Goal: Task Accomplishment & Management: Manage account settings

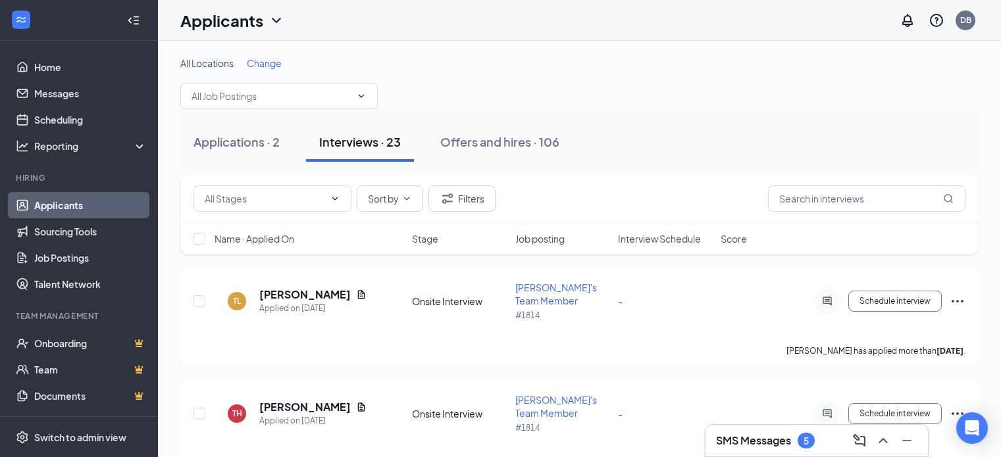
scroll to position [15, 0]
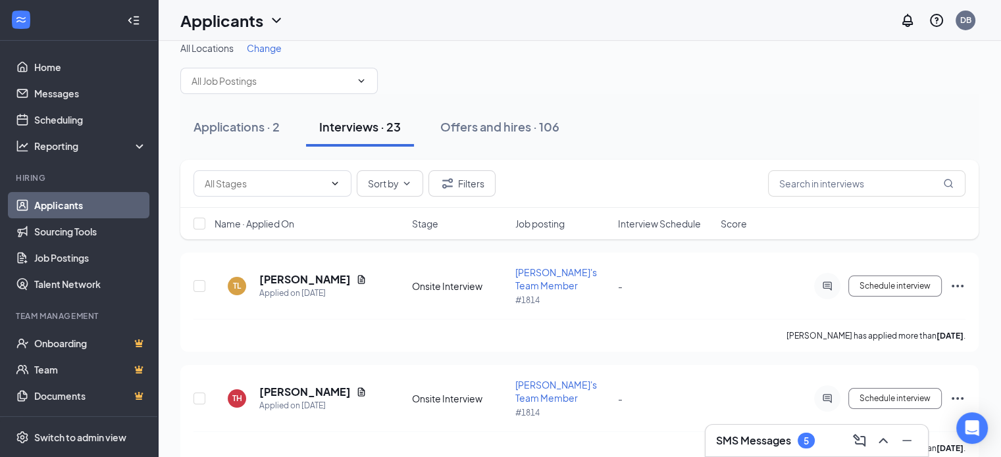
click at [752, 434] on h3 "SMS Messages" at bounding box center [753, 440] width 75 height 14
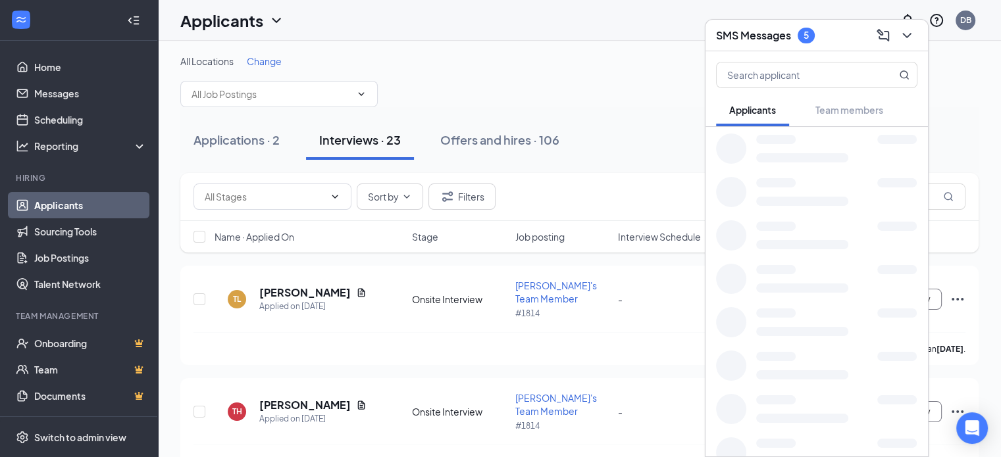
scroll to position [0, 0]
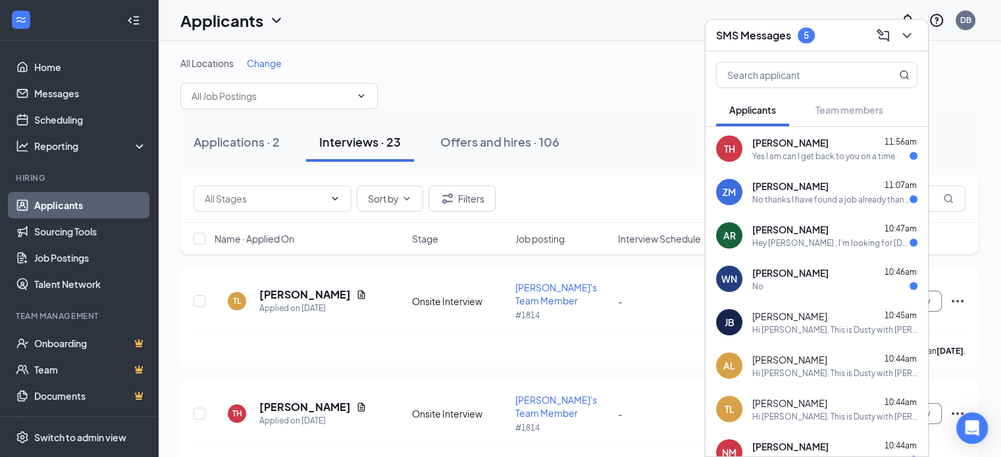
click at [835, 282] on div "No" at bounding box center [834, 286] width 165 height 11
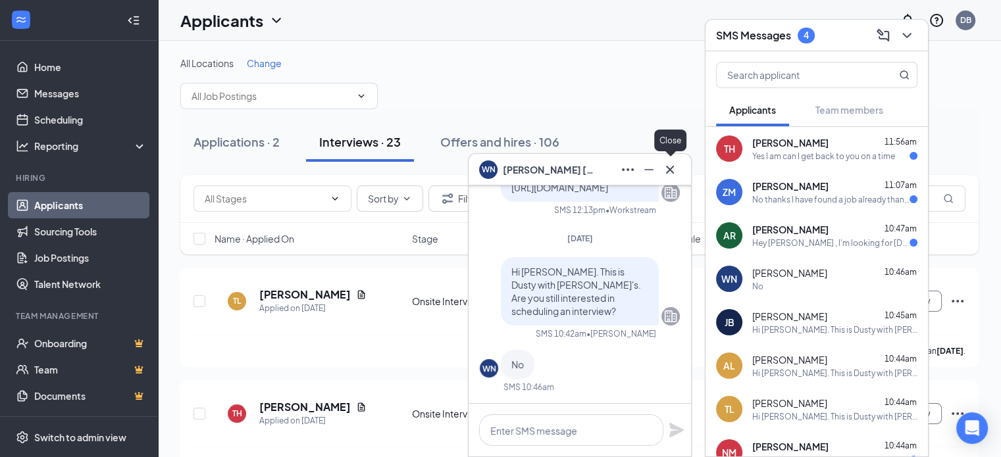
click at [665, 172] on icon "Cross" at bounding box center [670, 170] width 16 height 16
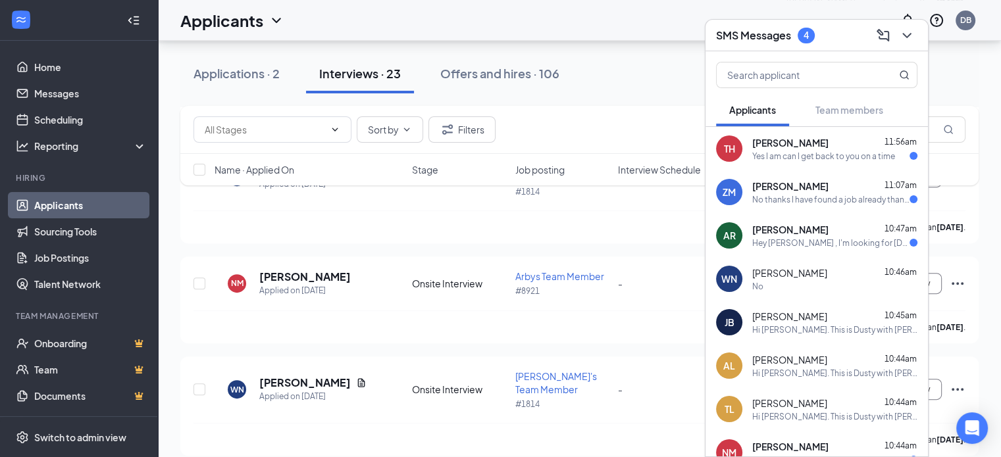
scroll to position [480, 0]
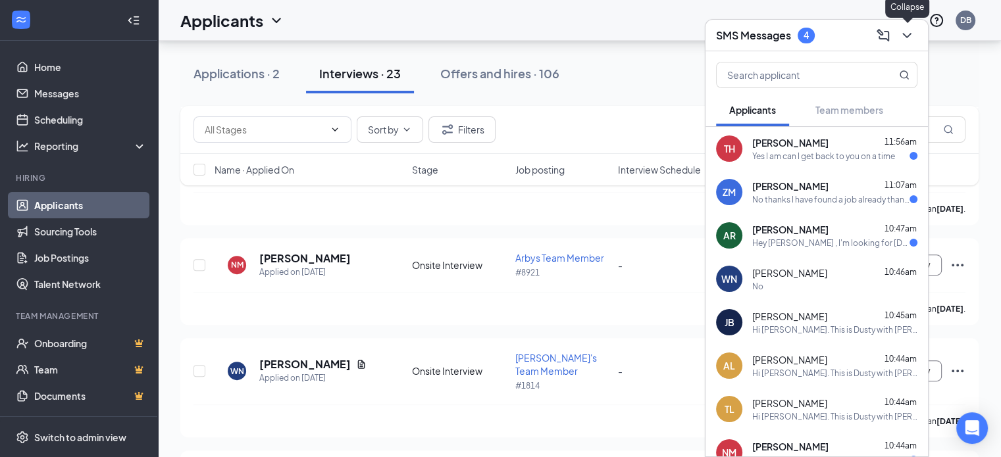
click at [900, 39] on icon "ChevronDown" at bounding box center [907, 36] width 16 height 16
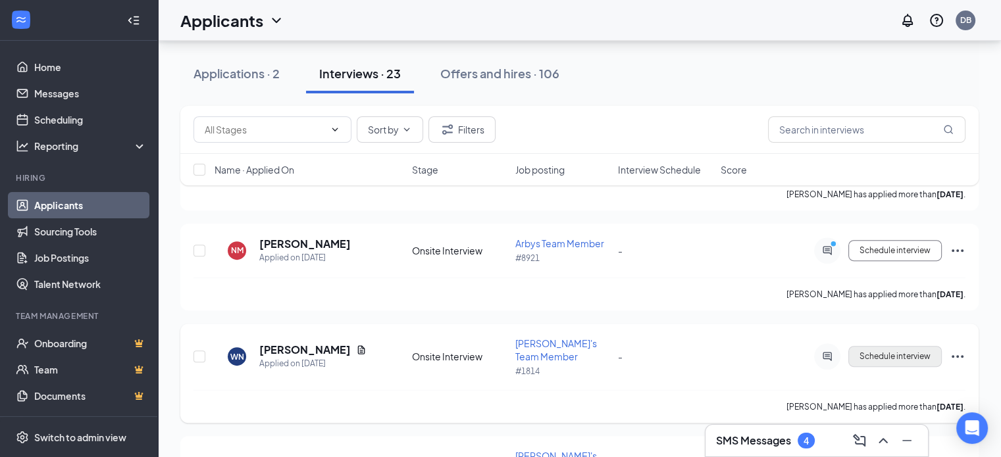
scroll to position [502, 0]
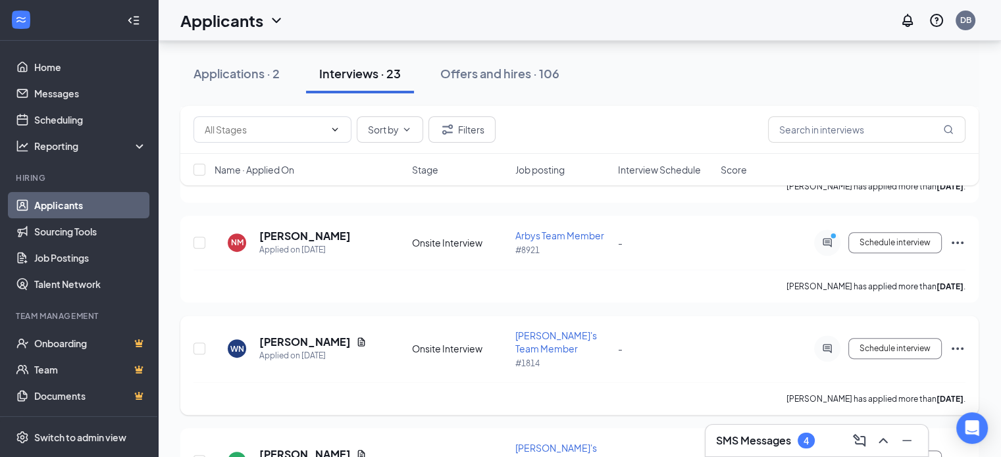
click at [961, 341] on icon "Ellipses" at bounding box center [957, 349] width 16 height 16
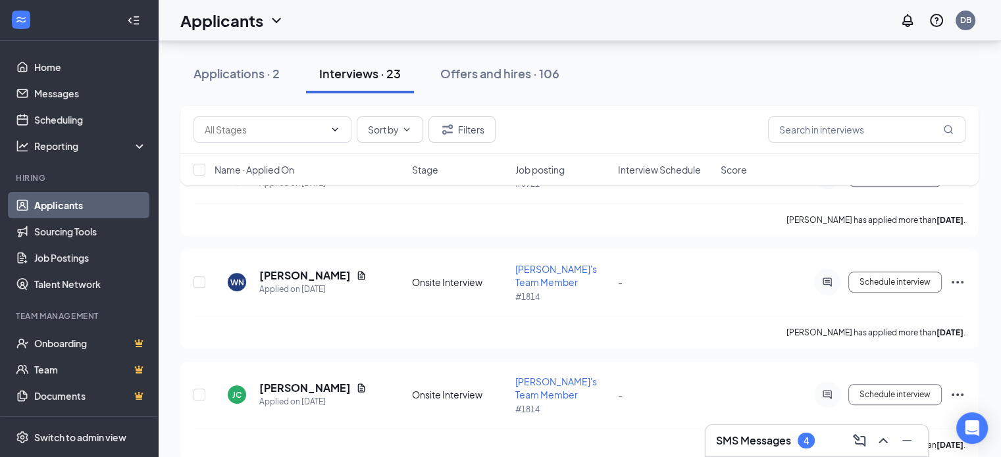
scroll to position [560, 0]
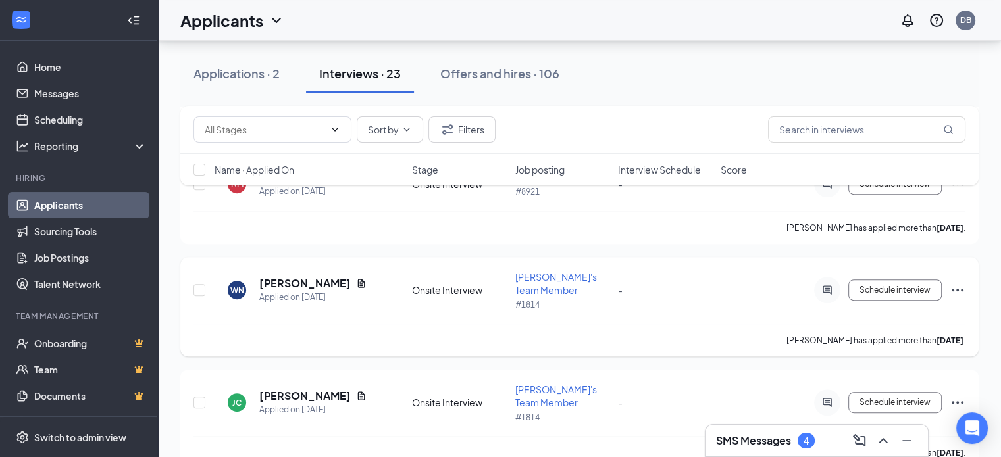
click at [959, 282] on icon "Ellipses" at bounding box center [957, 290] width 16 height 16
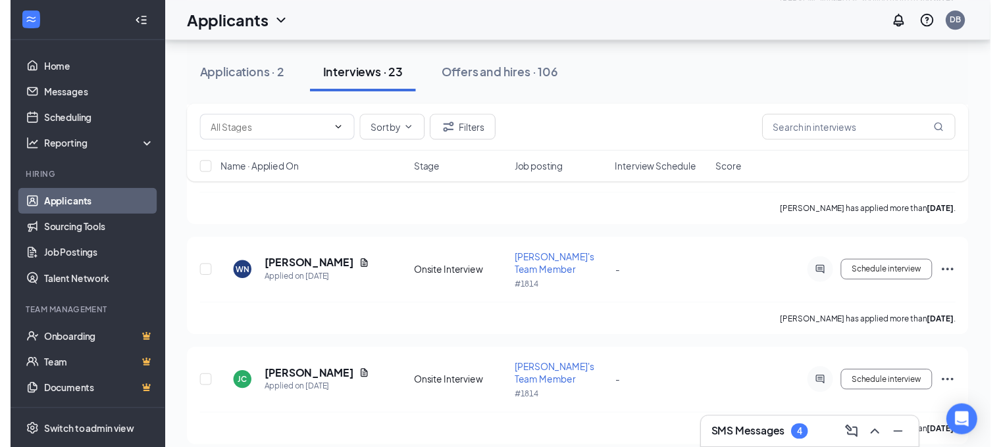
scroll to position [564, 0]
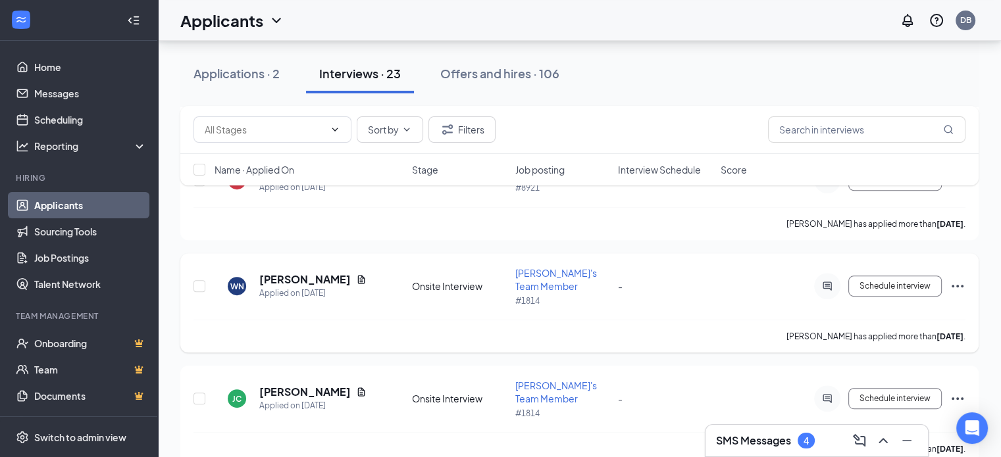
click at [408, 266] on div "[PERSON_NAME] Applied on [DATE] Onsite Interview [PERSON_NAME]'s Team Member #1…" at bounding box center [579, 292] width 772 height 53
click at [319, 272] on h5 "[PERSON_NAME]" at bounding box center [304, 279] width 91 height 14
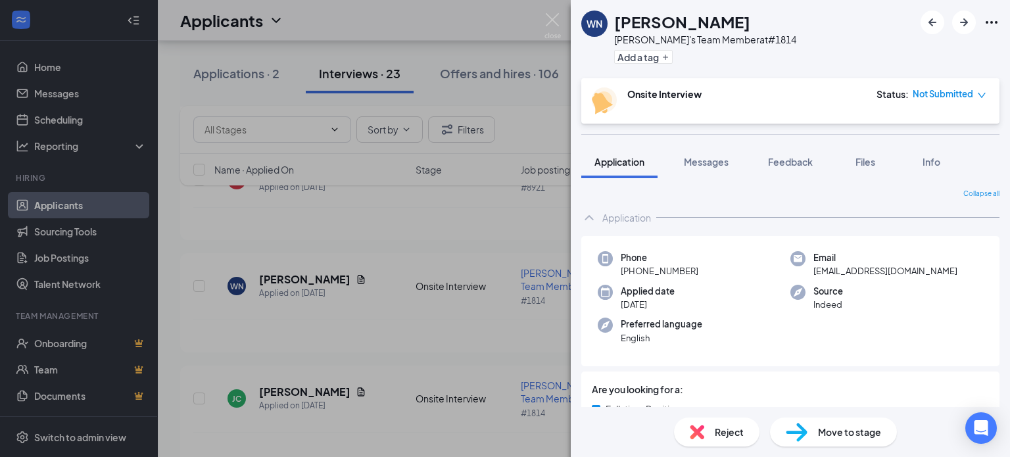
click at [981, 93] on icon "down" at bounding box center [981, 95] width 9 height 9
click at [829, 62] on div "[PERSON_NAME]'s Team Member at #1814 Add a tag" at bounding box center [790, 39] width 439 height 78
click at [724, 434] on span "Reject" at bounding box center [729, 432] width 29 height 14
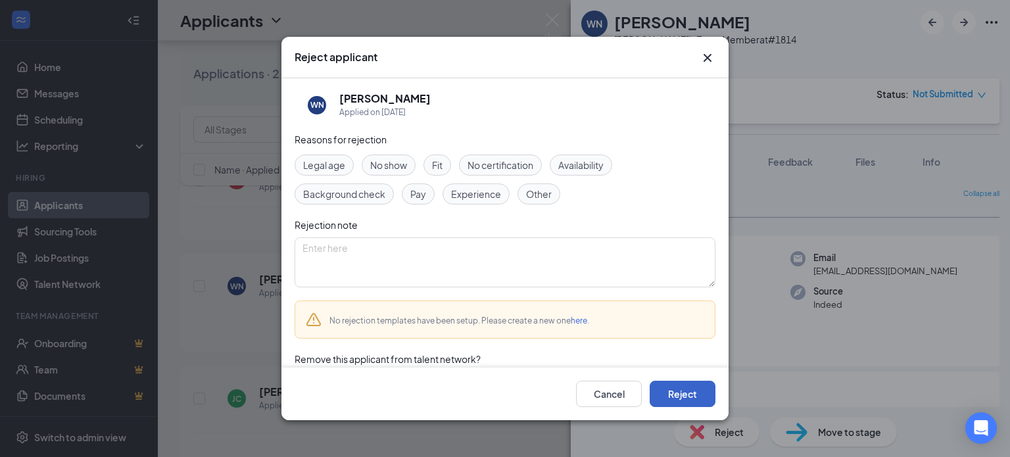
click at [670, 391] on button "Reject" at bounding box center [683, 394] width 66 height 26
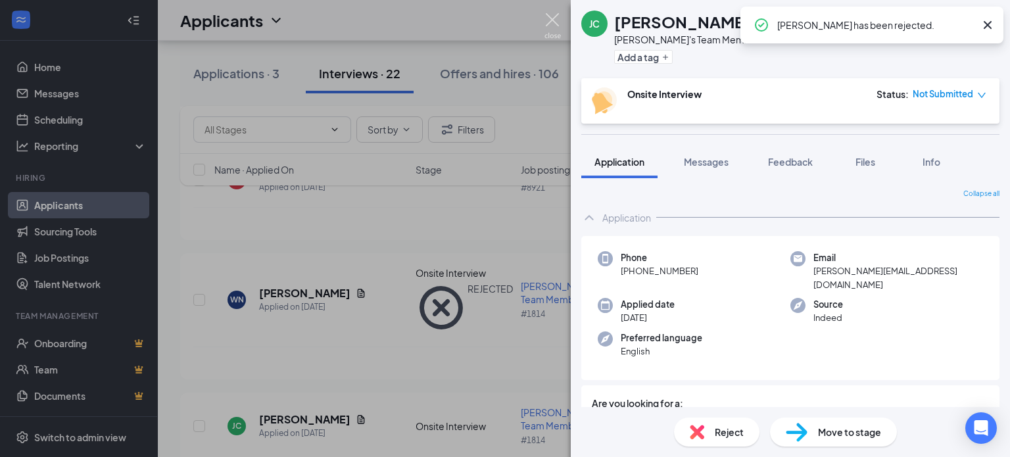
click at [553, 18] on img at bounding box center [553, 26] width 16 height 26
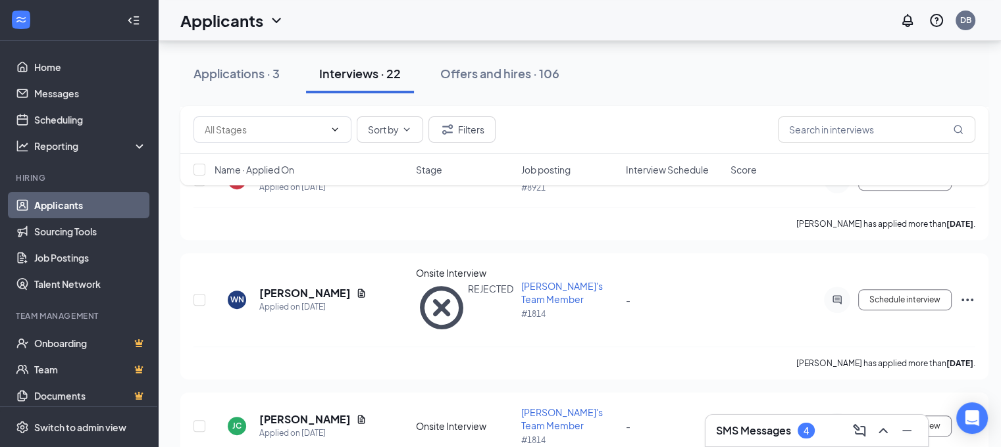
click at [781, 443] on div "SMS Messages 4" at bounding box center [816, 431] width 222 height 32
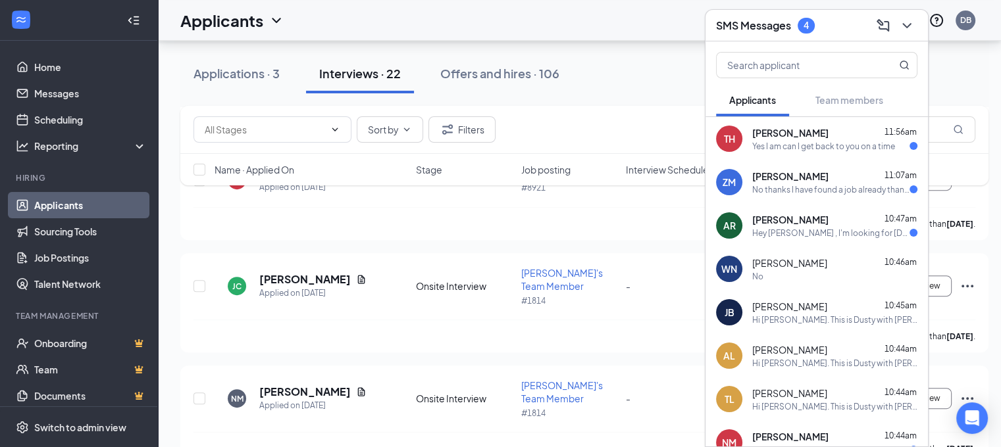
click at [784, 228] on div "Hey [PERSON_NAME] , I'm looking for [DEMOGRAPHIC_DATA] work over $18 an hour to…" at bounding box center [830, 233] width 157 height 11
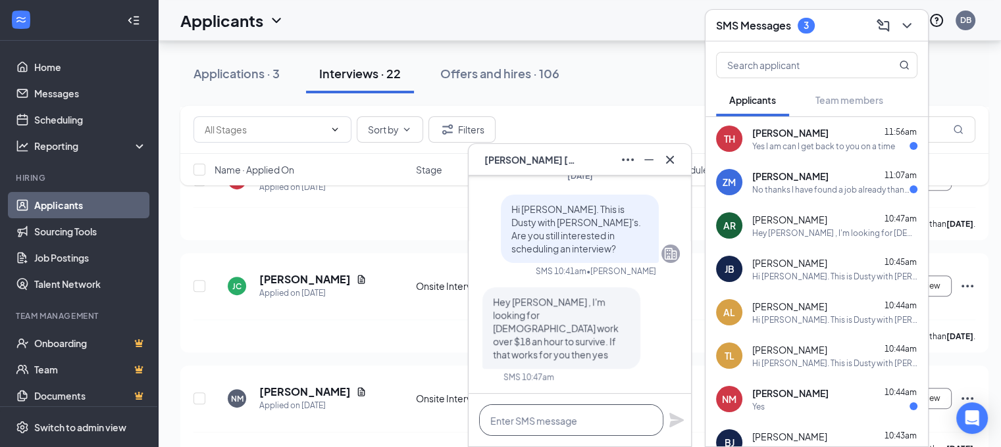
click at [558, 420] on textarea at bounding box center [571, 421] width 184 height 32
type textarea "H"
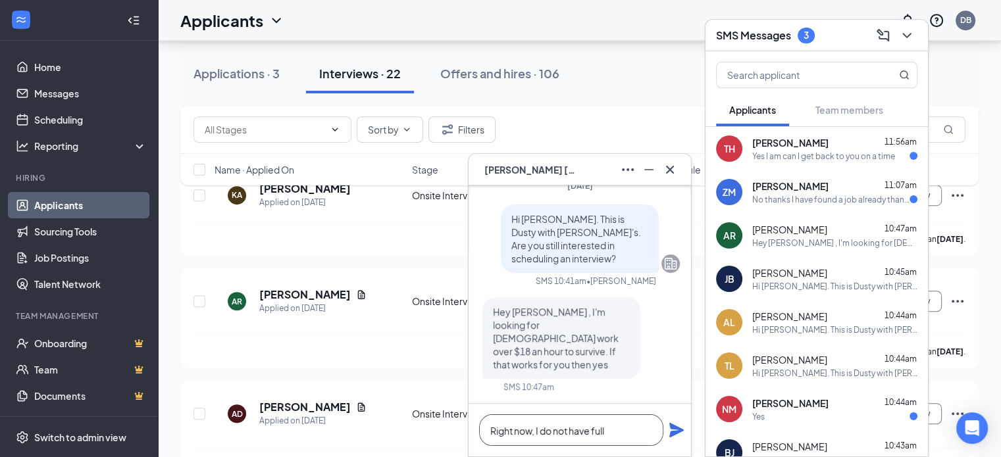
scroll to position [856, 0]
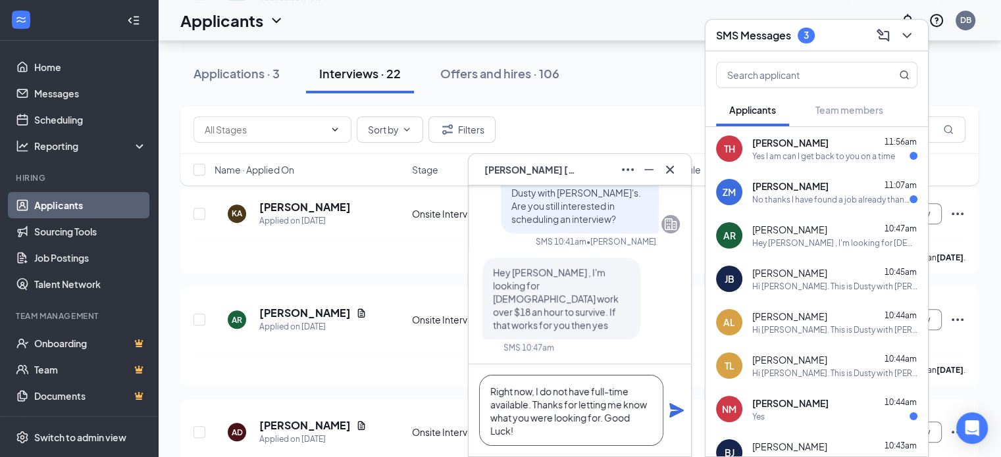
type textarea "Right now, I do not have full-time available. Thanks for letting me know what y…"
click at [674, 420] on div "Right now, I do not have full-time available. Thanks for letting me know what y…" at bounding box center [579, 410] width 222 height 92
click at [673, 409] on icon "Plane" at bounding box center [676, 410] width 14 height 14
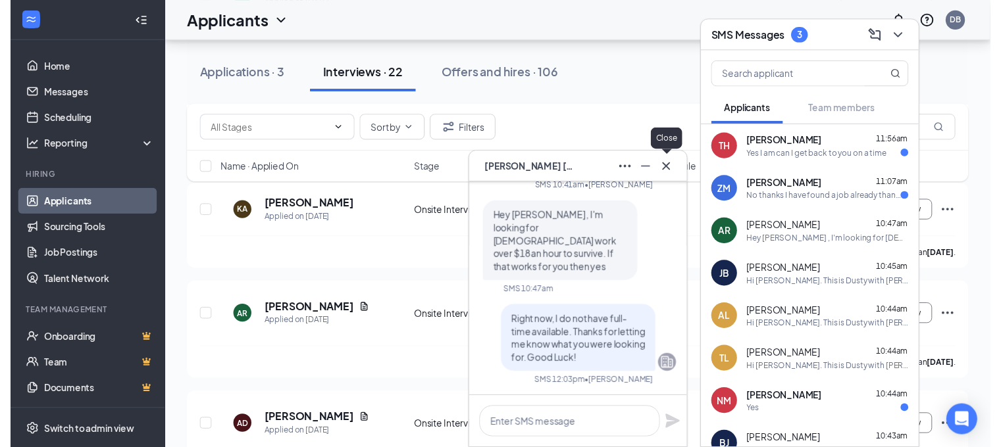
scroll to position [0, 0]
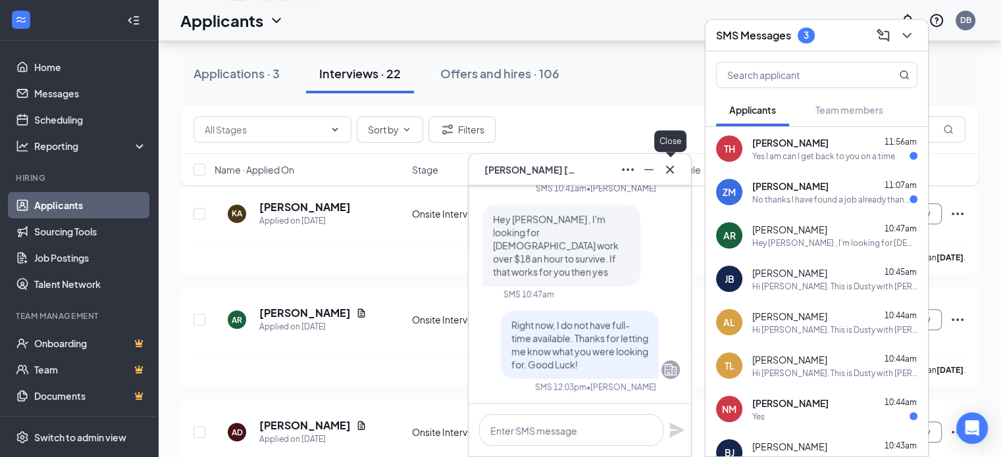
click at [669, 170] on icon "Cross" at bounding box center [670, 169] width 8 height 8
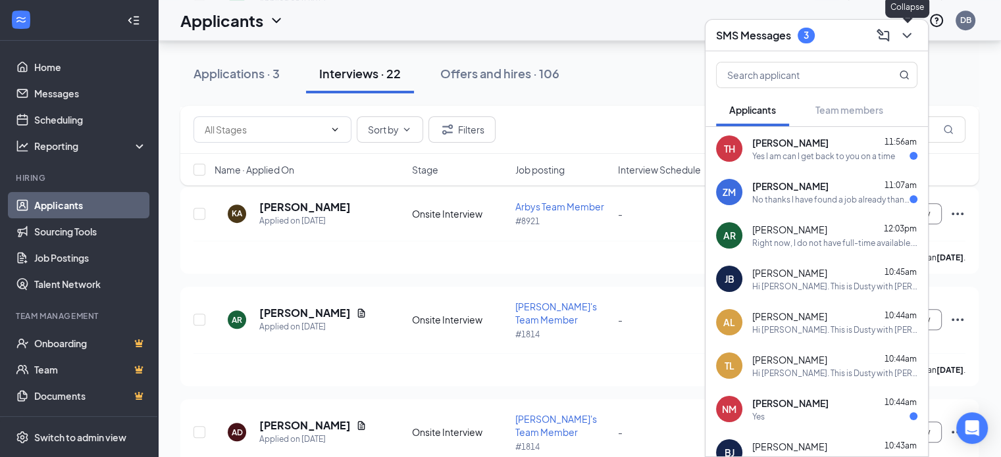
click at [910, 38] on icon "ChevronDown" at bounding box center [907, 36] width 16 height 16
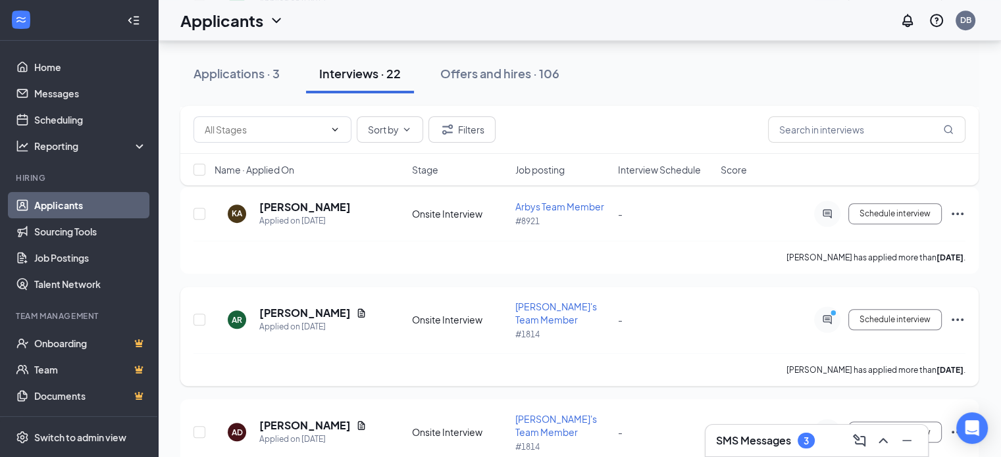
click at [957, 318] on icon "Ellipses" at bounding box center [957, 319] width 12 height 3
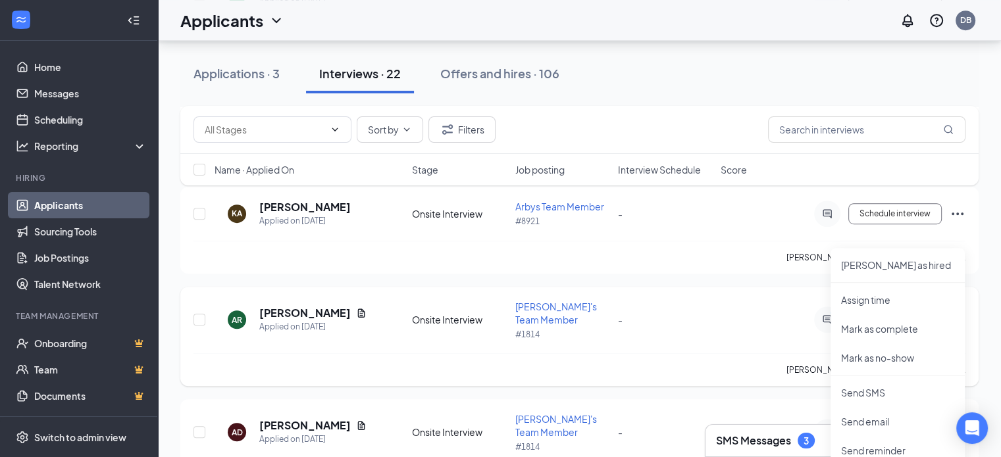
drag, startPoint x: 688, startPoint y: 237, endPoint x: 739, endPoint y: 230, distance: 51.8
click at [689, 312] on div "-" at bounding box center [665, 319] width 95 height 14
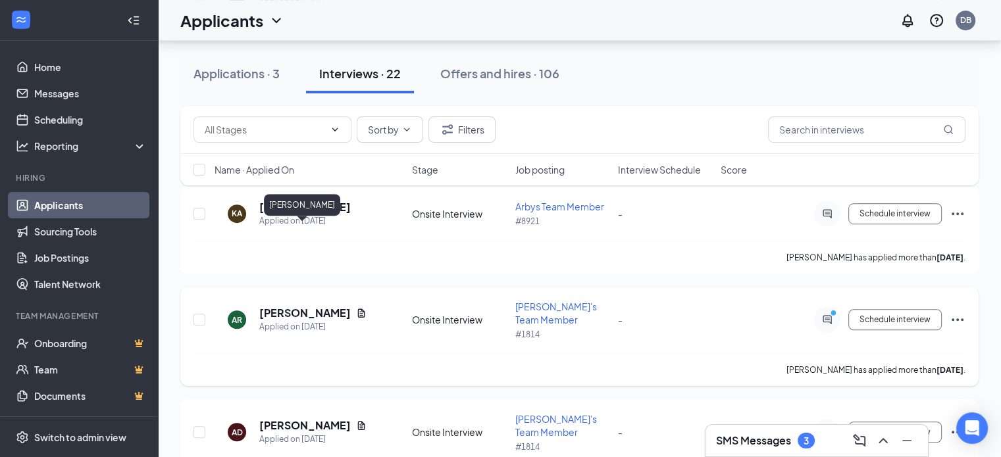
click at [314, 306] on h5 "[PERSON_NAME]" at bounding box center [304, 313] width 91 height 14
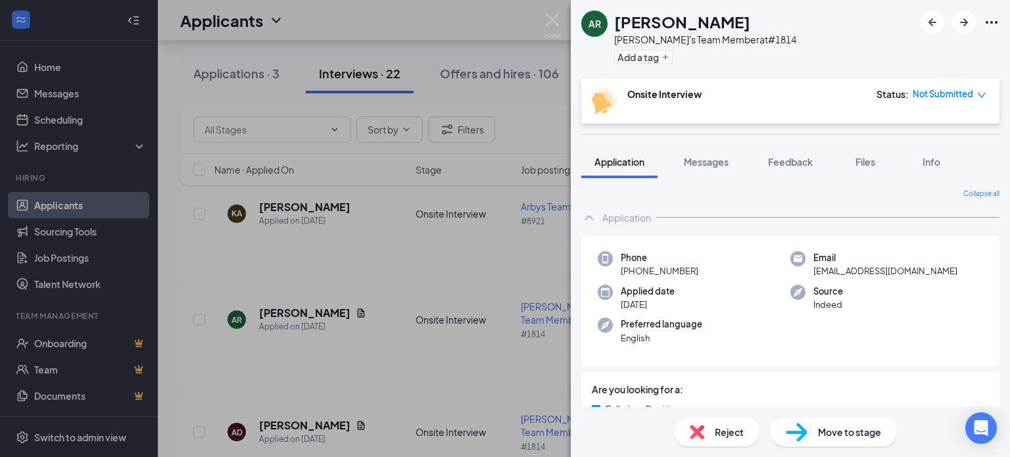
click at [731, 428] on span "Reject" at bounding box center [729, 432] width 29 height 14
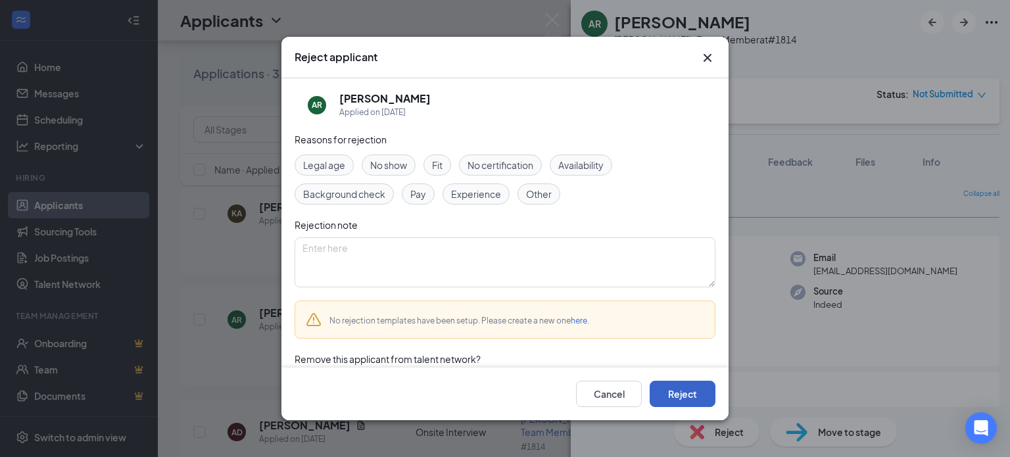
click at [685, 394] on button "Reject" at bounding box center [683, 394] width 66 height 26
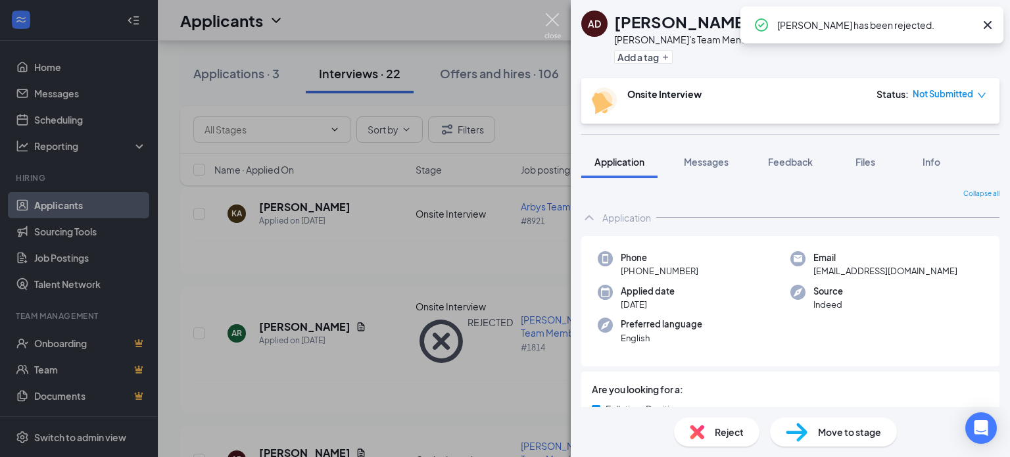
click at [558, 18] on img at bounding box center [553, 26] width 16 height 26
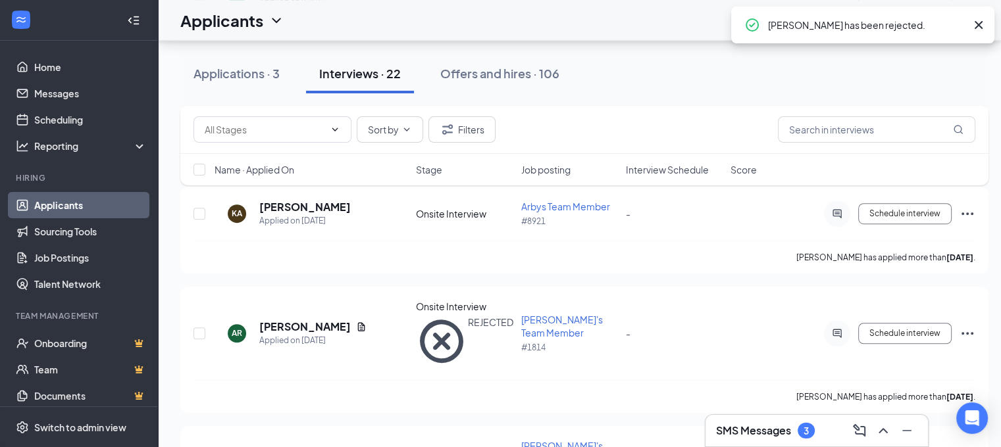
click at [756, 429] on h3 "SMS Messages" at bounding box center [753, 431] width 75 height 14
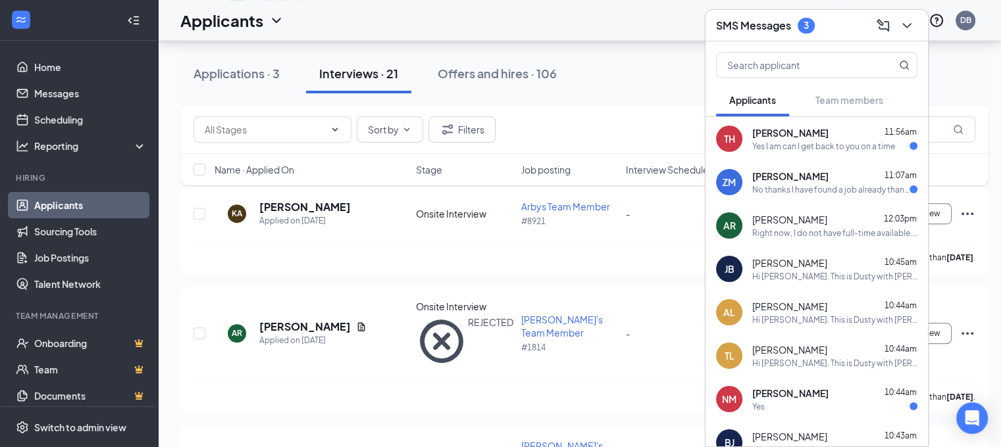
click at [773, 191] on div "No thanks I have found a job already thank you" at bounding box center [830, 189] width 157 height 11
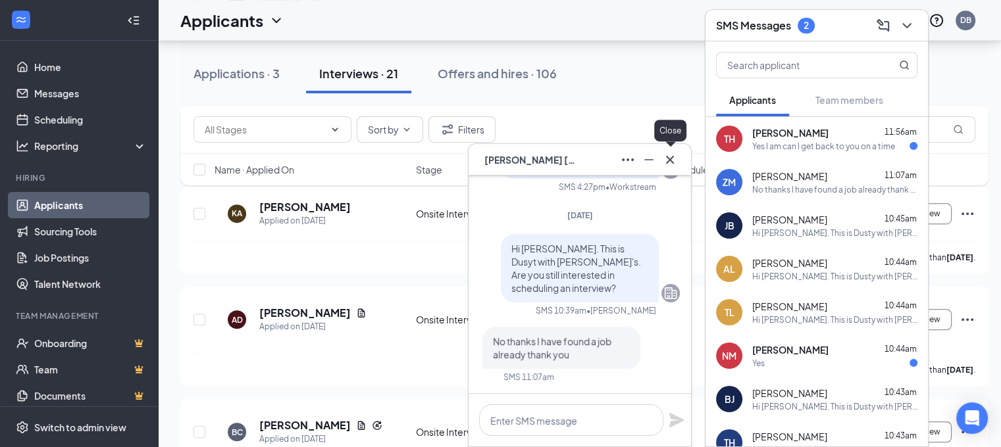
click at [670, 159] on icon "Cross" at bounding box center [670, 159] width 8 height 8
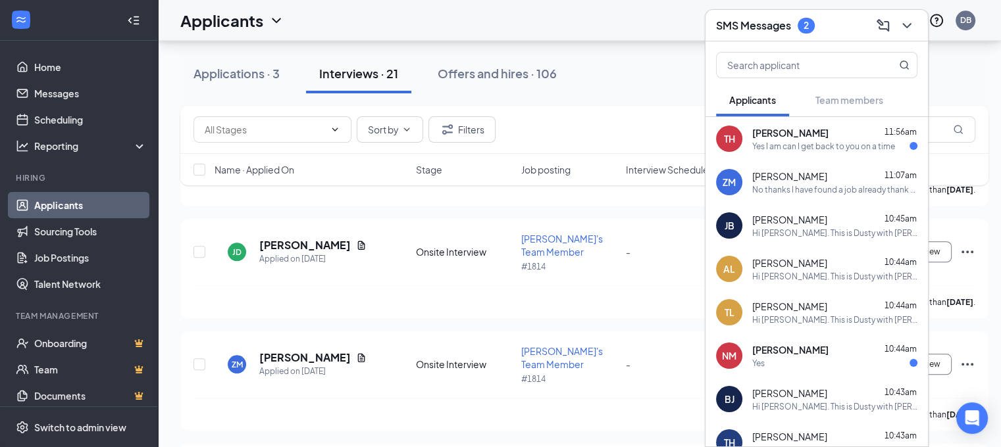
scroll to position [1158, 0]
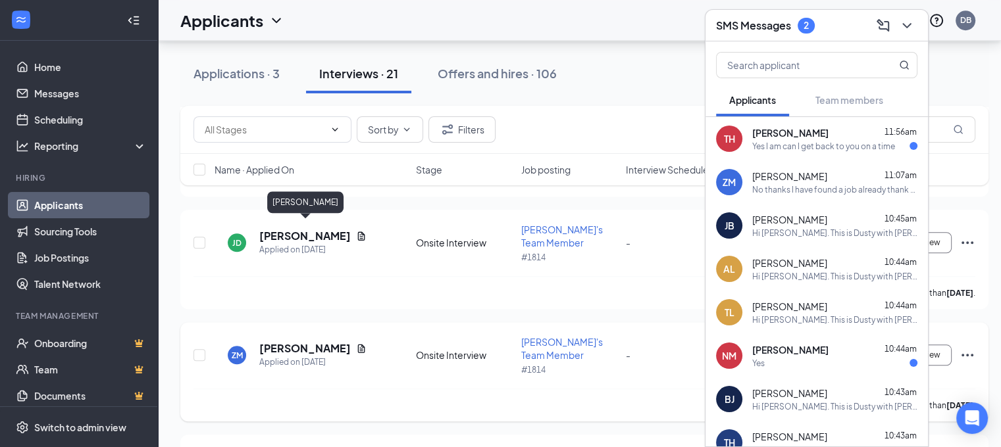
click at [279, 341] on h5 "[PERSON_NAME]" at bounding box center [304, 348] width 91 height 14
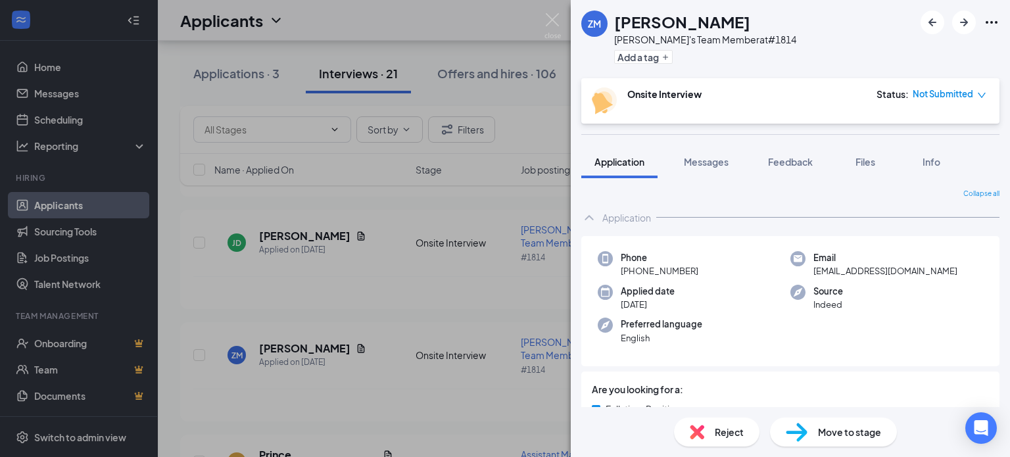
click at [722, 427] on span "Reject" at bounding box center [729, 432] width 29 height 14
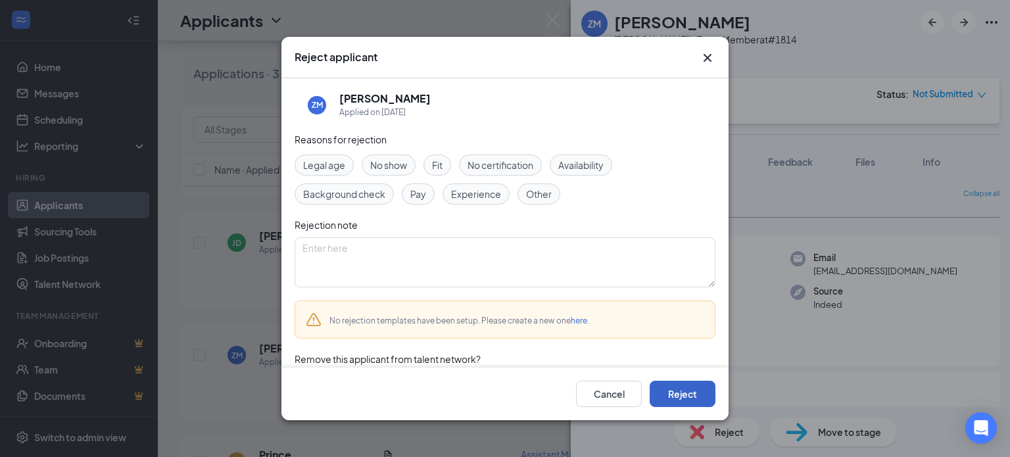
click at [684, 385] on button "Reject" at bounding box center [683, 394] width 66 height 26
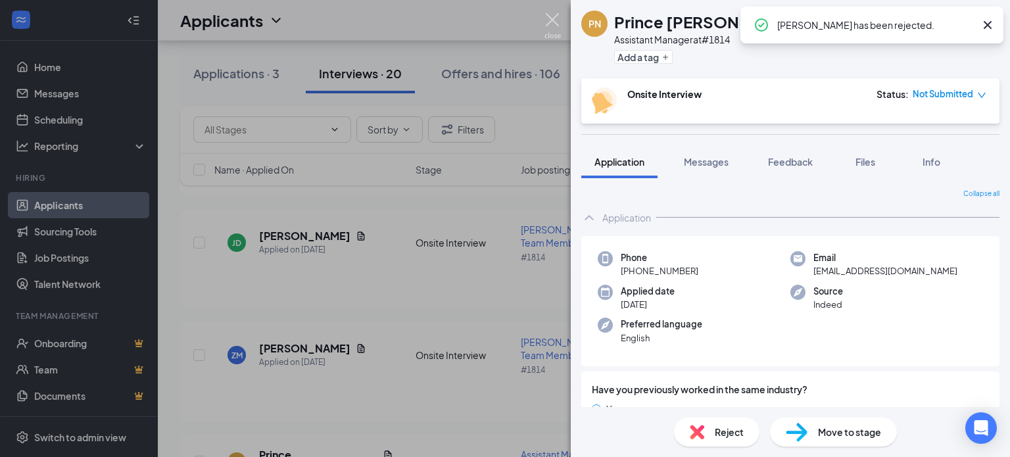
click at [549, 24] on img at bounding box center [553, 26] width 16 height 26
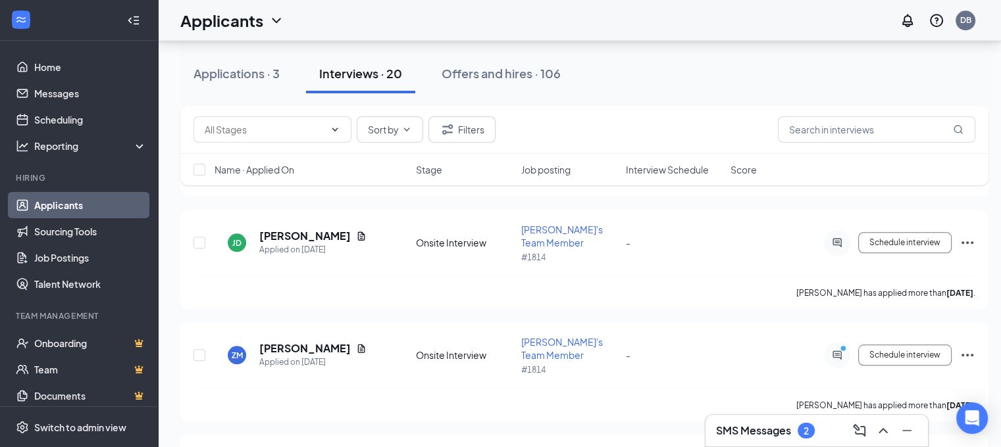
click at [760, 432] on h3 "SMS Messages" at bounding box center [753, 431] width 75 height 14
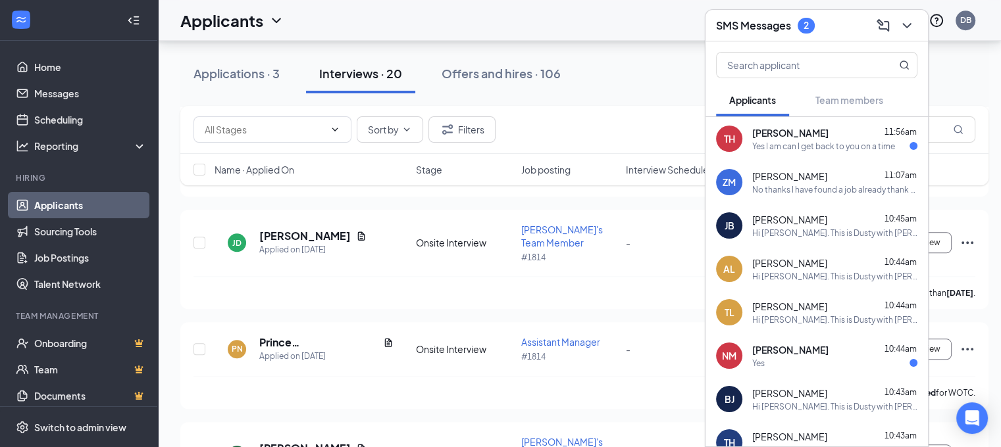
click at [795, 148] on div "Yes I am can I get back to you on a time" at bounding box center [823, 146] width 143 height 11
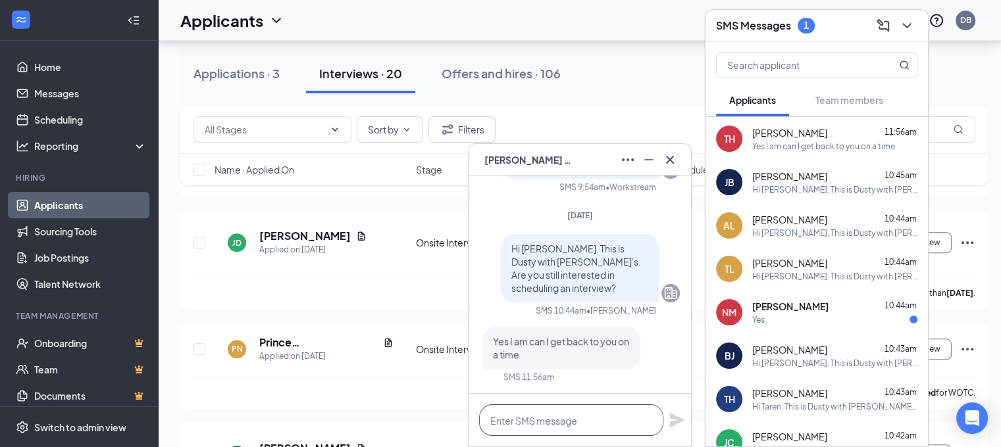
click at [541, 420] on textarea at bounding box center [571, 421] width 184 height 32
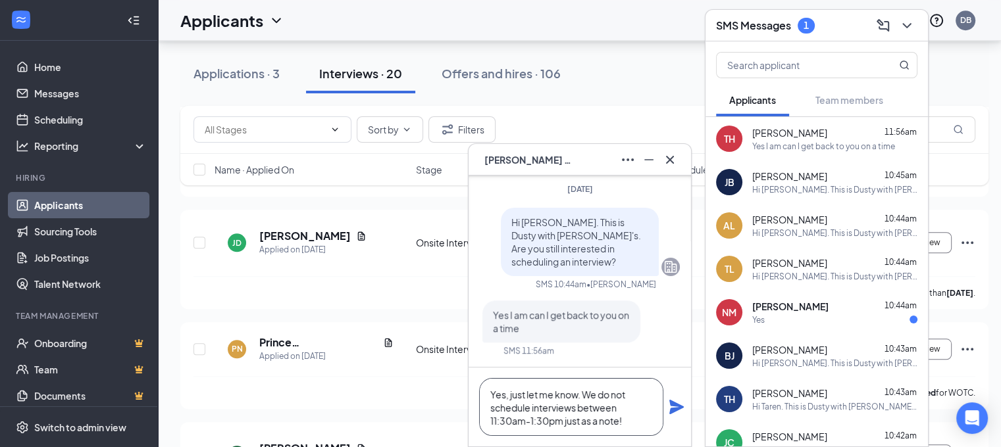
type textarea "Yes, just let me know. We do not schedule interviews between 11:30am-1:30pm jus…"
click at [670, 409] on icon "Plane" at bounding box center [676, 407] width 14 height 14
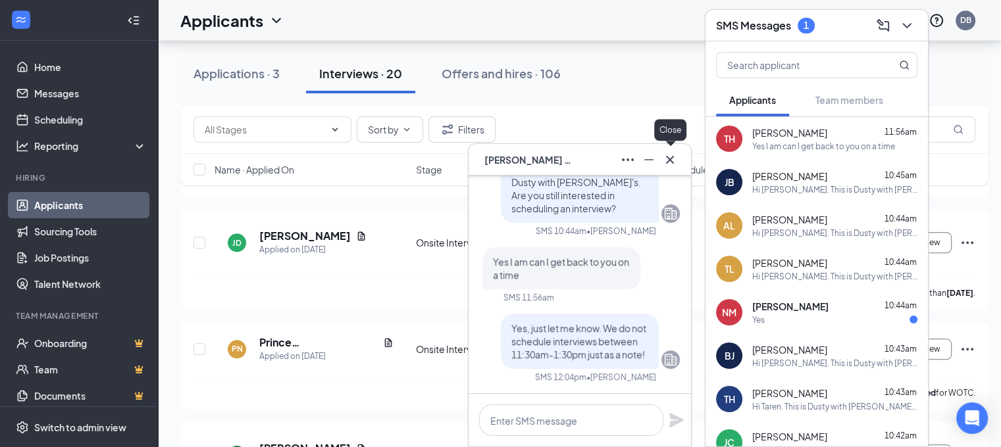
click at [669, 161] on icon "Cross" at bounding box center [670, 160] width 16 height 16
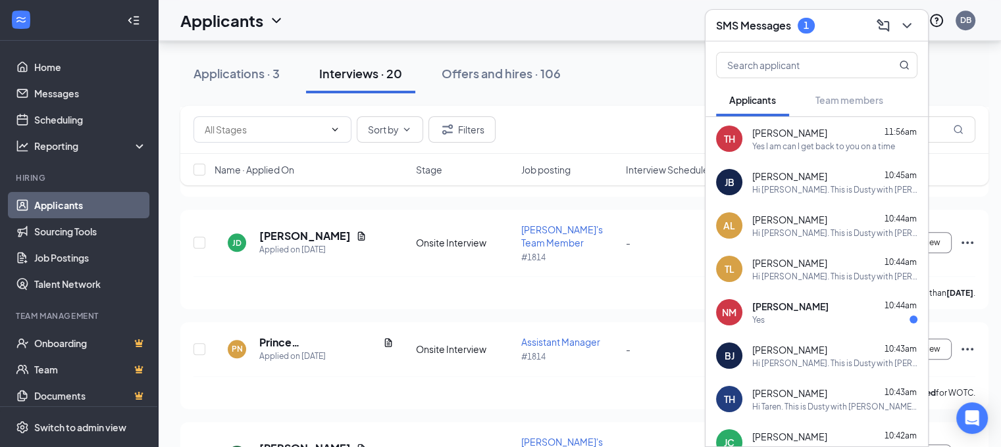
click at [798, 314] on div "Yes" at bounding box center [834, 319] width 165 height 11
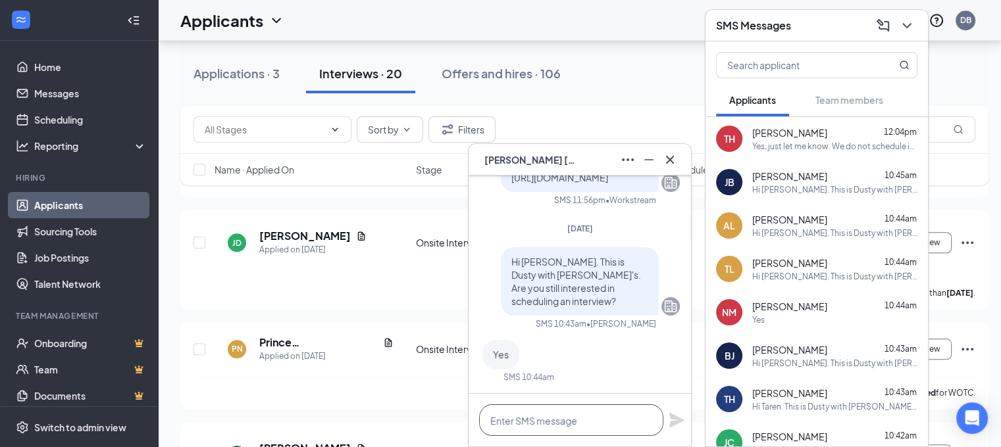
click at [562, 424] on textarea at bounding box center [571, 421] width 184 height 32
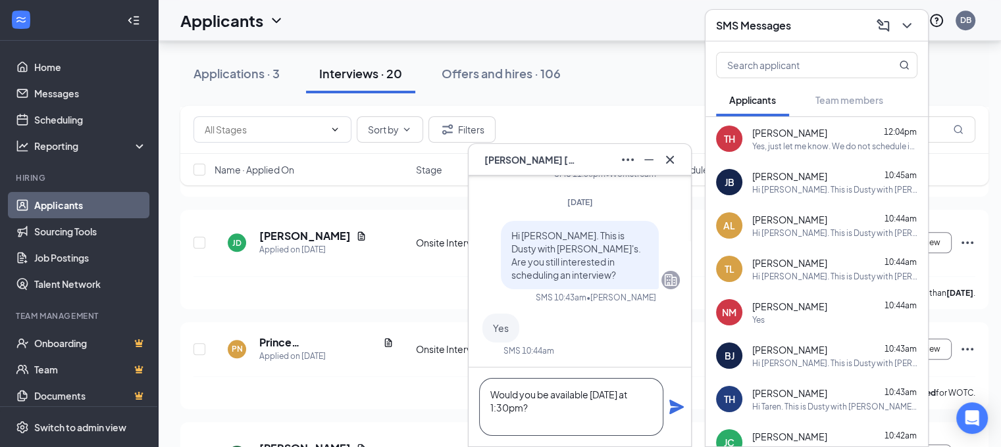
type textarea "Would you be available [DATE] at 1:30pm?"
click at [676, 408] on icon "Plane" at bounding box center [676, 407] width 14 height 14
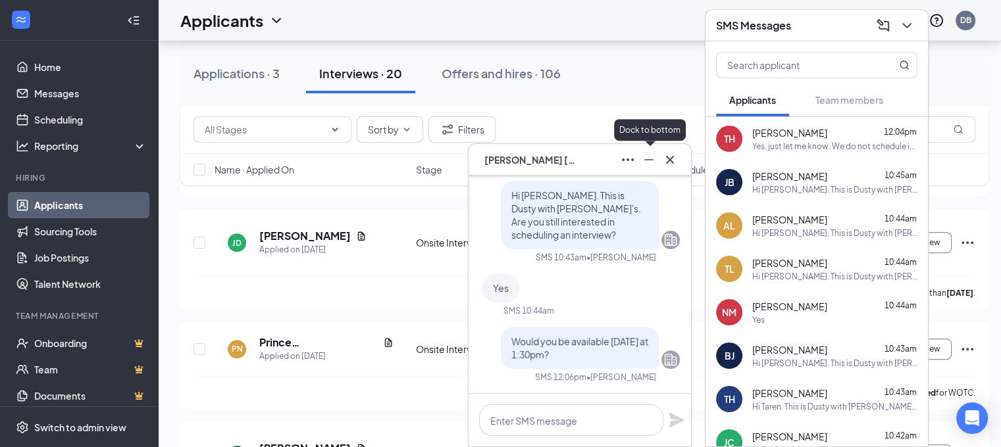
click at [662, 158] on icon "Cross" at bounding box center [670, 160] width 16 height 16
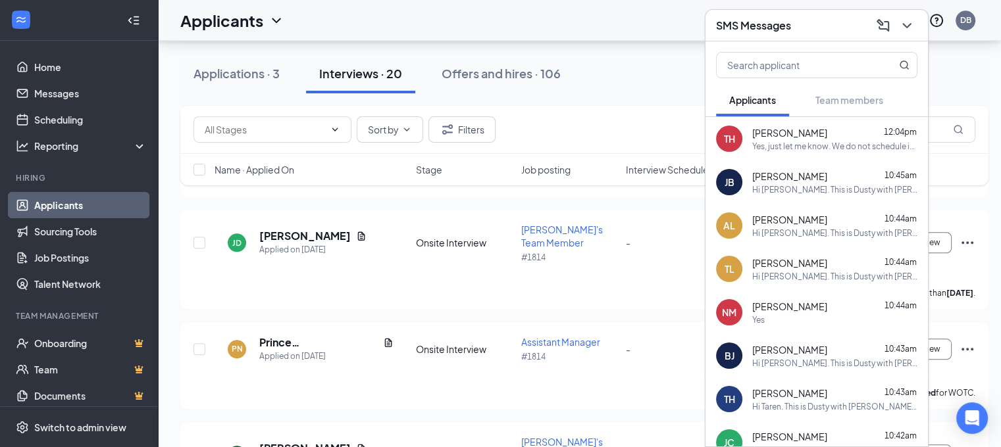
click at [784, 154] on div "TH [PERSON_NAME] 12:04pm Yes, just let me know. We do not schedule interviews b…" at bounding box center [816, 138] width 222 height 43
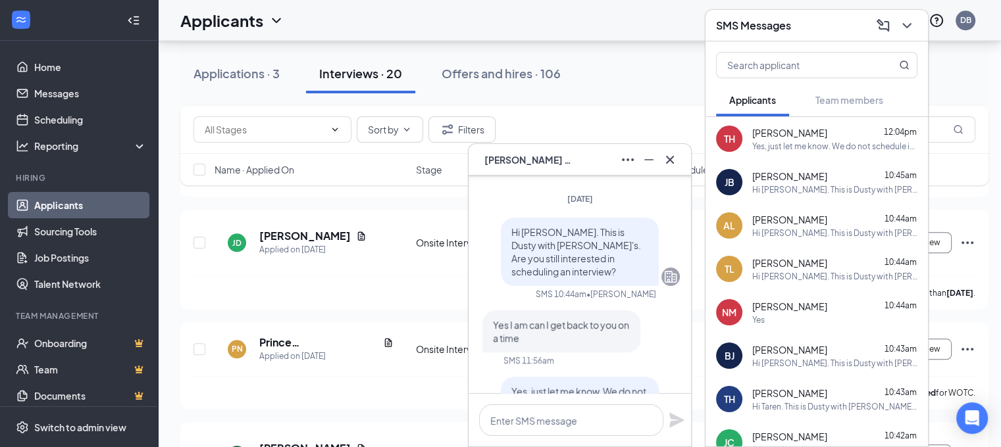
scroll to position [-199, 0]
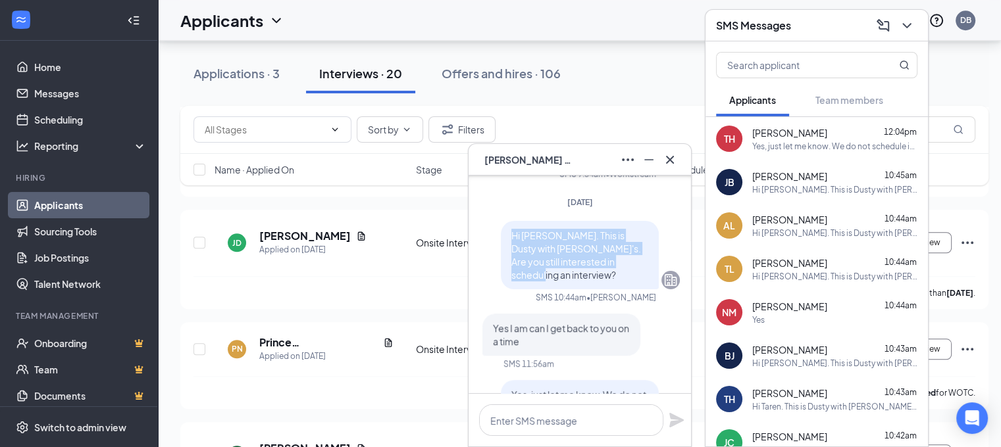
drag, startPoint x: 608, startPoint y: 277, endPoint x: 502, endPoint y: 245, distance: 110.5
click at [511, 245] on p "Hi [PERSON_NAME]. This is Dusty with [PERSON_NAME]'s. Are you still interested …" at bounding box center [579, 255] width 137 height 53
copy span "Hi [PERSON_NAME]. This is Dusty with [PERSON_NAME]'s. Are you still interested …"
click at [679, 166] on div at bounding box center [669, 159] width 21 height 21
click at [912, 23] on icon "ChevronDown" at bounding box center [907, 26] width 16 height 16
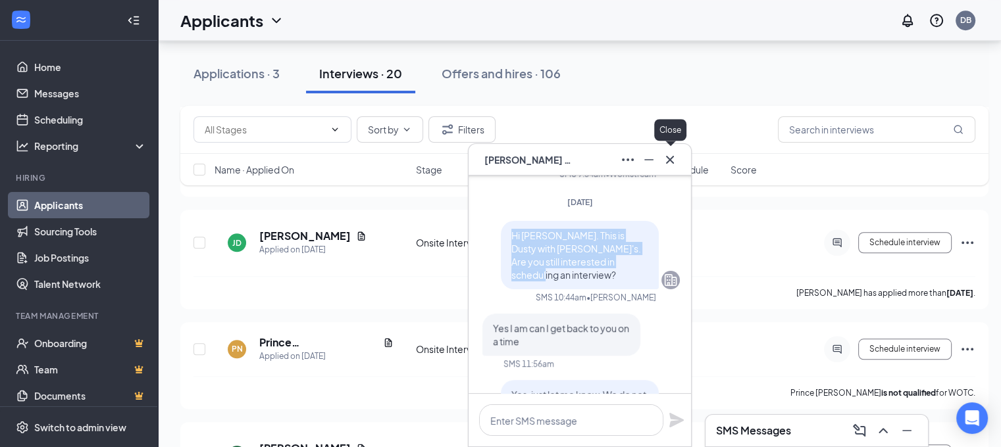
click at [668, 163] on icon "Cross" at bounding box center [670, 160] width 16 height 16
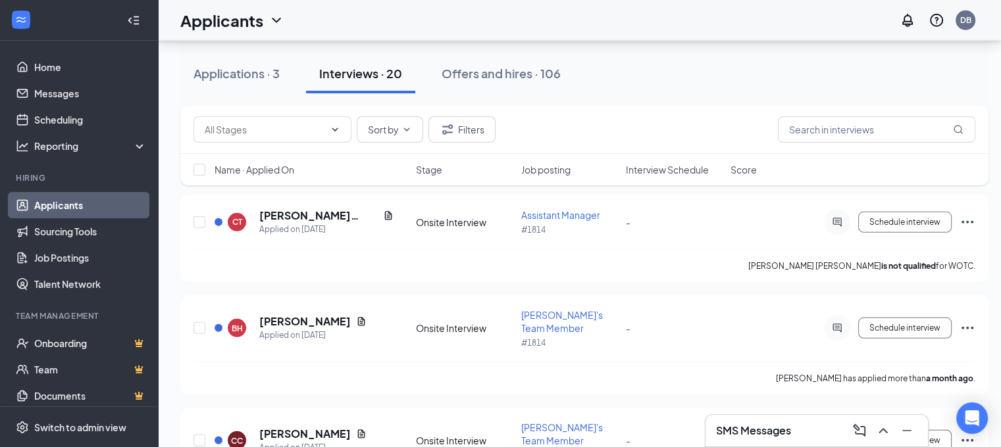
scroll to position [3917, 0]
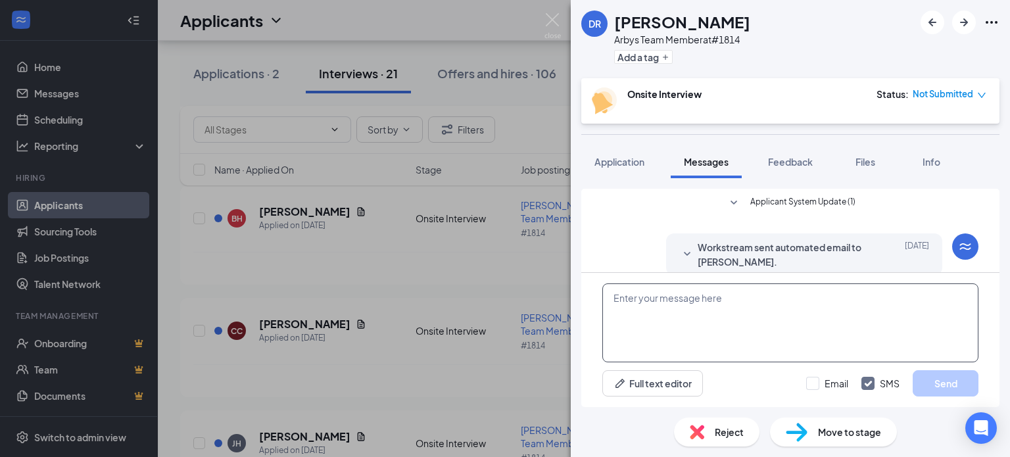
scroll to position [310, 0]
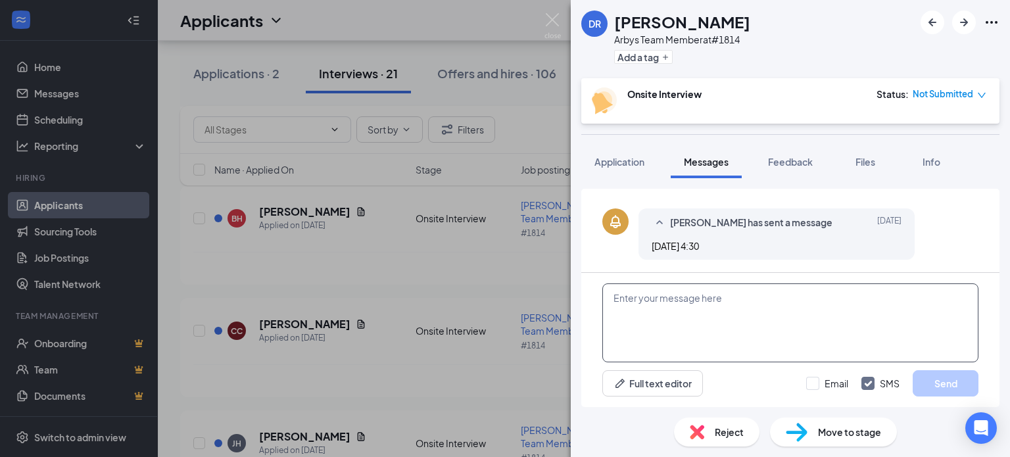
click at [691, 305] on textarea at bounding box center [791, 323] width 376 height 79
paste textarea "Hi [PERSON_NAME]. This is Dusty with [PERSON_NAME]'s. Are you still interested …"
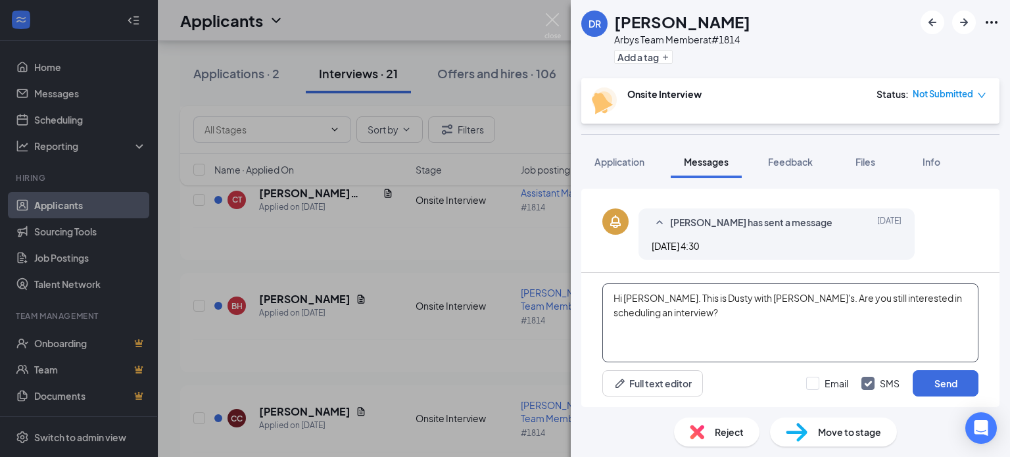
click at [639, 293] on textarea "Hi [PERSON_NAME]. This is Dusty with [PERSON_NAME]'s. Are you still interested …" at bounding box center [791, 323] width 376 height 79
type textarea "Hi [PERSON_NAME]. This is Dusty with [PERSON_NAME]'s. Are you still interested …"
click at [966, 383] on button "Send" at bounding box center [946, 383] width 66 height 26
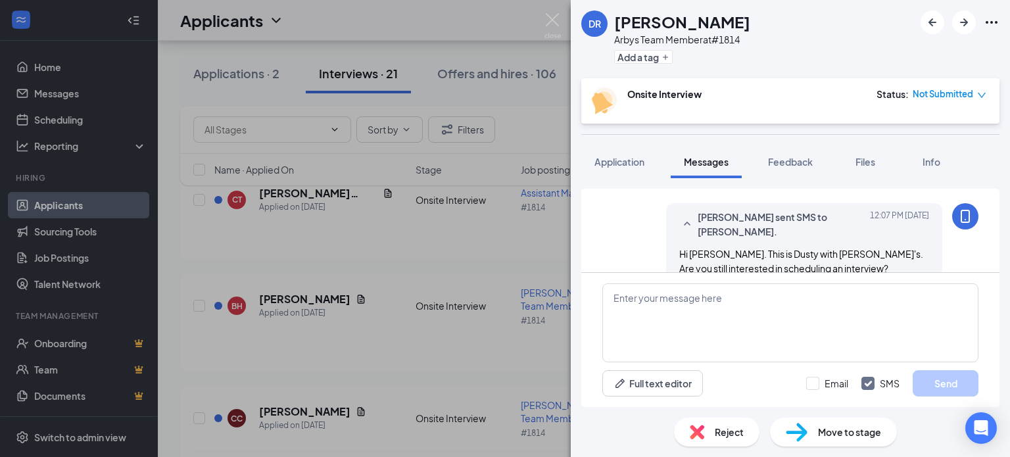
scroll to position [396, 0]
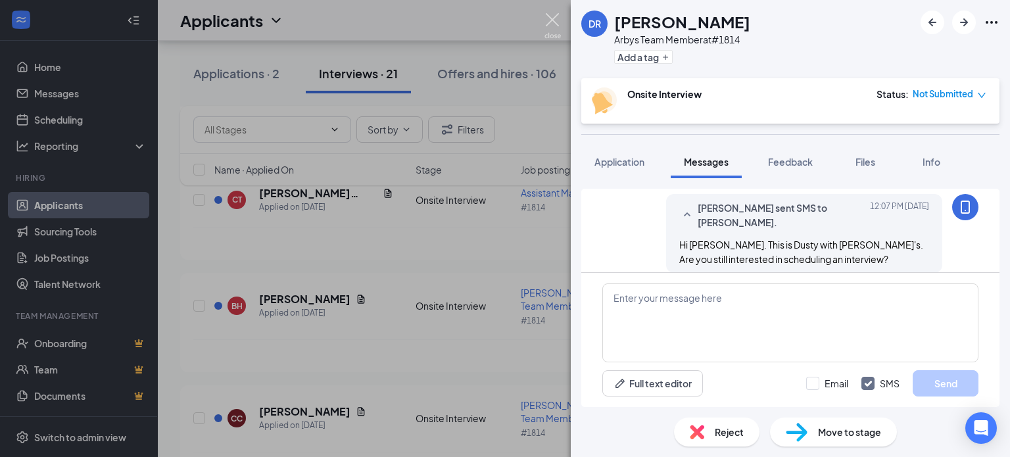
click at [557, 23] on img at bounding box center [553, 26] width 16 height 26
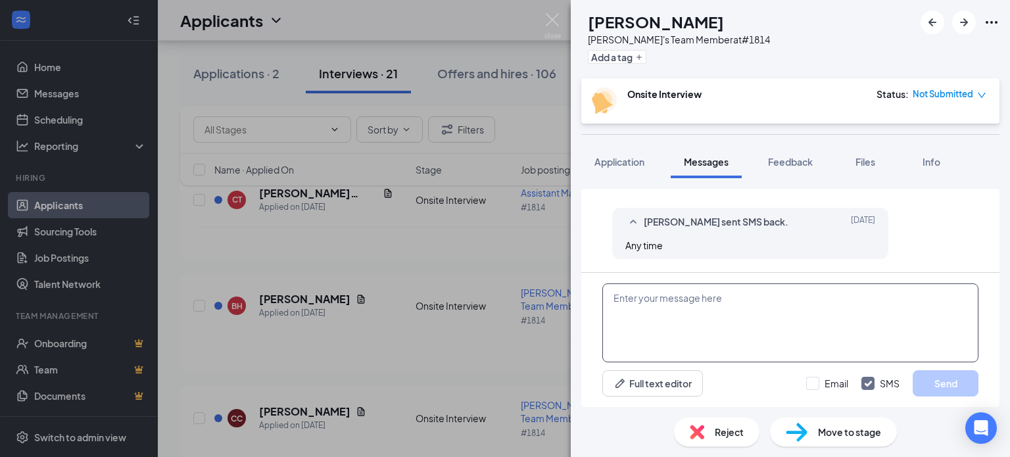
click at [647, 307] on textarea at bounding box center [791, 323] width 376 height 79
paste textarea "Hi [PERSON_NAME]. This is Dusty with [PERSON_NAME]'s. Are you still interested …"
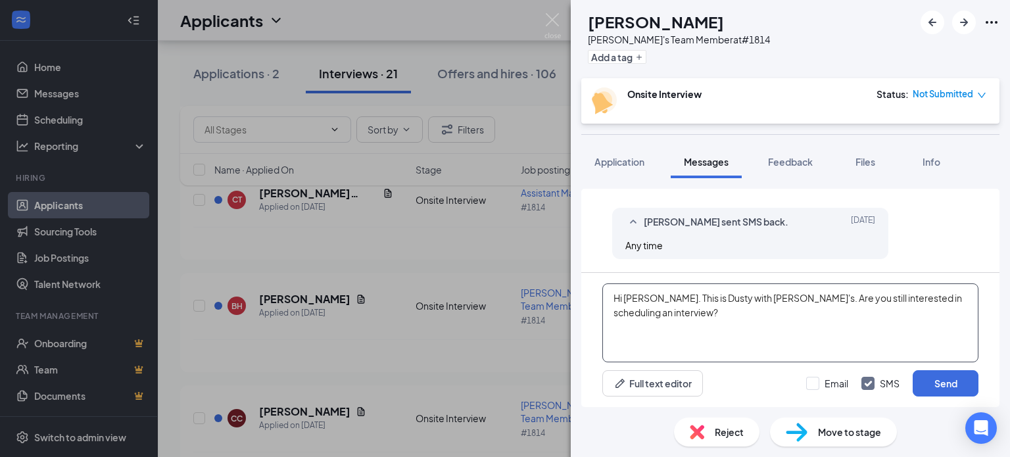
click at [640, 293] on textarea "Hi [PERSON_NAME]. This is Dusty with [PERSON_NAME]'s. Are you still interested …" at bounding box center [791, 323] width 376 height 79
type textarea "Hi [PERSON_NAME]. This is Dusty with [PERSON_NAME]'s. Are you still interested …"
click at [924, 383] on button "Send" at bounding box center [946, 383] width 66 height 26
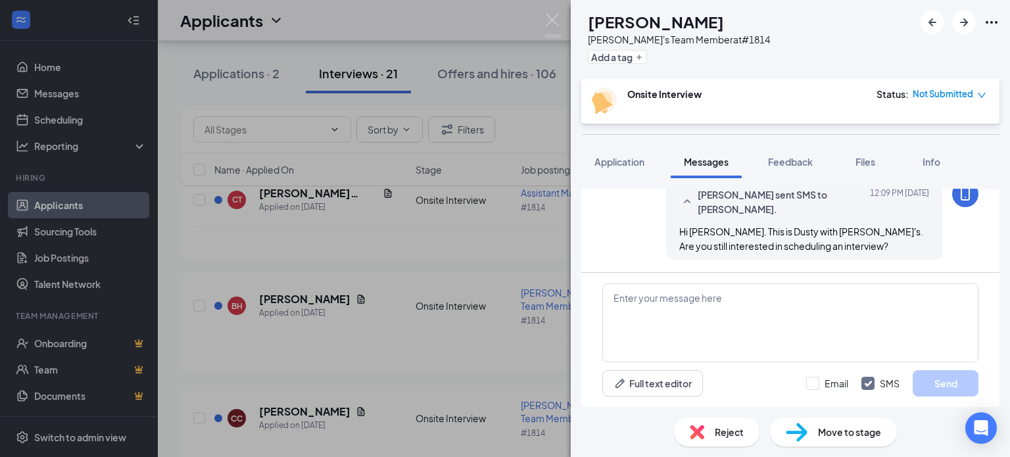
scroll to position [635, 0]
click at [547, 14] on img at bounding box center [553, 26] width 16 height 26
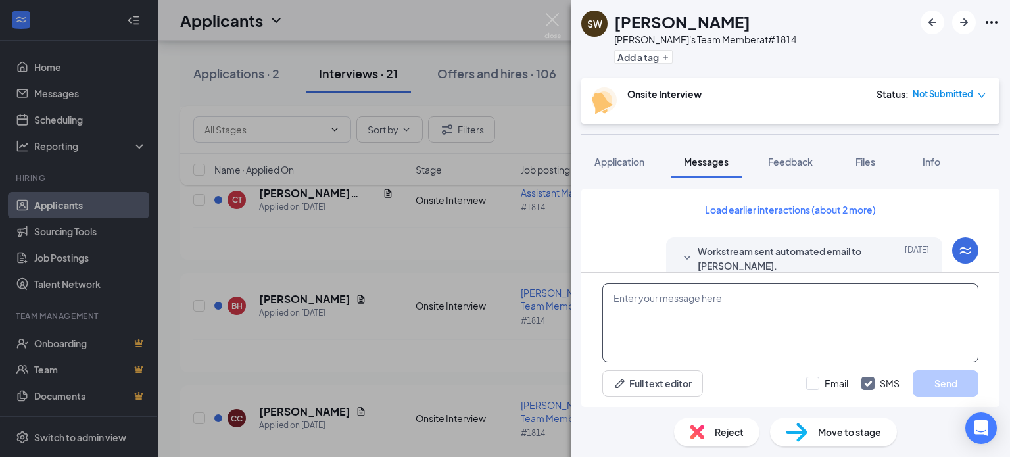
click at [731, 329] on textarea at bounding box center [791, 323] width 376 height 79
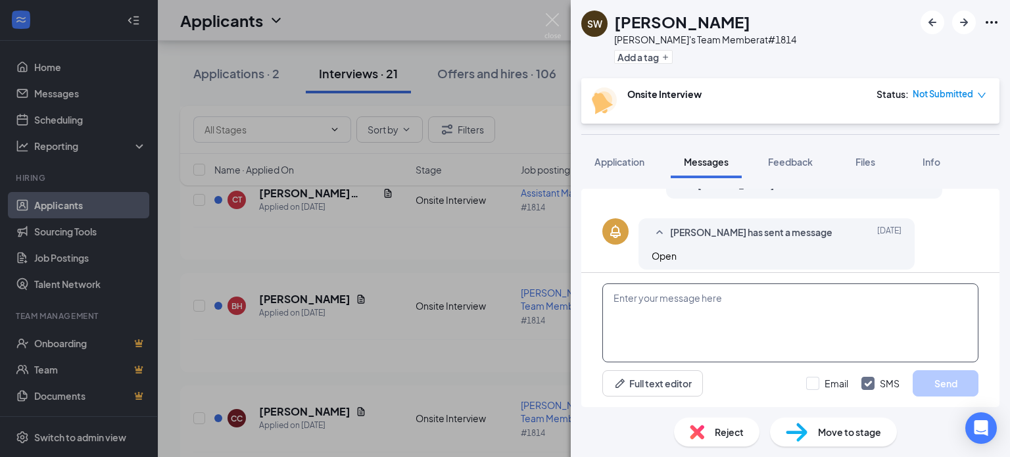
scroll to position [500, 0]
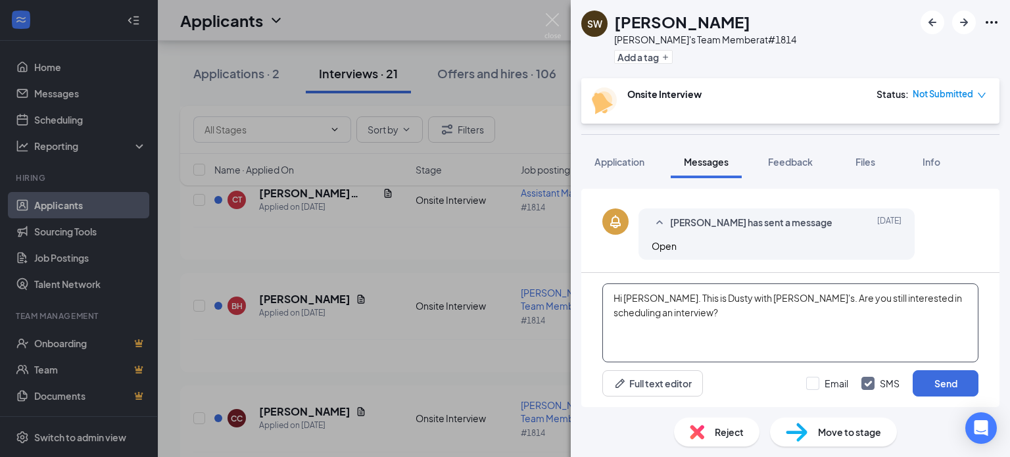
click at [645, 295] on textarea "Hi [PERSON_NAME]. This is Dusty with [PERSON_NAME]'s. Are you still interested …" at bounding box center [791, 323] width 376 height 79
type textarea "Hi [PERSON_NAME]. This is Dusty with [PERSON_NAME]'s. Are you still interested …"
click at [935, 382] on button "Send" at bounding box center [946, 383] width 66 height 26
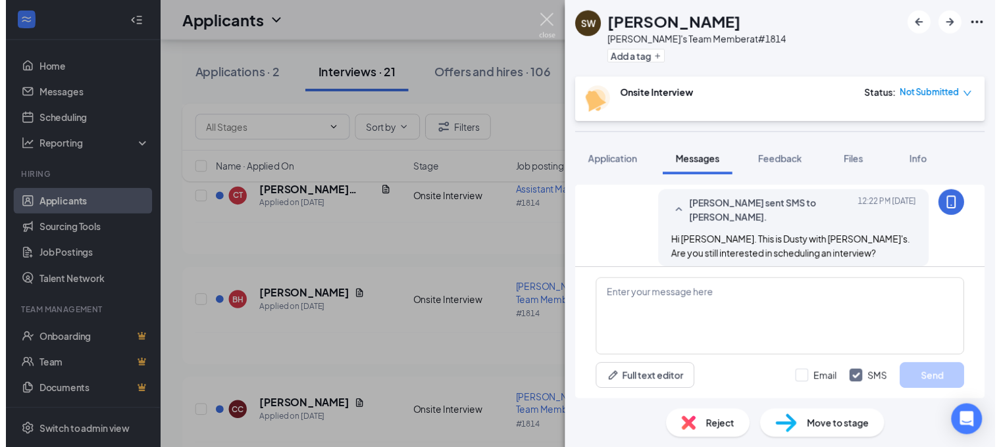
scroll to position [599, 0]
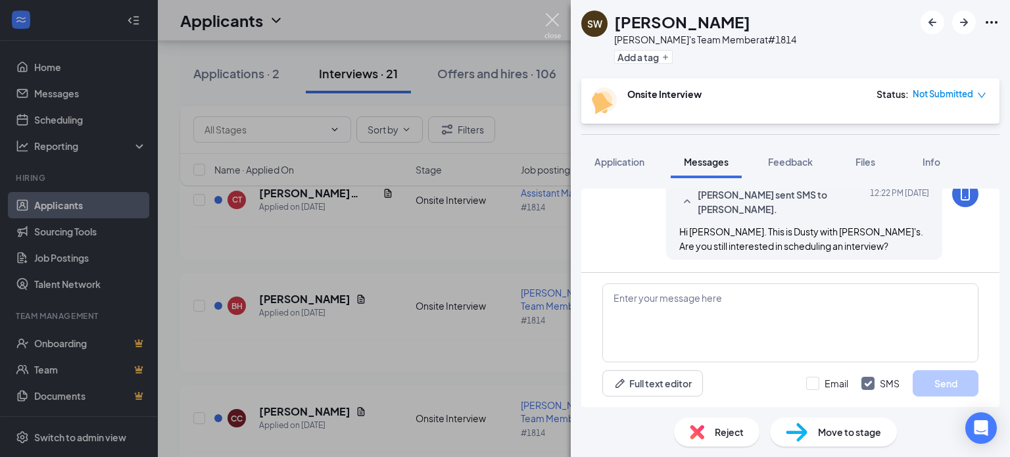
drag, startPoint x: 553, startPoint y: 14, endPoint x: 631, endPoint y: 232, distance: 231.4
click at [553, 14] on img at bounding box center [553, 26] width 16 height 26
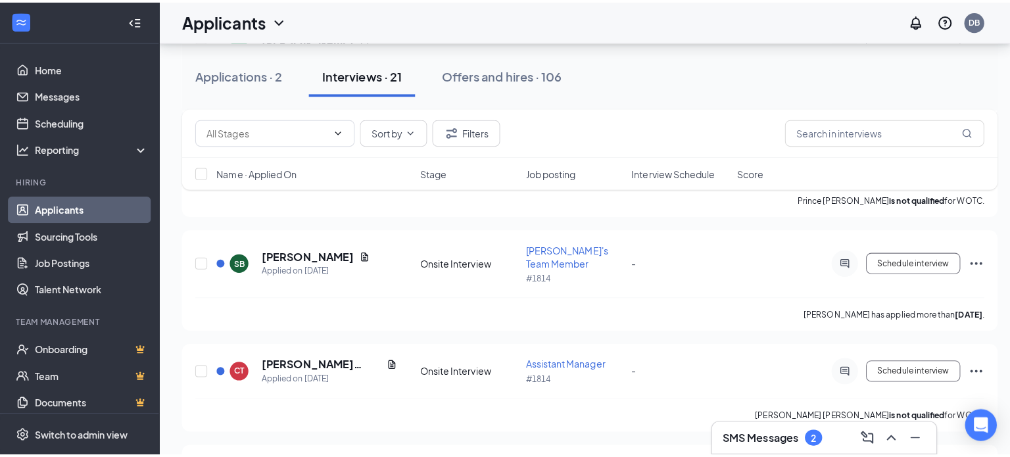
scroll to position [3736, 0]
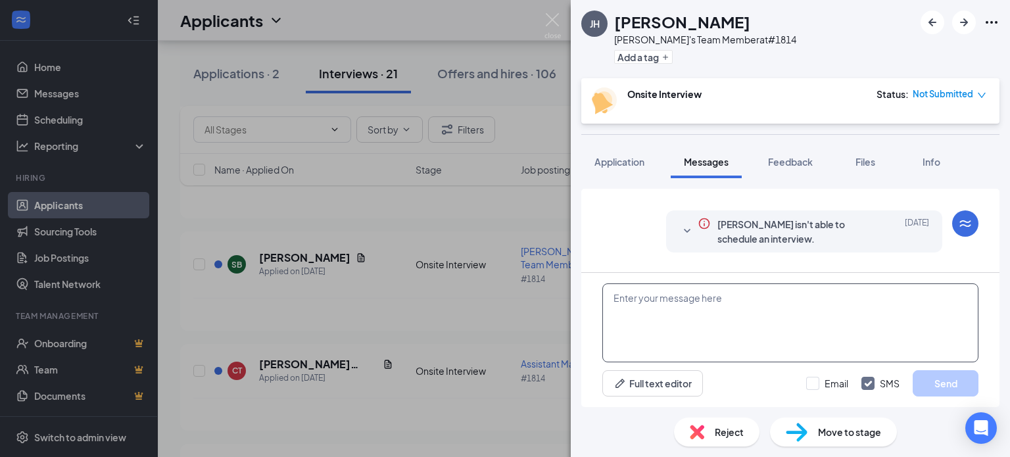
scroll to position [310, 0]
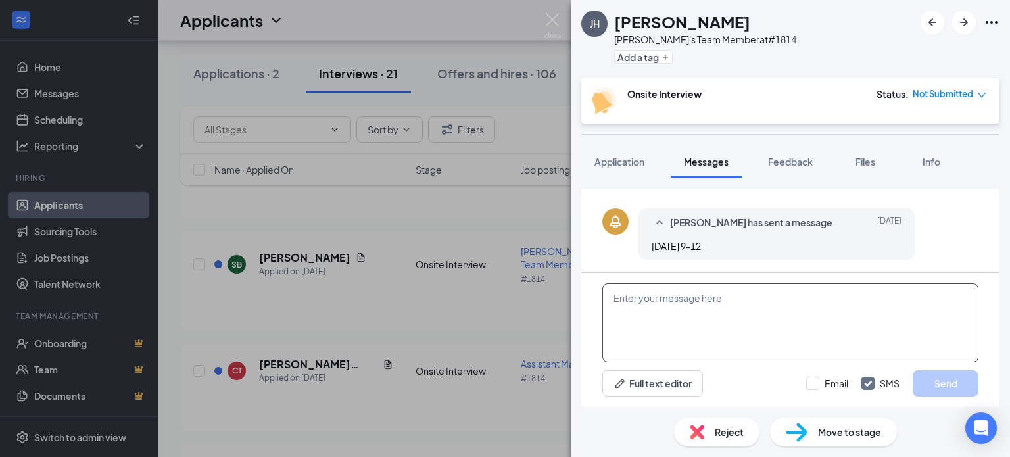
click at [668, 314] on textarea at bounding box center [791, 323] width 376 height 79
paste textarea "Hi [PERSON_NAME]. This is Dusty with [PERSON_NAME]'s. Are you still interested …"
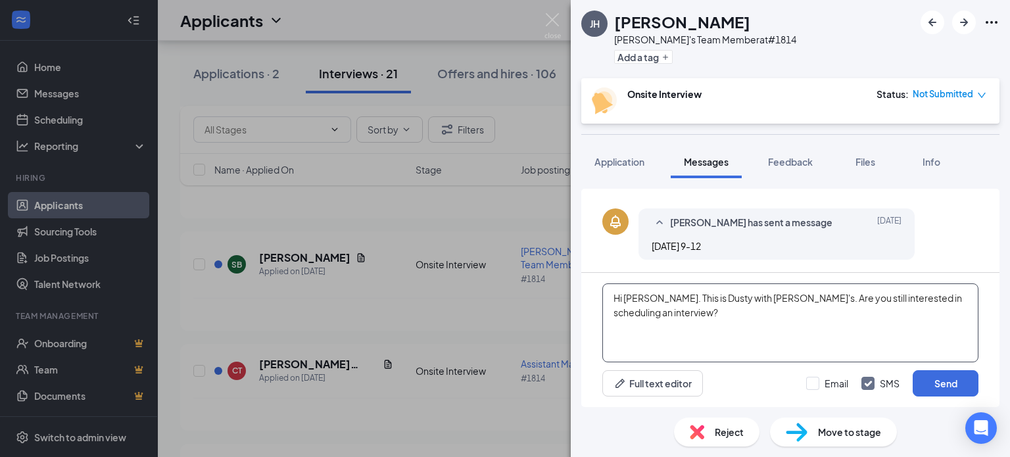
click at [643, 298] on textarea "Hi [PERSON_NAME]. This is Dusty with [PERSON_NAME]'s. Are you still interested …" at bounding box center [791, 323] width 376 height 79
type textarea "Hi [PERSON_NAME]. This is Dusty with [PERSON_NAME]'s. Are you still interested …"
click at [956, 379] on button "Send" at bounding box center [946, 383] width 66 height 26
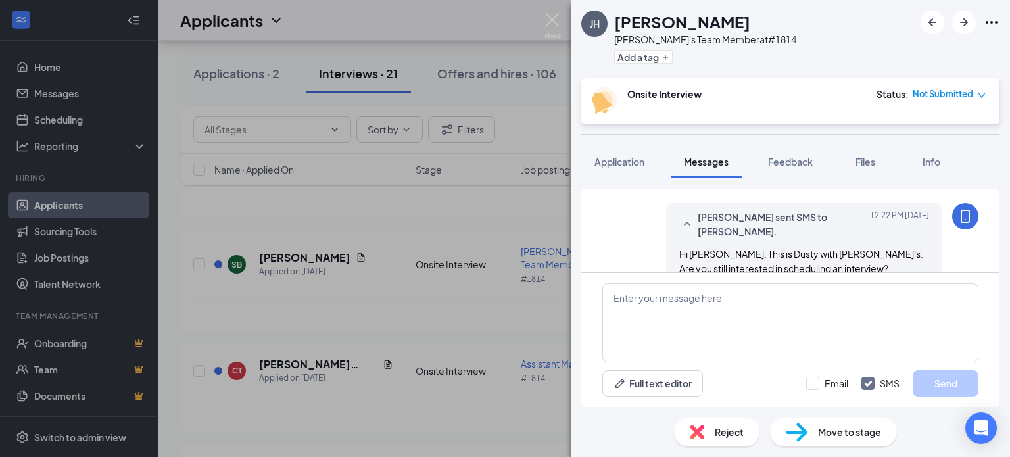
scroll to position [396, 0]
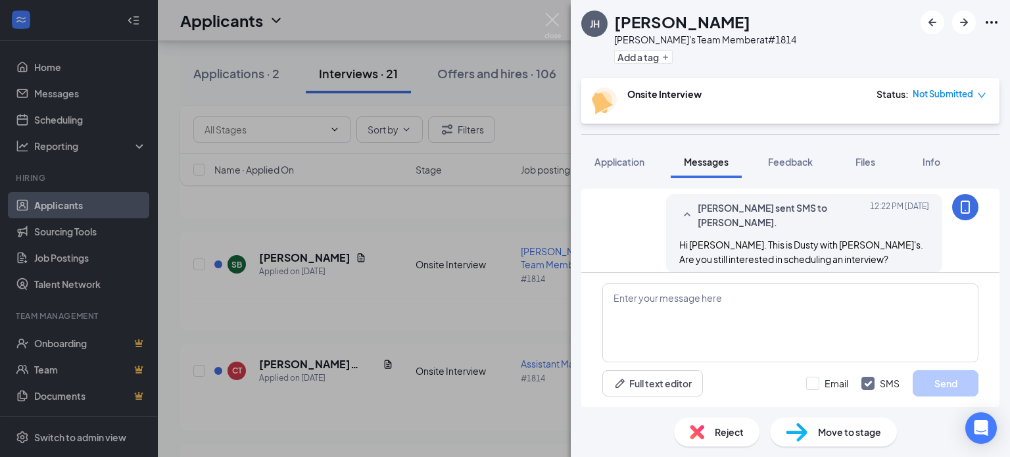
click at [558, 18] on img at bounding box center [553, 26] width 16 height 26
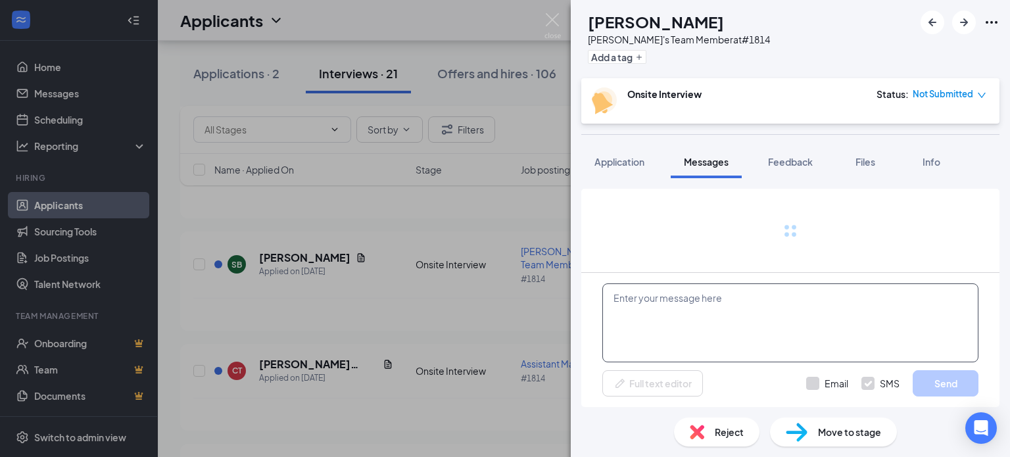
click at [692, 307] on textarea at bounding box center [791, 323] width 376 height 79
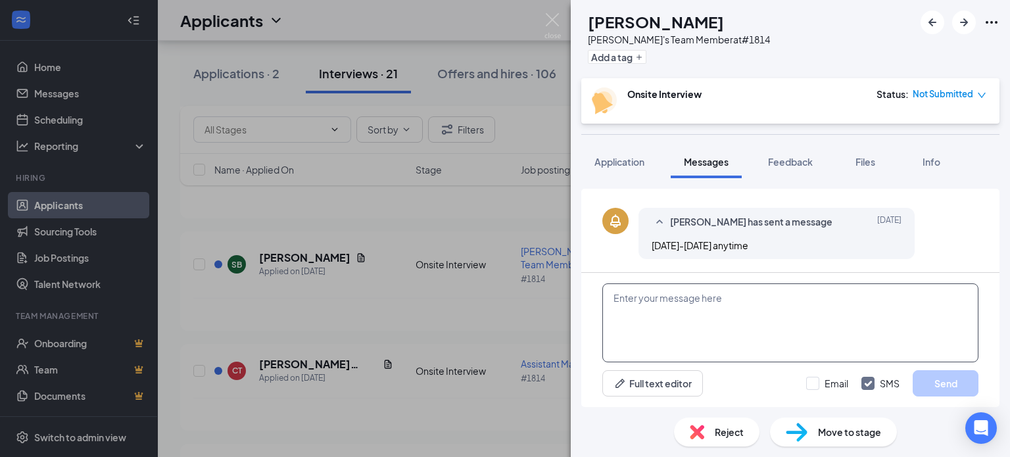
scroll to position [385, 0]
paste textarea "Hi [PERSON_NAME]. This is Dusty with [PERSON_NAME]'s. Are you still interested …"
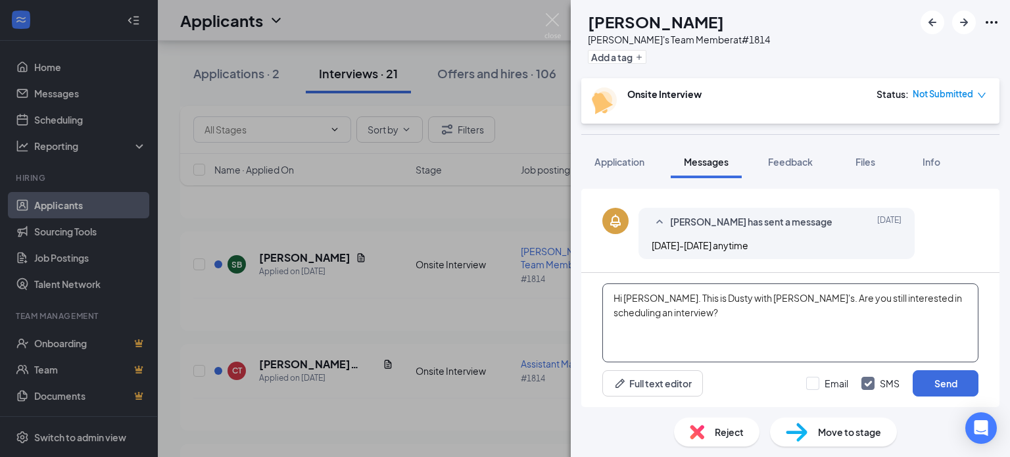
drag, startPoint x: 638, startPoint y: 297, endPoint x: 651, endPoint y: 291, distance: 14.4
click at [640, 294] on textarea "Hi [PERSON_NAME]. This is Dusty with [PERSON_NAME]'s. Are you still interested …" at bounding box center [791, 323] width 376 height 79
type textarea "Hi [PERSON_NAME]. This is Dusty with [PERSON_NAME]'s. Are you still interested …"
click at [954, 383] on button "Send" at bounding box center [946, 383] width 66 height 26
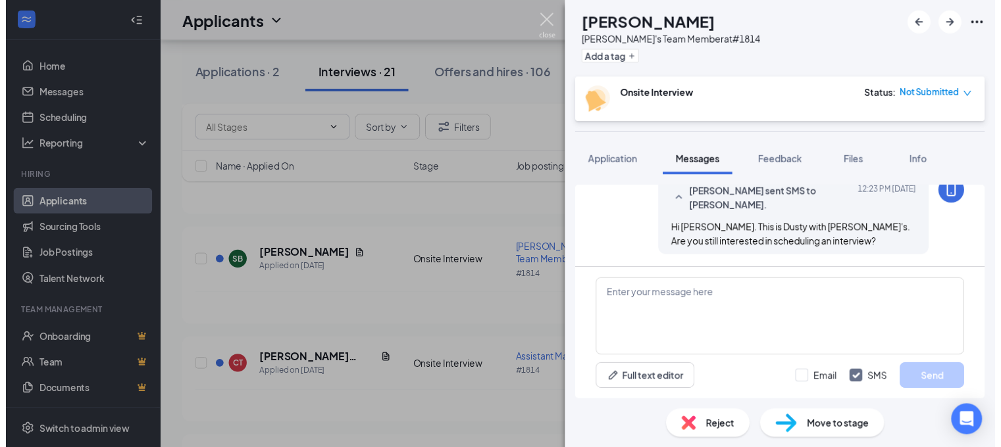
scroll to position [484, 0]
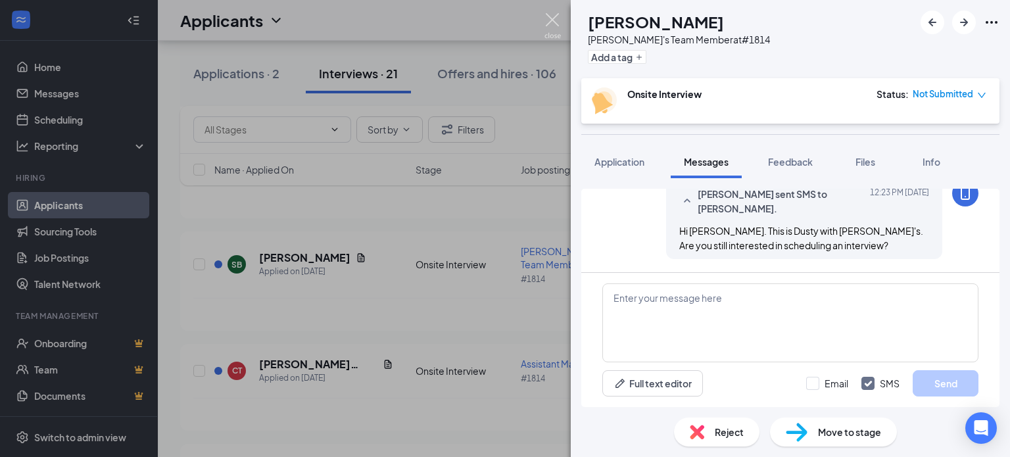
click at [550, 18] on img at bounding box center [553, 26] width 16 height 26
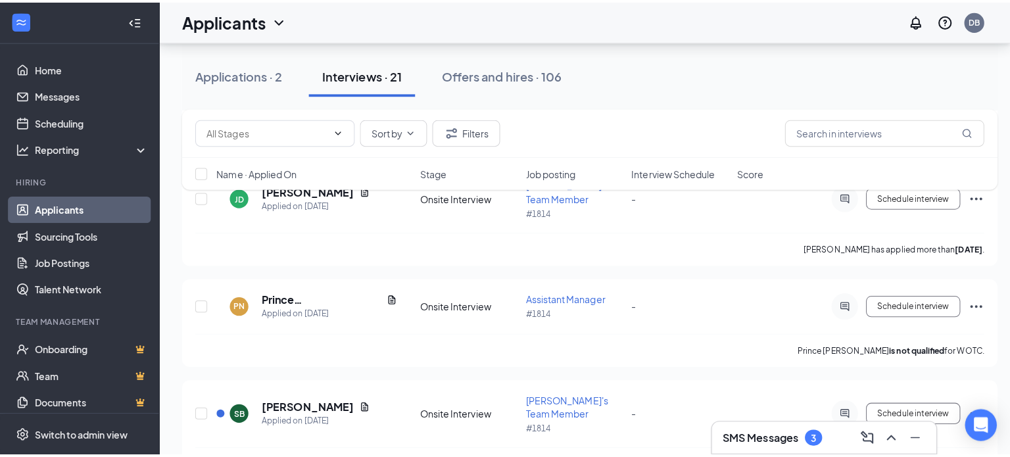
scroll to position [3548, 0]
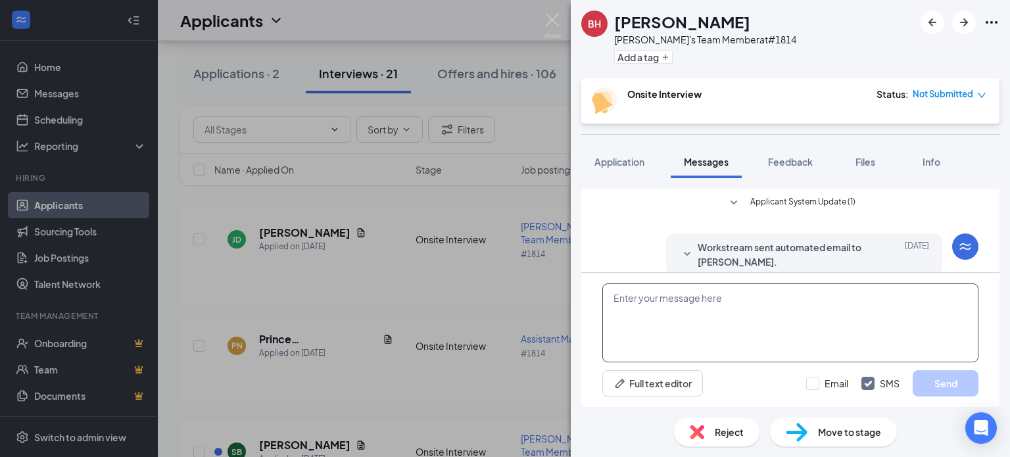
click at [674, 332] on textarea at bounding box center [791, 323] width 376 height 79
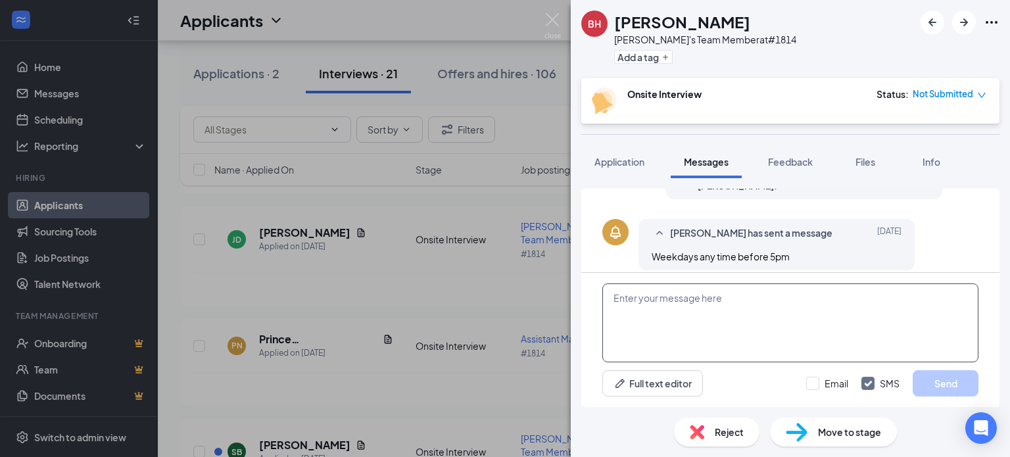
scroll to position [410, 0]
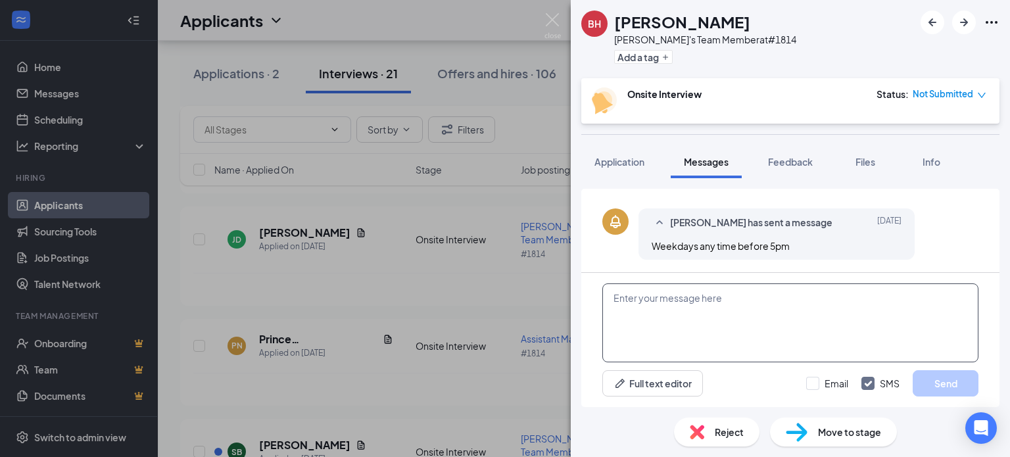
paste textarea "Hi [PERSON_NAME]. This is Dusty with [PERSON_NAME]'s. Are you still interested …"
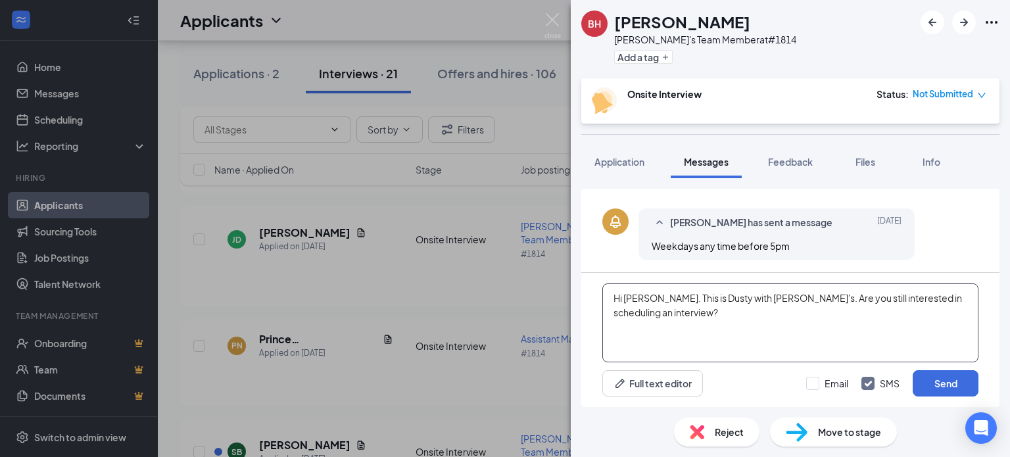
drag, startPoint x: 639, startPoint y: 299, endPoint x: 668, endPoint y: 295, distance: 29.2
click at [645, 298] on textarea "Hi [PERSON_NAME]. This is Dusty with [PERSON_NAME]'s. Are you still interested …" at bounding box center [791, 323] width 376 height 79
type textarea "Hi [PERSON_NAME]. This is Dusty with [PERSON_NAME]'s. Are you still interested …"
click at [967, 378] on button "Send" at bounding box center [946, 383] width 66 height 26
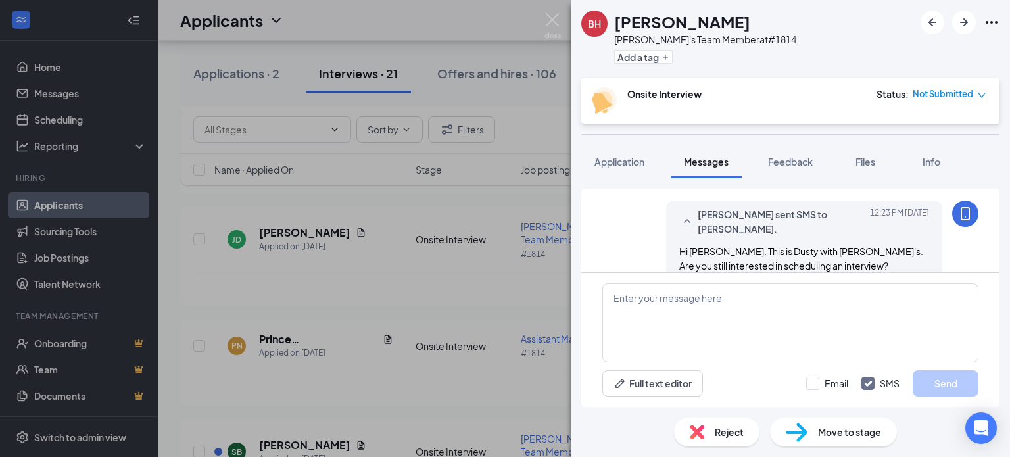
scroll to position [509, 0]
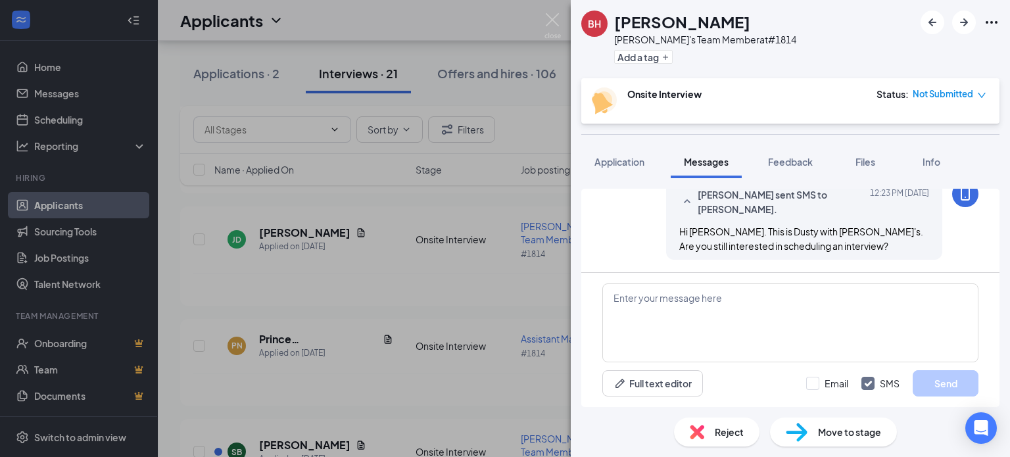
click at [300, 249] on div "BH [PERSON_NAME]'s Team Member at #1814 Add a tag Onsite Interview Status : Not…" at bounding box center [505, 228] width 1010 height 457
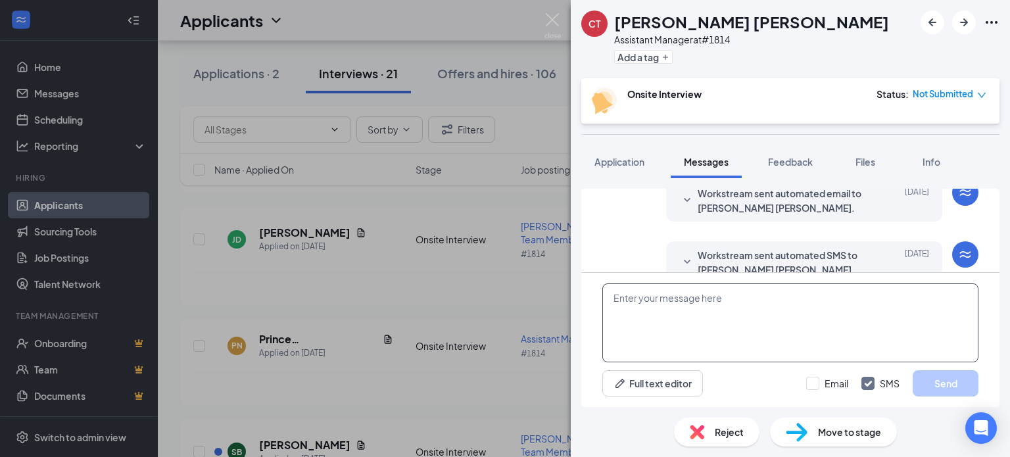
scroll to position [239, 0]
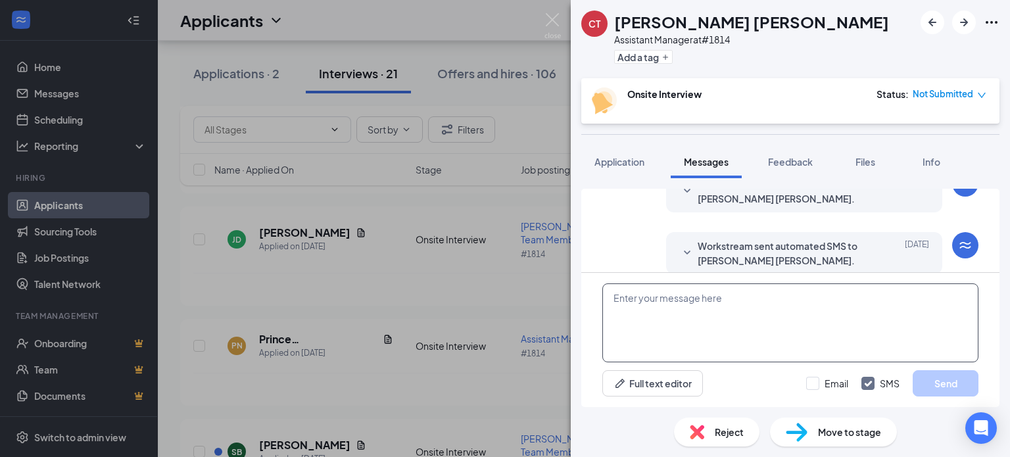
click at [703, 310] on textarea at bounding box center [791, 323] width 376 height 79
paste textarea "Hi [PERSON_NAME]. This is Dusty with [PERSON_NAME]'s. Are you still interested …"
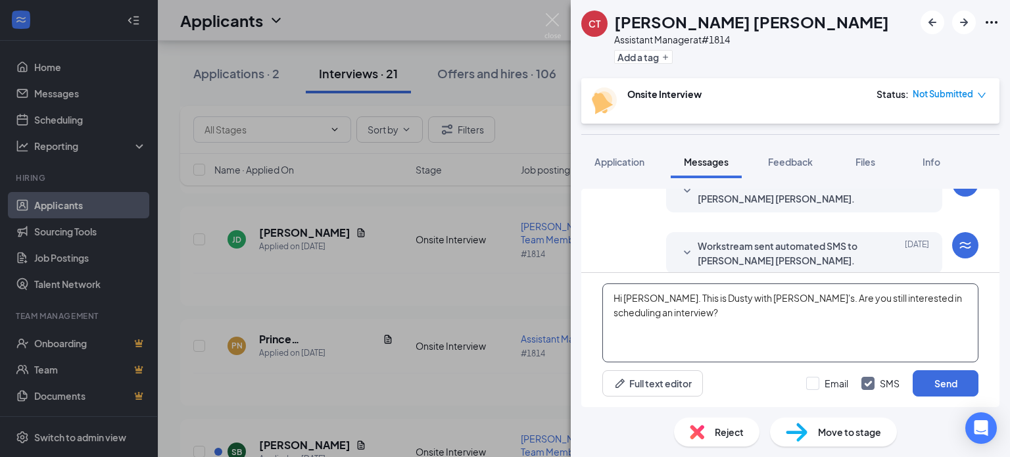
click at [643, 296] on textarea "Hi [PERSON_NAME]. This is Dusty with [PERSON_NAME]'s. Are you still interested …" at bounding box center [791, 323] width 376 height 79
type textarea "Hi [PERSON_NAME]. This is Dusty with [PERSON_NAME]'s. Are you still interested …"
click at [945, 382] on button "Send" at bounding box center [946, 383] width 66 height 26
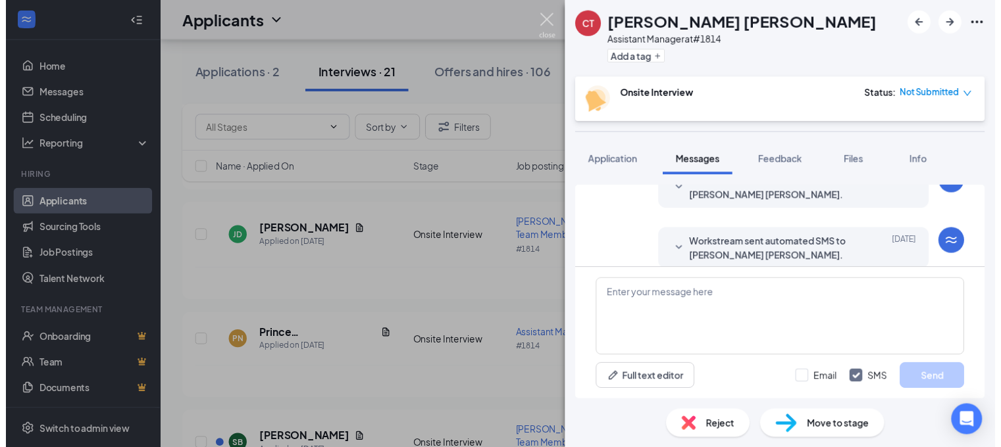
scroll to position [338, 0]
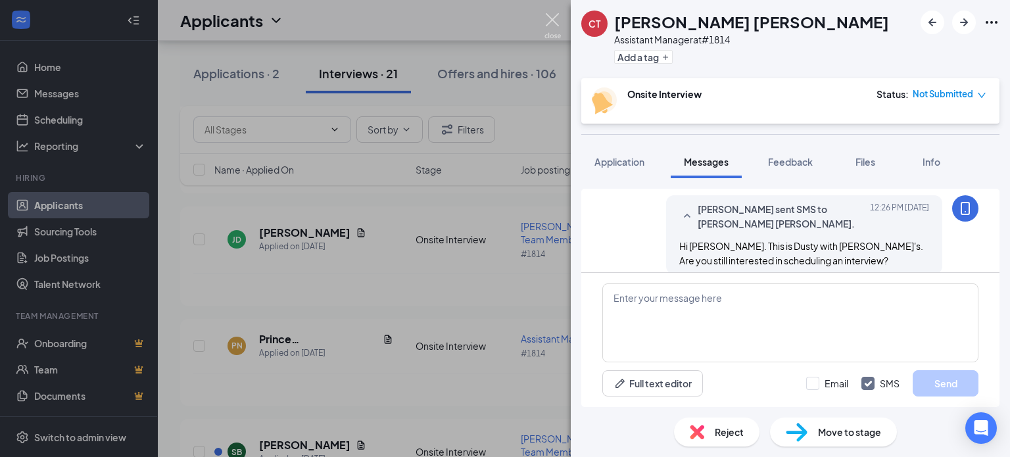
click at [547, 20] on img at bounding box center [553, 26] width 16 height 26
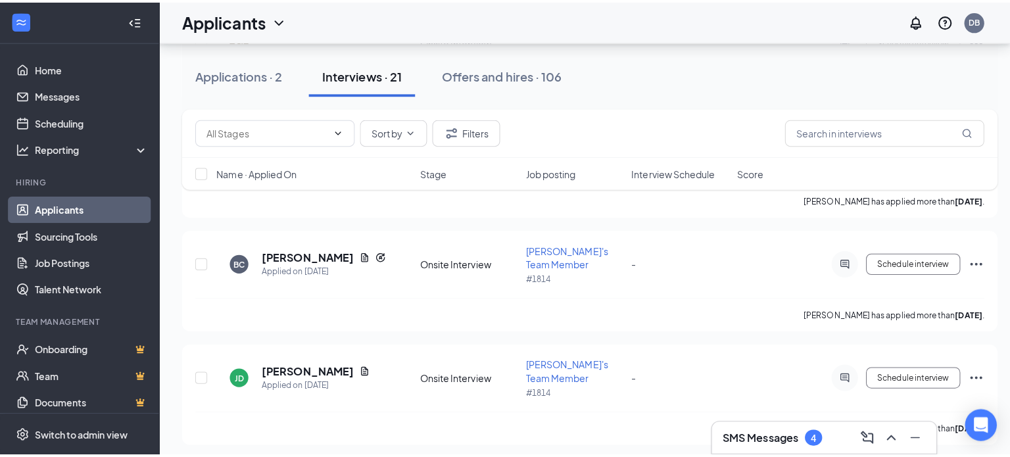
scroll to position [3422, 0]
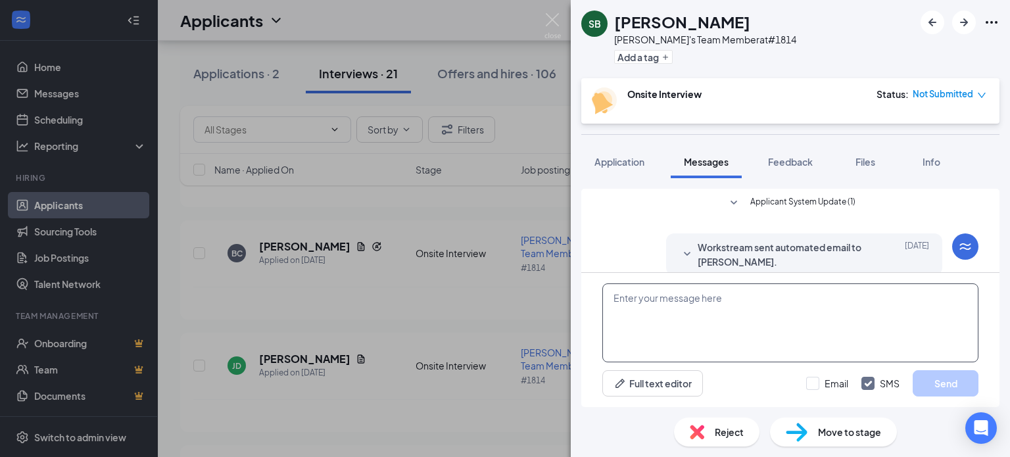
click at [698, 307] on textarea at bounding box center [791, 323] width 376 height 79
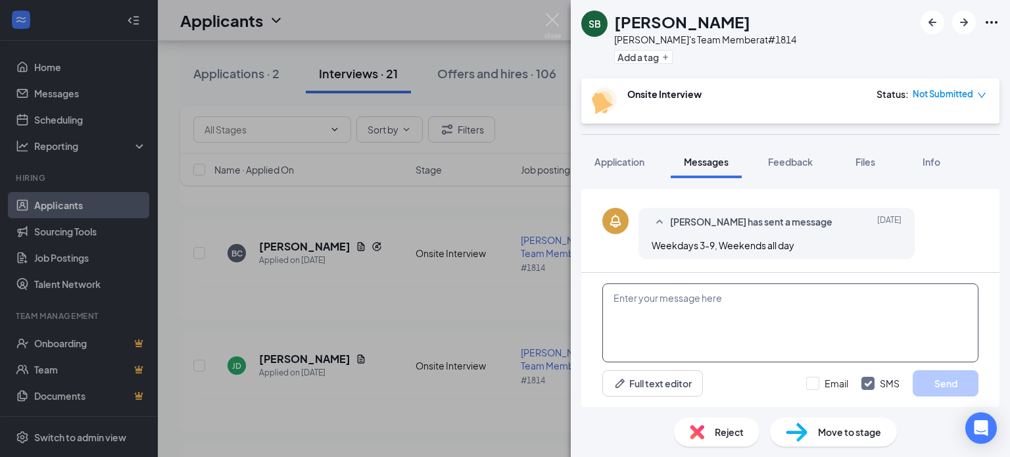
scroll to position [424, 0]
paste textarea "Hi [PERSON_NAME]. This is Dusty with [PERSON_NAME]'s. Are you still interested …"
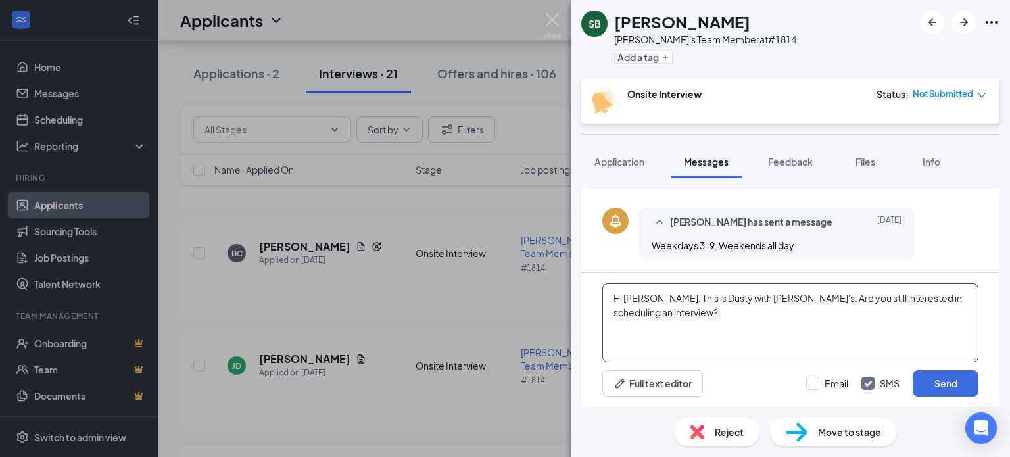
click at [643, 295] on textarea "Hi [PERSON_NAME]. This is Dusty with [PERSON_NAME]'s. Are you still interested …" at bounding box center [791, 323] width 376 height 79
type textarea "Hi [PERSON_NAME]. This is Dusty with [PERSON_NAME]'s. Are you still interested …"
click at [945, 387] on button "Send" at bounding box center [946, 383] width 66 height 26
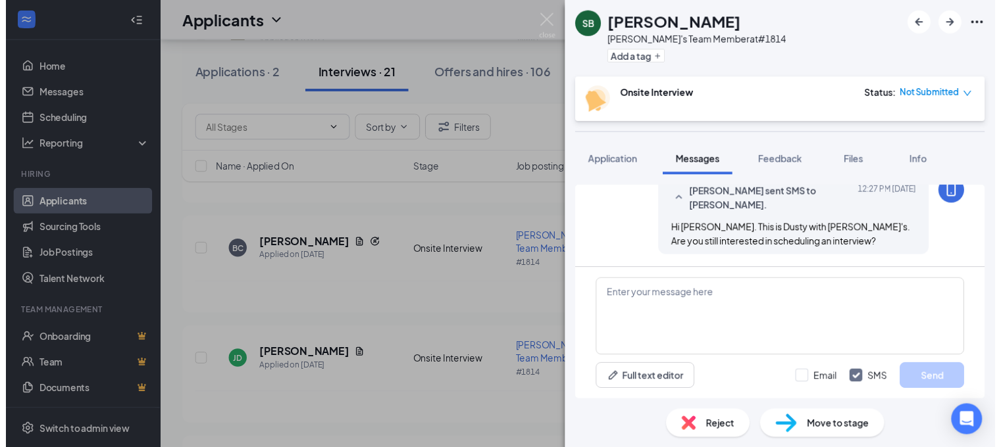
scroll to position [522, 0]
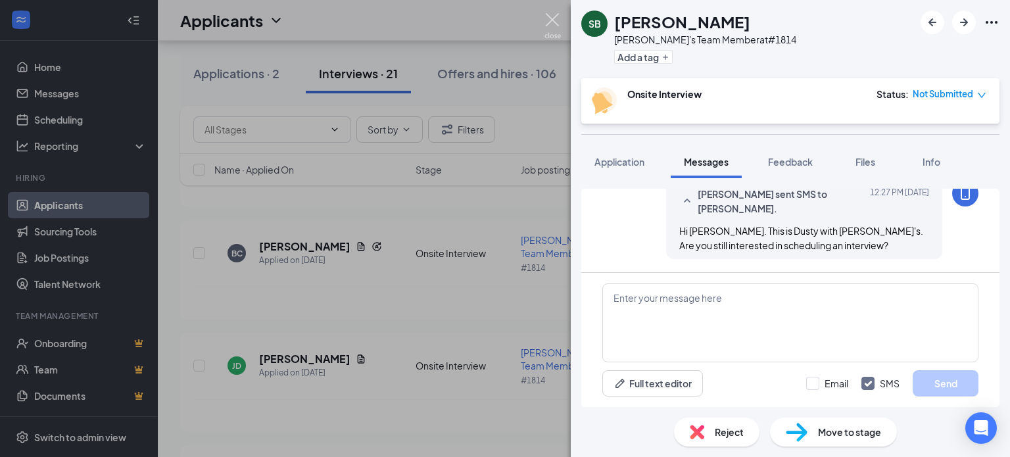
click at [555, 19] on img at bounding box center [553, 26] width 16 height 26
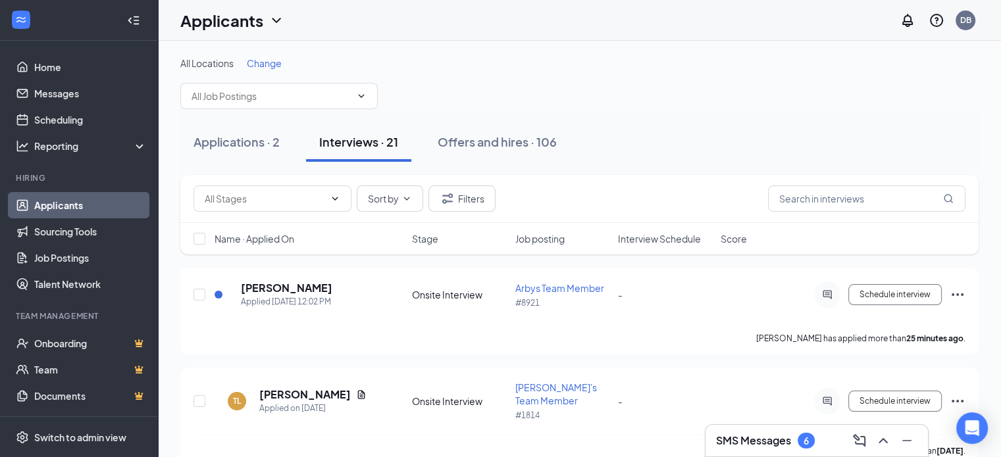
click at [750, 444] on h3 "SMS Messages" at bounding box center [753, 440] width 75 height 14
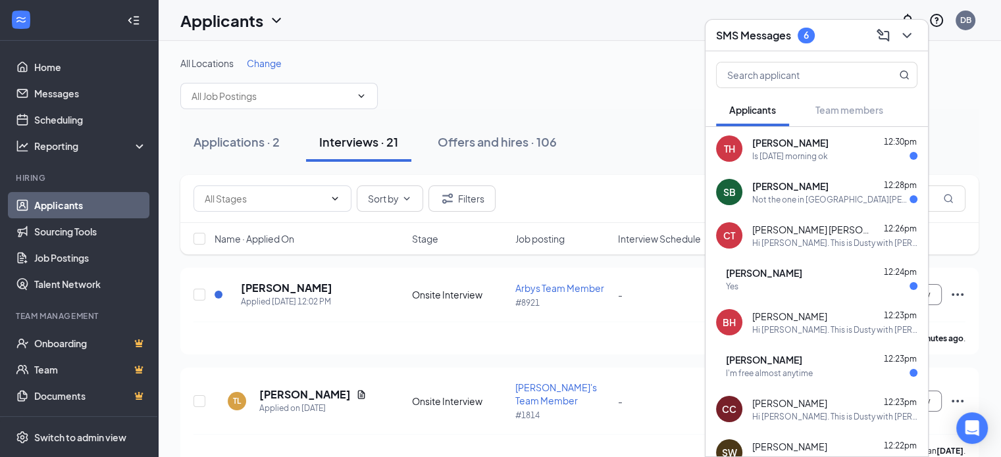
click at [810, 378] on div "AD [PERSON_NAME] 12:23pm I'm free almost anytime" at bounding box center [816, 365] width 222 height 43
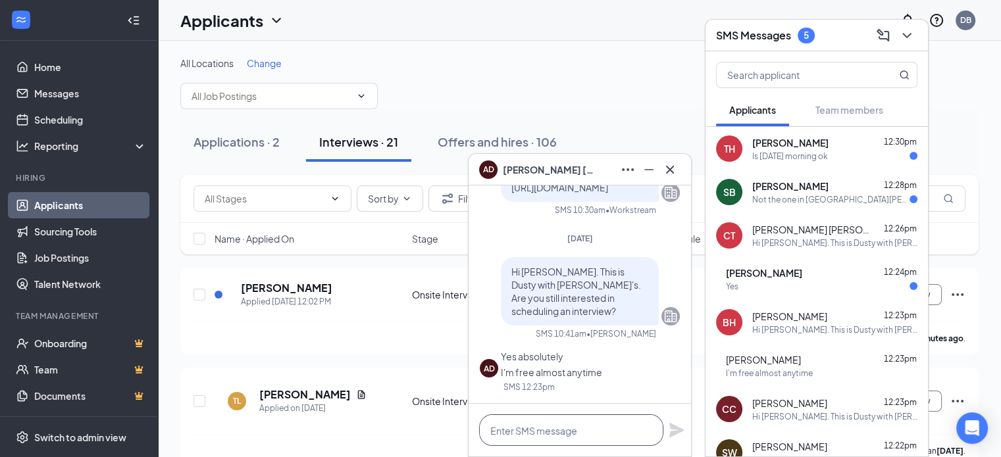
click at [547, 436] on textarea at bounding box center [571, 430] width 184 height 32
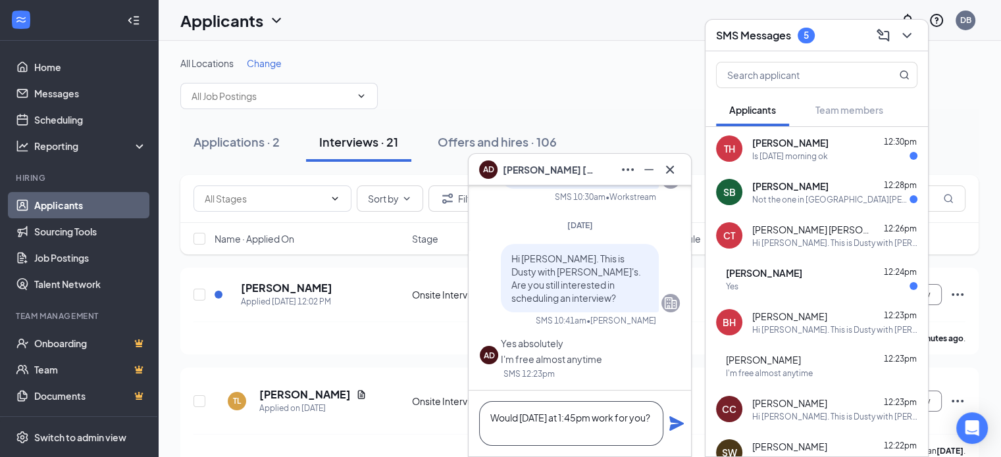
type textarea "Would [DATE] at 1:45pm work for you?"
click at [676, 421] on icon "Plane" at bounding box center [676, 423] width 14 height 14
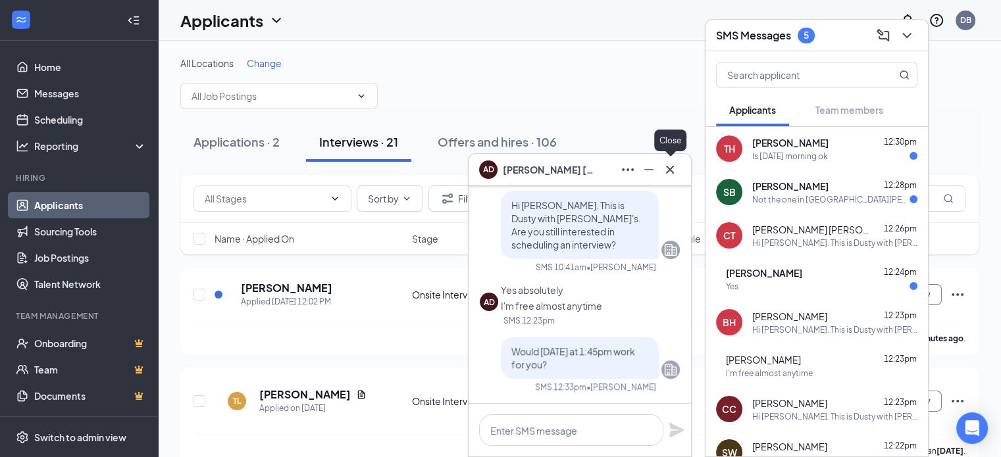
click at [674, 178] on button at bounding box center [669, 169] width 21 height 21
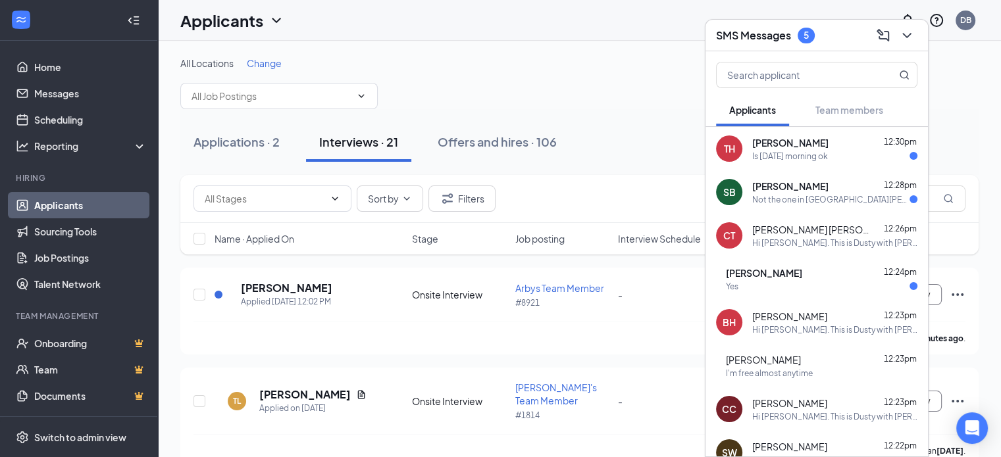
click at [796, 276] on span "[PERSON_NAME]" at bounding box center [764, 272] width 76 height 13
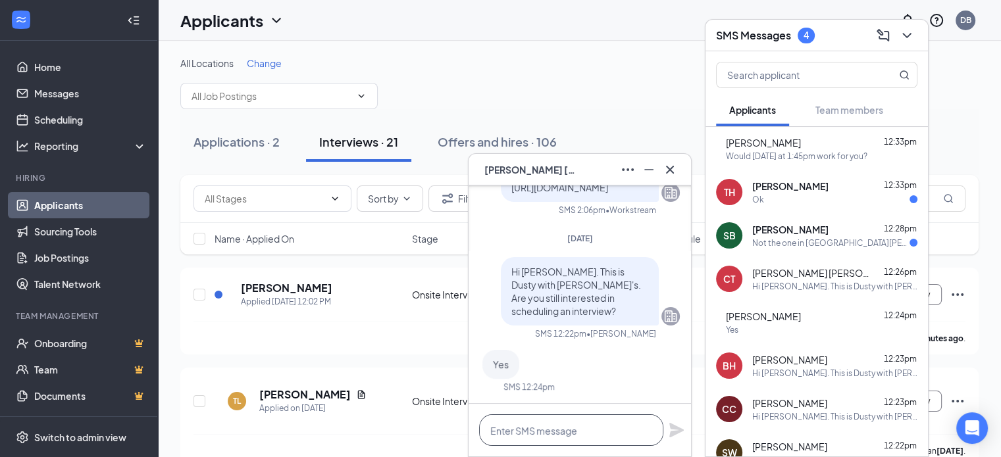
click at [526, 437] on textarea at bounding box center [571, 430] width 184 height 32
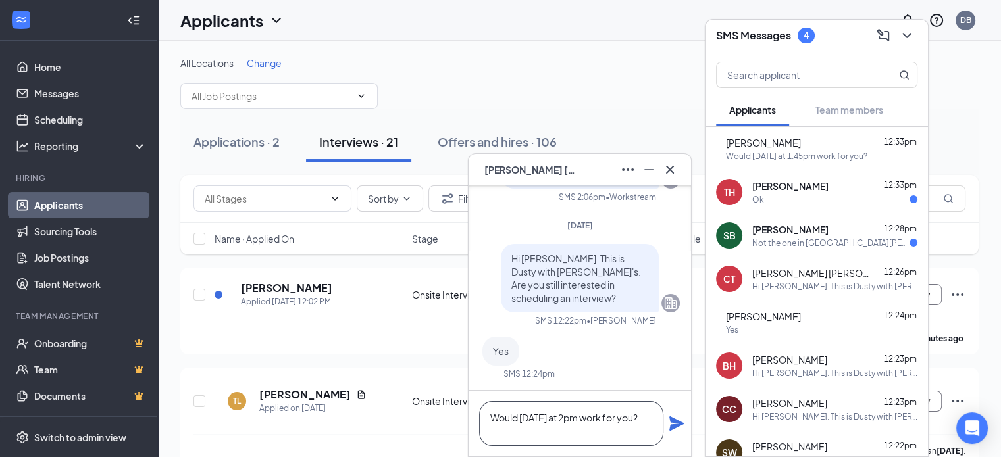
type textarea "Would [DATE] at 2pm work for you?"
click at [676, 428] on icon "Plane" at bounding box center [676, 423] width 14 height 14
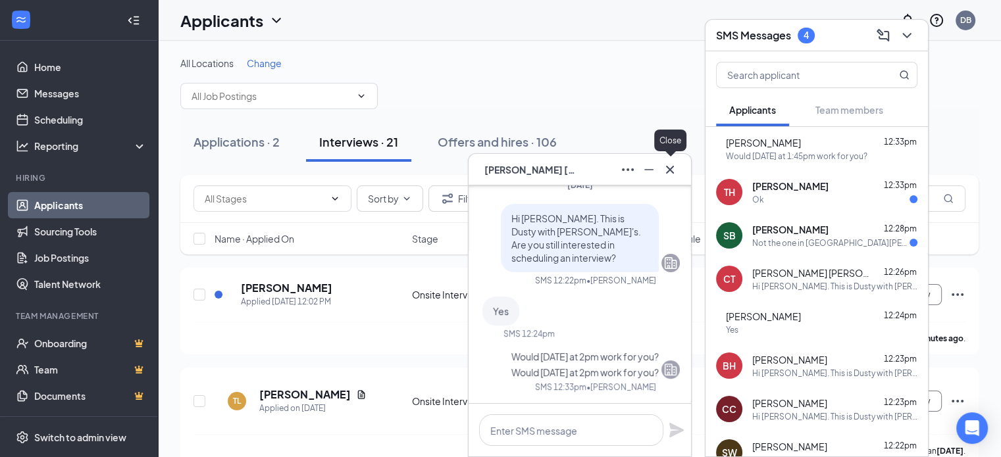
click at [673, 174] on icon "Cross" at bounding box center [670, 170] width 16 height 16
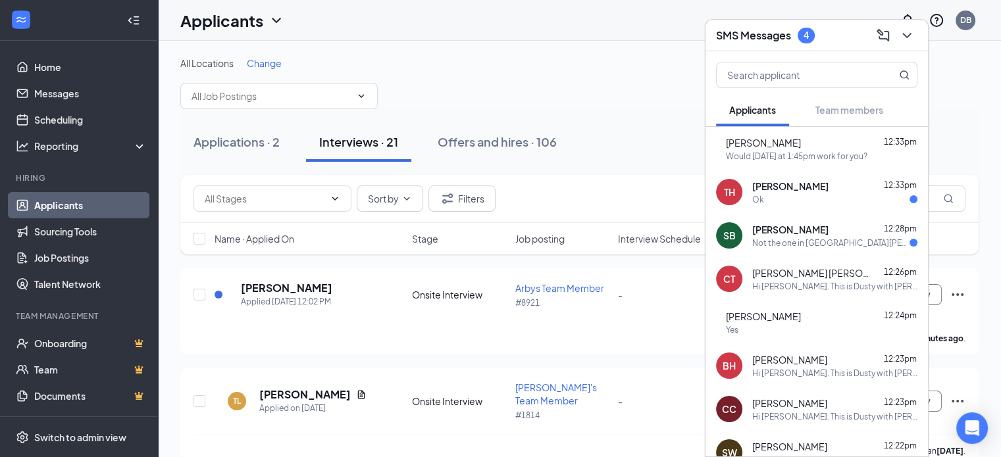
click at [813, 234] on span "[PERSON_NAME]" at bounding box center [790, 229] width 76 height 13
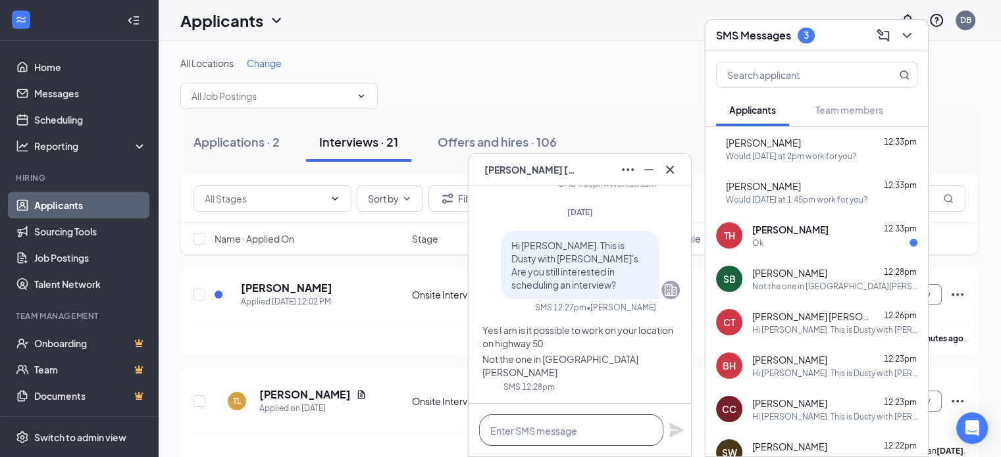
click at [546, 424] on textarea at bounding box center [571, 430] width 184 height 32
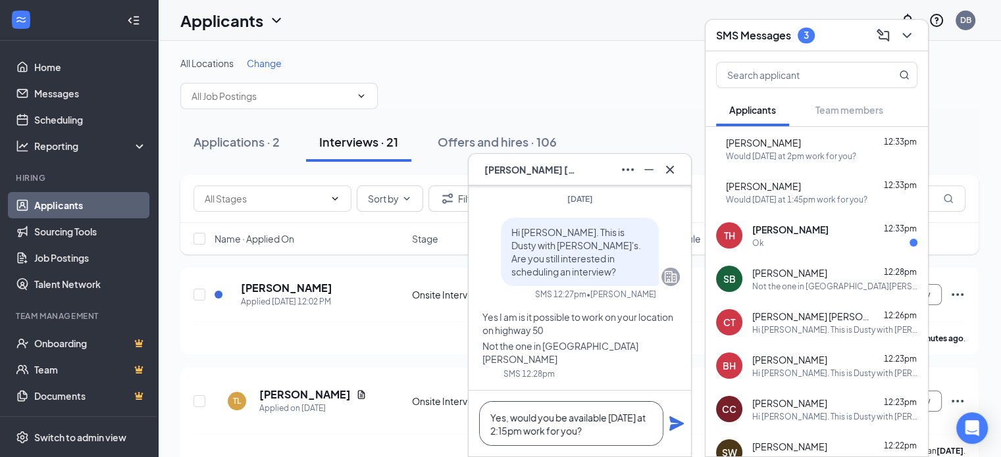
type textarea "Yes, would you be available [DATE] at 2:15pm work for you?"
click at [676, 422] on icon "Plane" at bounding box center [676, 423] width 14 height 14
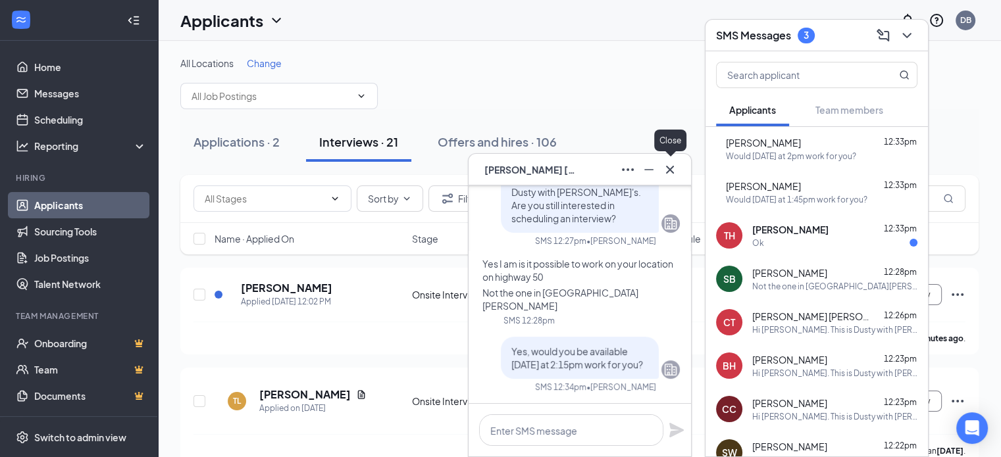
click at [668, 170] on icon "Cross" at bounding box center [670, 169] width 8 height 8
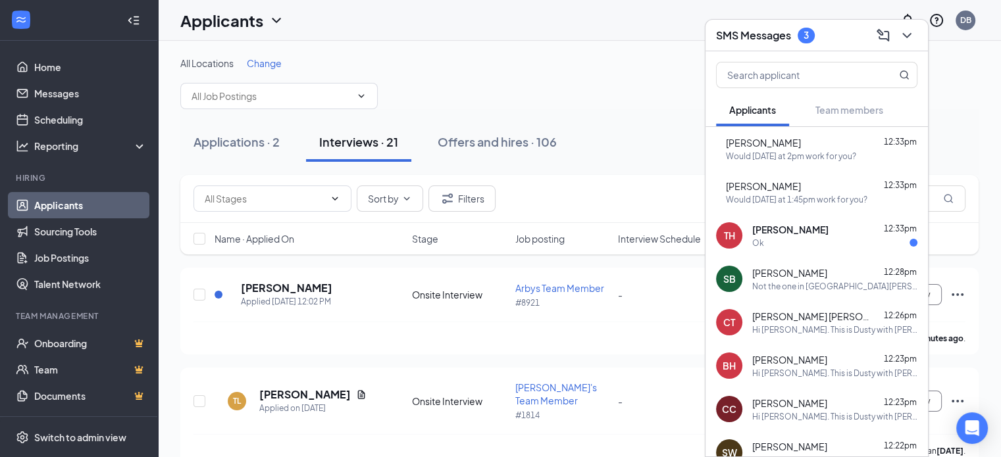
click at [771, 231] on span "[PERSON_NAME]" at bounding box center [790, 229] width 76 height 13
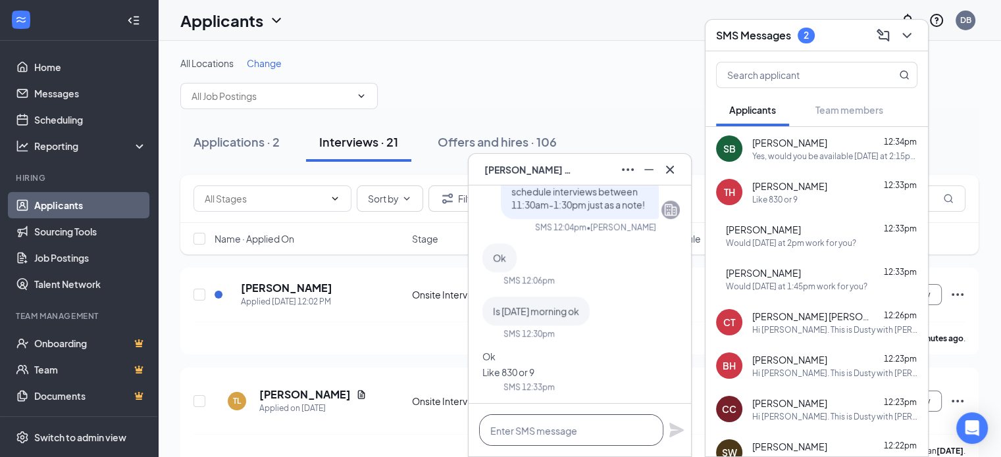
click at [591, 433] on textarea at bounding box center [571, 430] width 184 height 32
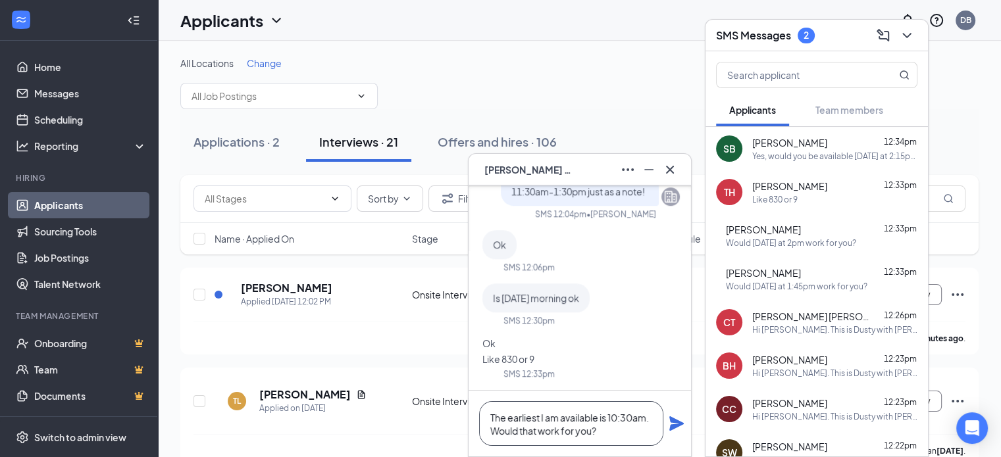
type textarea "The earliest I am available is 10:30am. Would that work for you?"
click at [676, 423] on icon "Plane" at bounding box center [676, 424] width 16 height 16
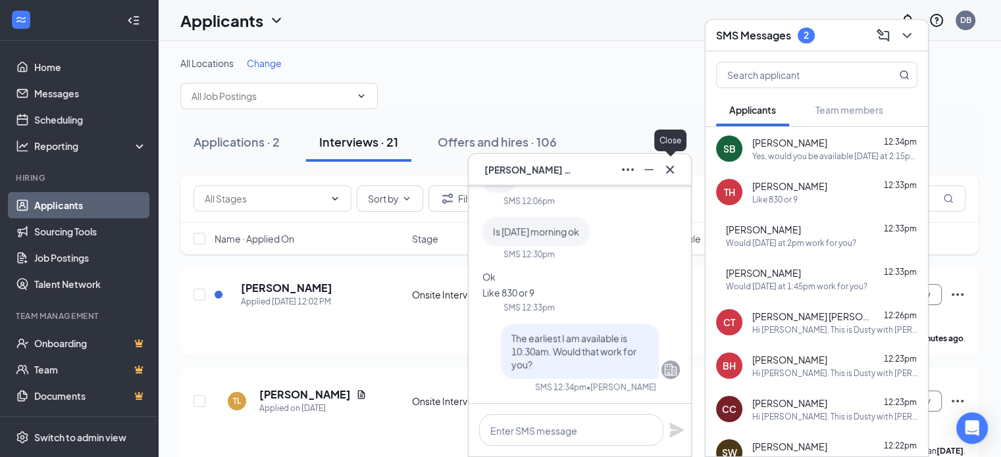
click at [668, 176] on icon "Cross" at bounding box center [670, 170] width 16 height 16
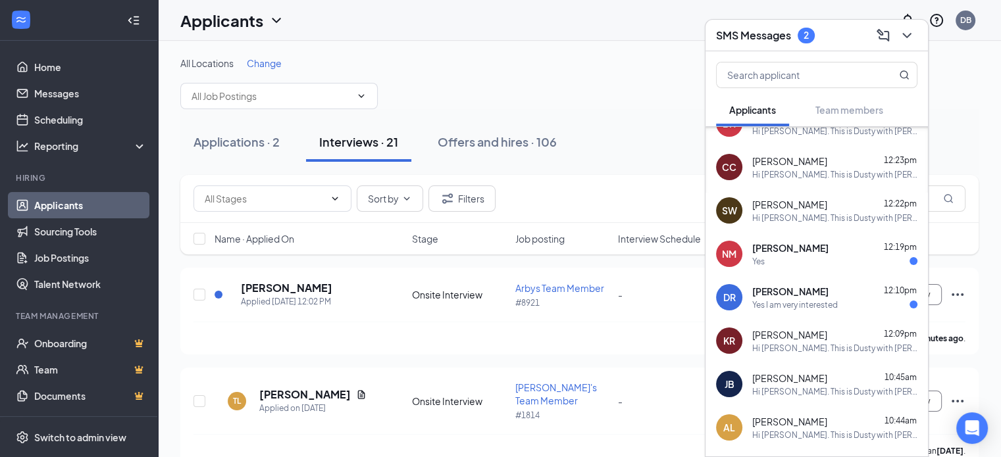
scroll to position [244, 0]
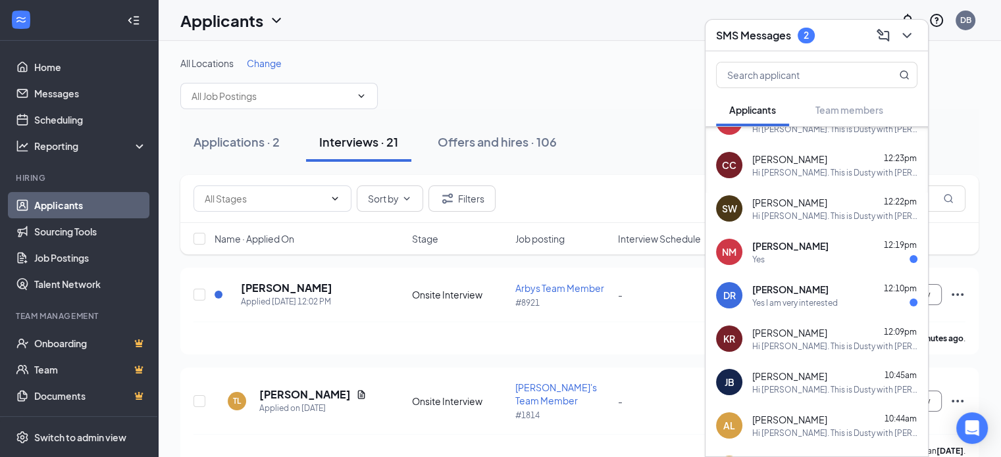
click at [829, 297] on div "Yes I am very interested" at bounding box center [795, 302] width 86 height 11
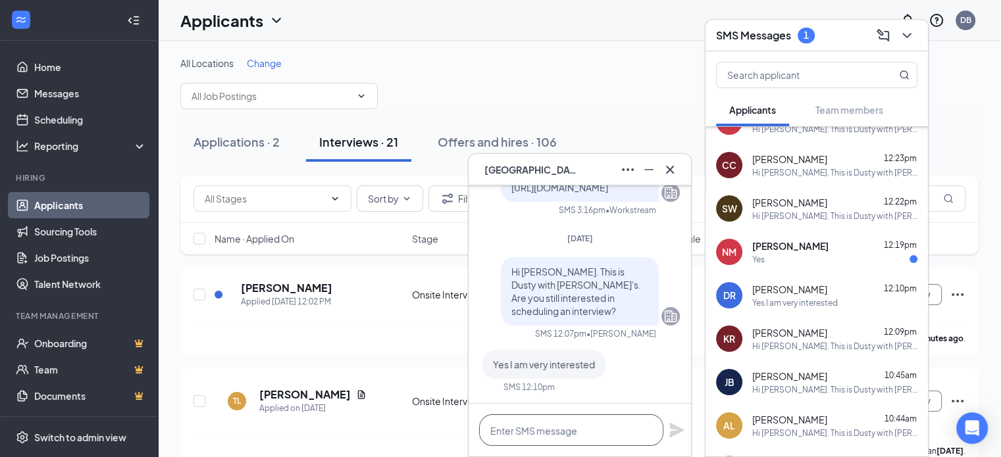
click at [587, 432] on textarea at bounding box center [571, 430] width 184 height 32
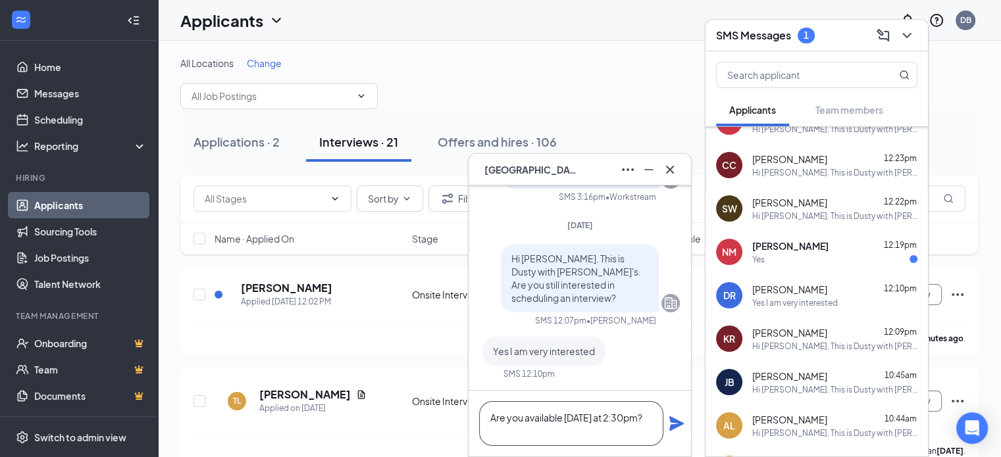
type textarea "Are you available [DATE] at 2:30pm?"
click at [666, 428] on div "Are you available [DATE] at 2:30pm?" at bounding box center [579, 424] width 222 height 66
click at [672, 423] on icon "Plane" at bounding box center [676, 423] width 14 height 14
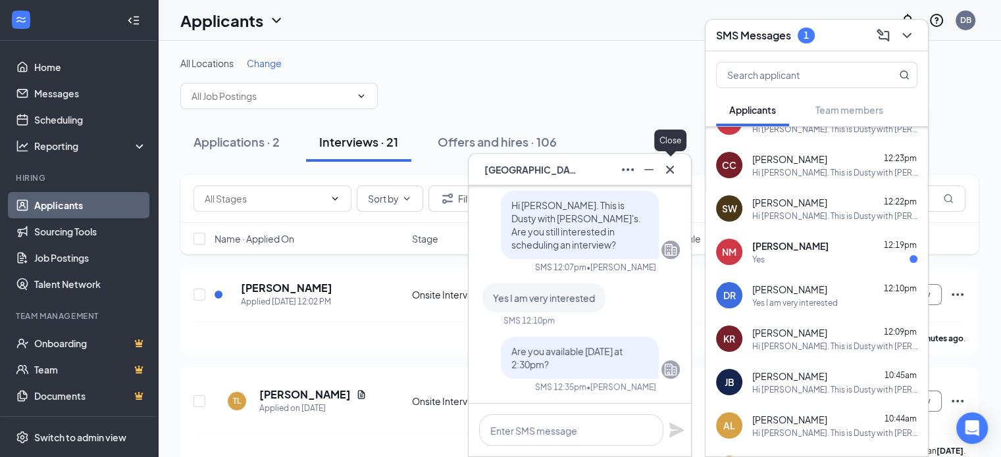
click at [674, 173] on icon "Cross" at bounding box center [670, 170] width 16 height 16
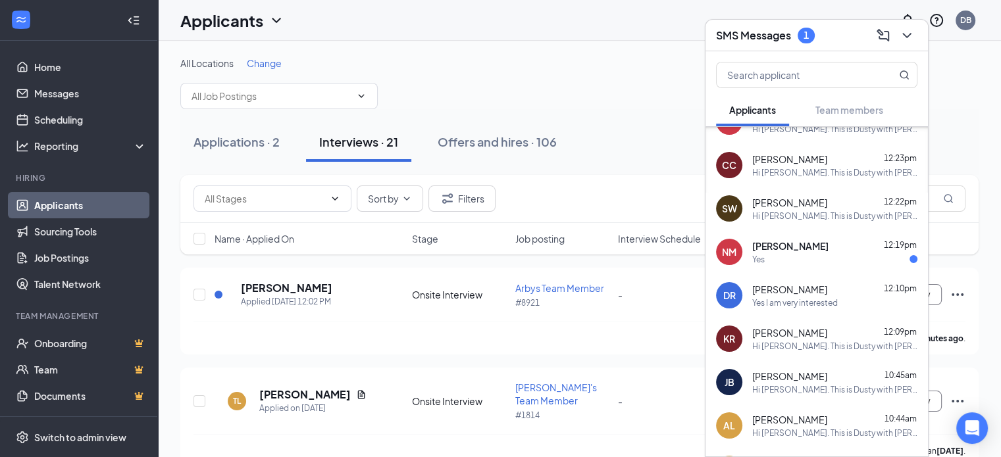
click at [794, 255] on div "Yes" at bounding box center [834, 259] width 165 height 11
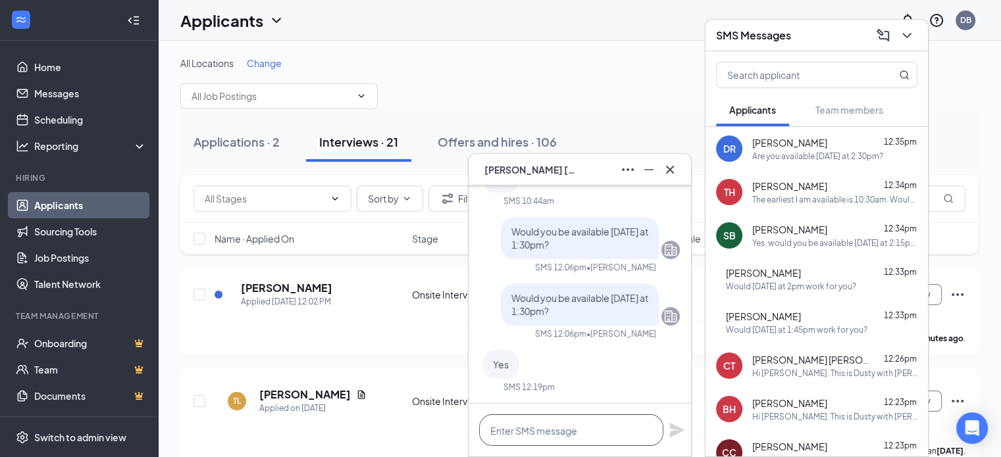
click at [586, 421] on textarea at bounding box center [571, 430] width 184 height 32
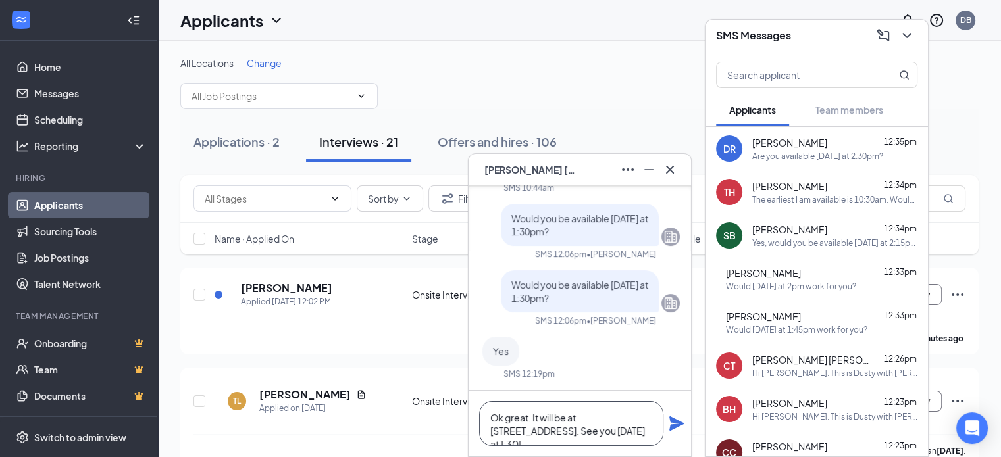
type textarea "Ok great. It will be at [STREET_ADDRESS]. See you [DATE] at 1:30!"
click at [679, 426] on icon "Plane" at bounding box center [676, 423] width 14 height 14
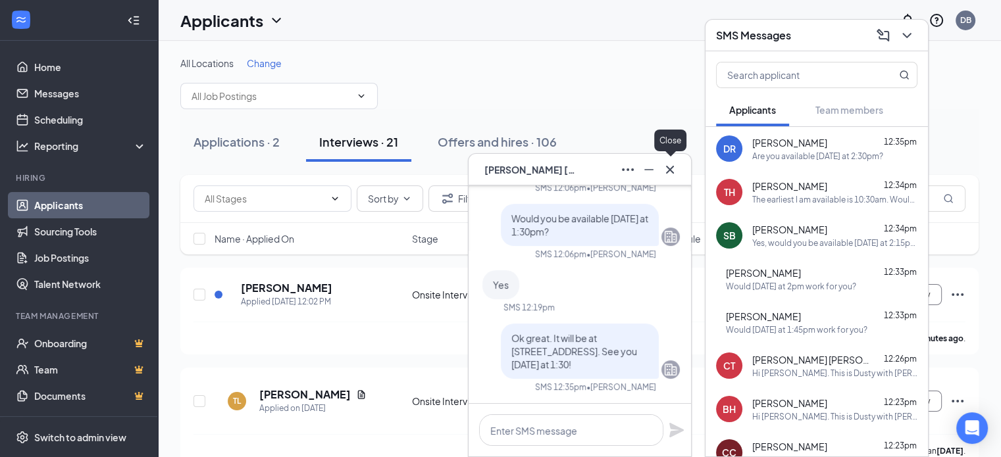
click at [667, 173] on icon "Cross" at bounding box center [670, 169] width 8 height 8
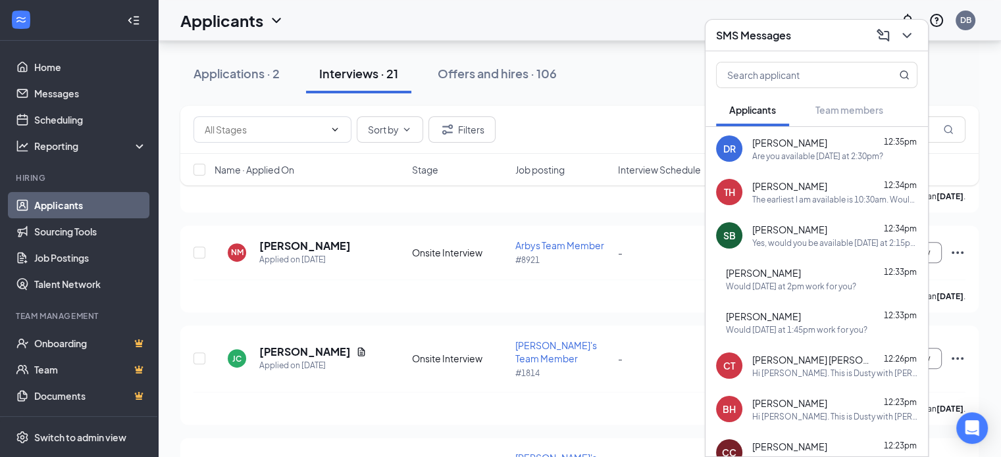
scroll to position [597, 0]
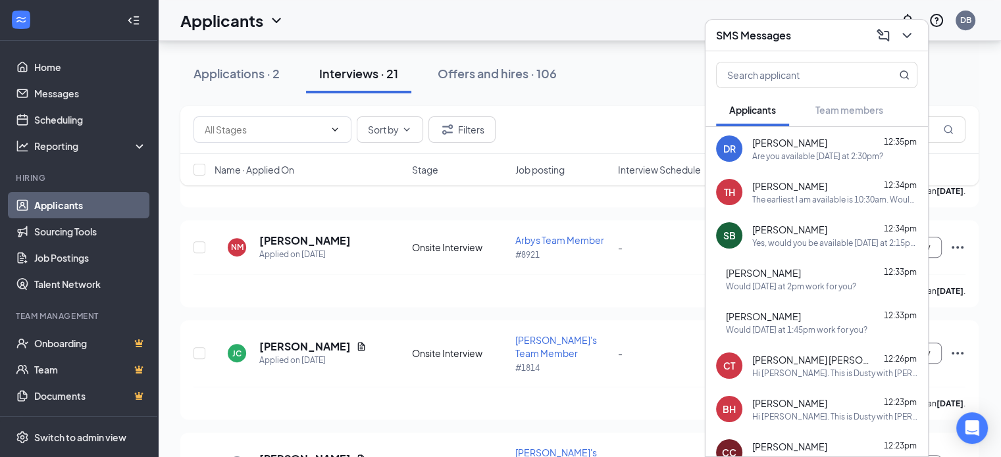
click at [831, 200] on div "The earliest I am available is 10:30am. Would that work for you?" at bounding box center [834, 199] width 165 height 11
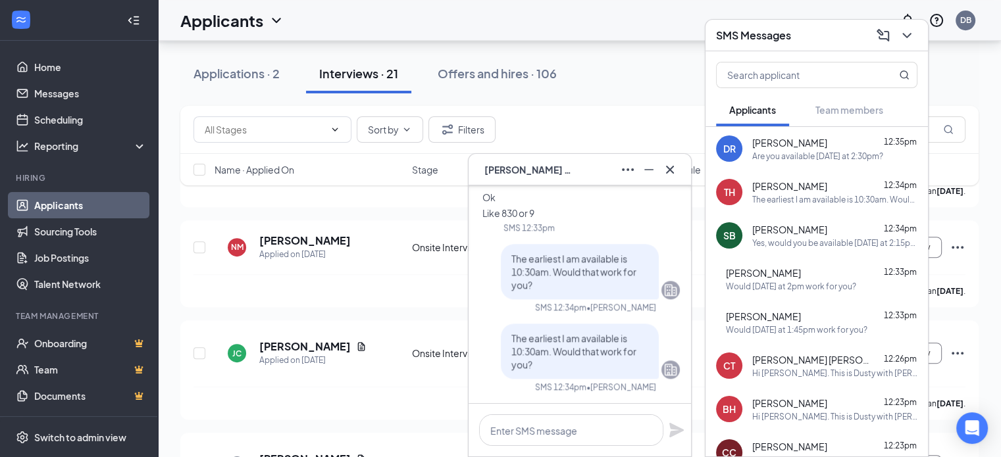
drag, startPoint x: 818, startPoint y: 240, endPoint x: 814, endPoint y: 266, distance: 26.0
click at [818, 242] on div "Yes, would you be available [DATE] at 2:15pm work for you?" at bounding box center [834, 242] width 165 height 11
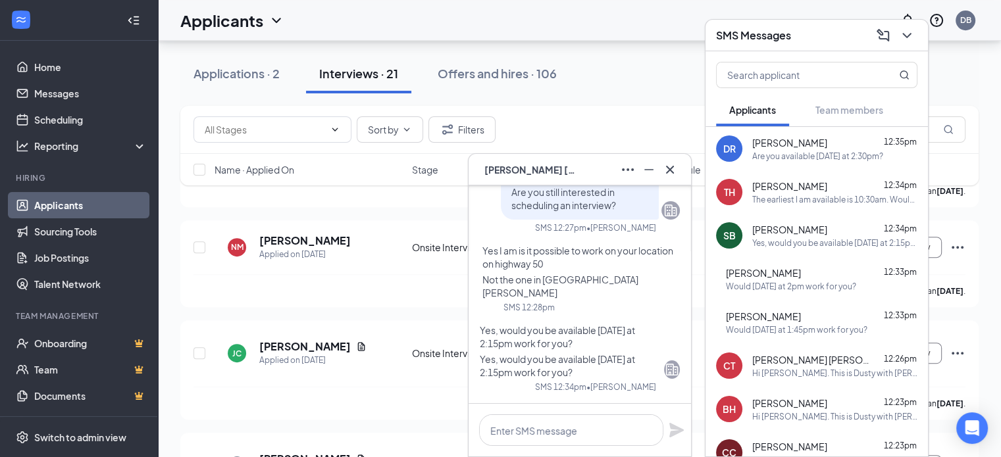
click at [809, 276] on div "[PERSON_NAME] 12:33pm" at bounding box center [821, 272] width 191 height 13
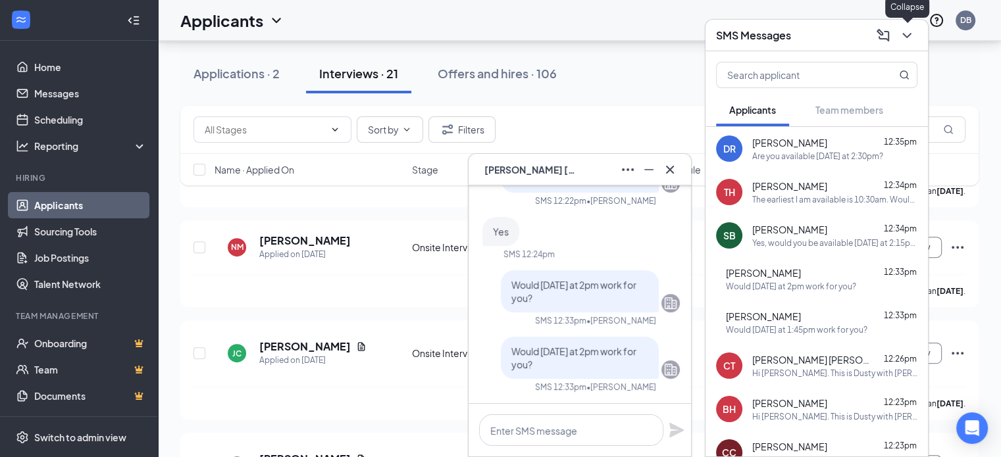
drag, startPoint x: 906, startPoint y: 38, endPoint x: 837, endPoint y: 73, distance: 77.4
click at [903, 39] on icon "ChevronDown" at bounding box center [907, 36] width 16 height 16
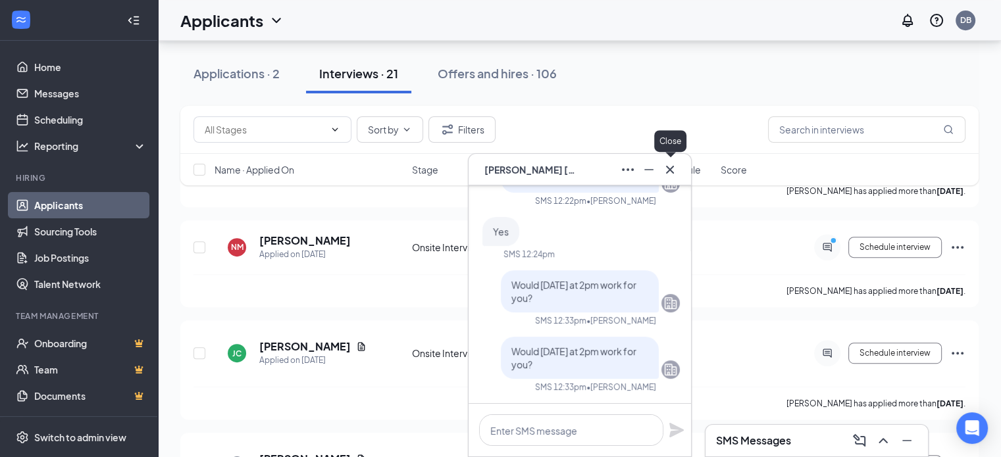
click at [666, 175] on icon "Cross" at bounding box center [670, 170] width 16 height 16
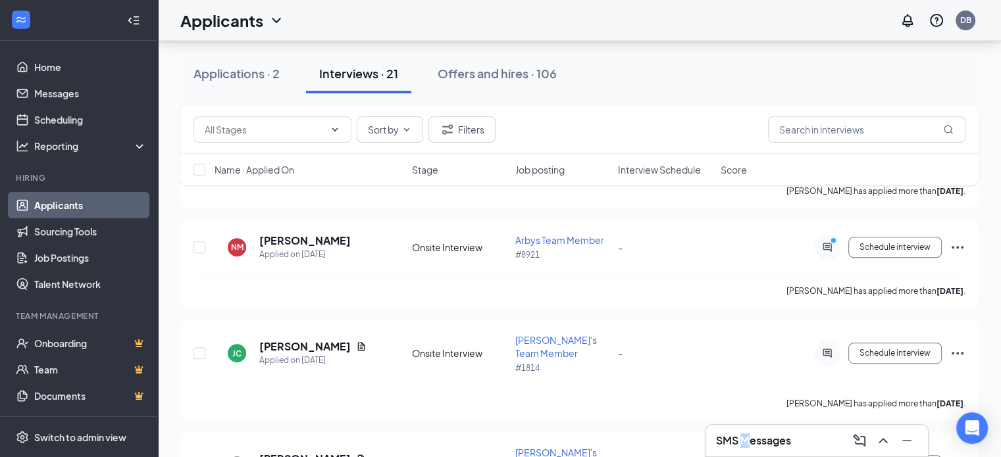
click at [745, 437] on h3 "SMS Messages" at bounding box center [753, 440] width 75 height 14
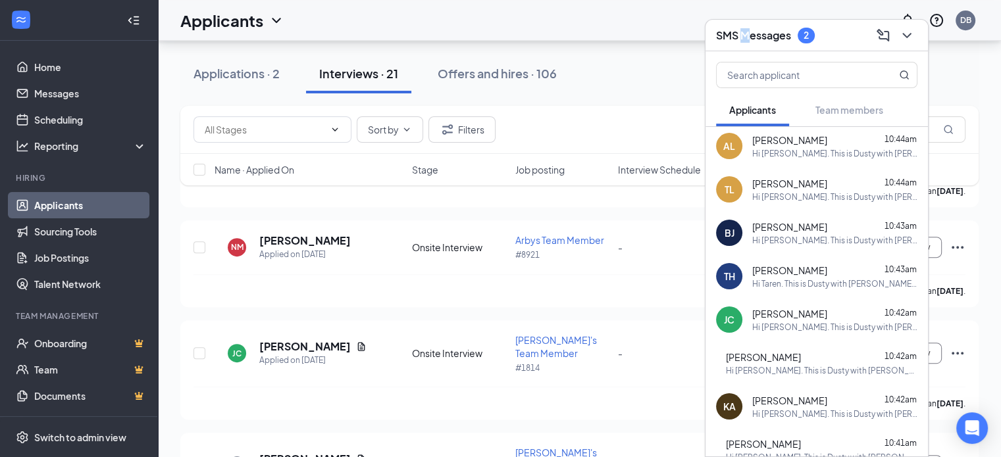
scroll to position [0, 0]
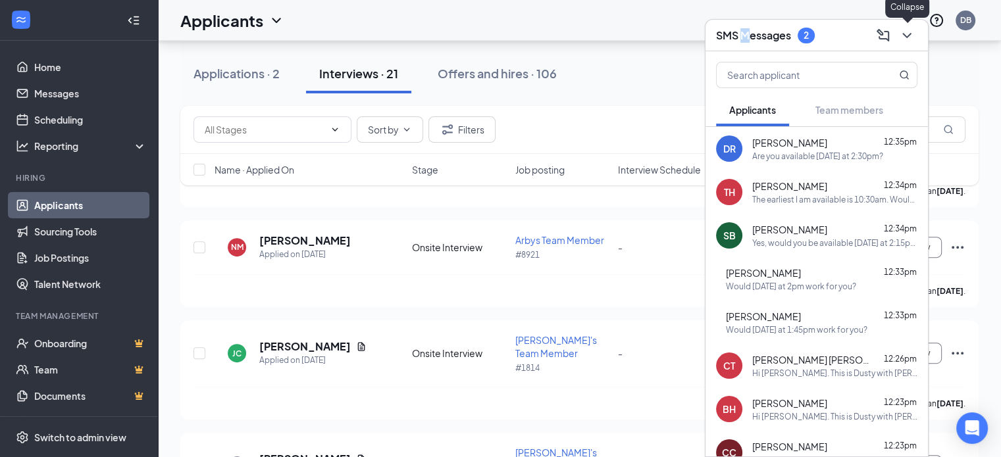
click at [902, 43] on button at bounding box center [906, 35] width 21 height 21
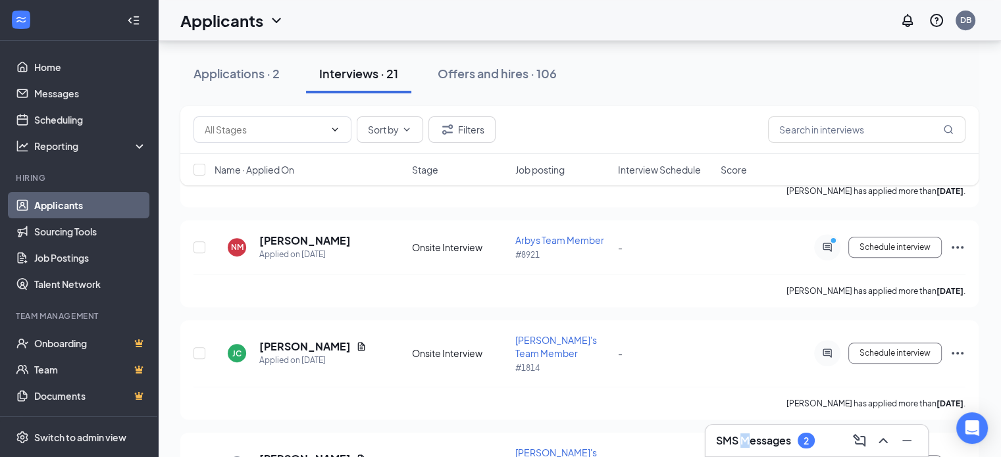
click at [739, 430] on div "SMS Messages 2" at bounding box center [816, 441] width 222 height 32
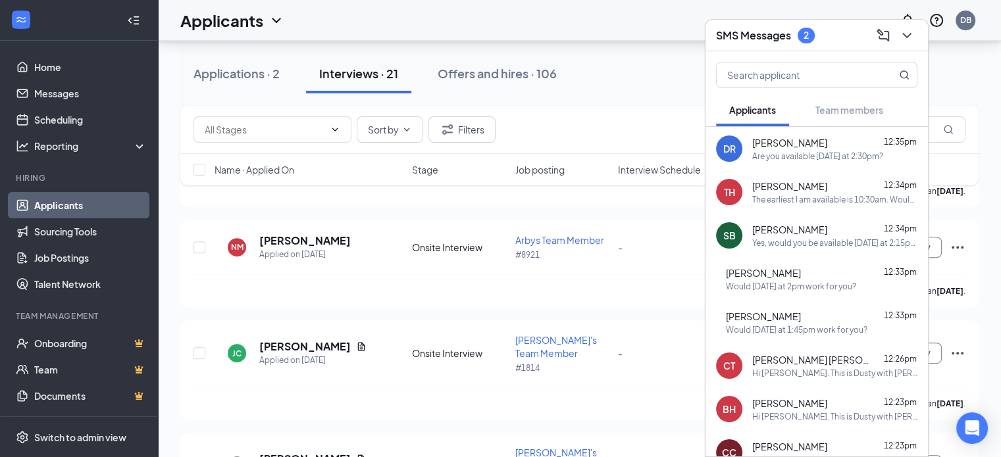
click at [800, 37] on div "2" at bounding box center [805, 36] width 17 height 16
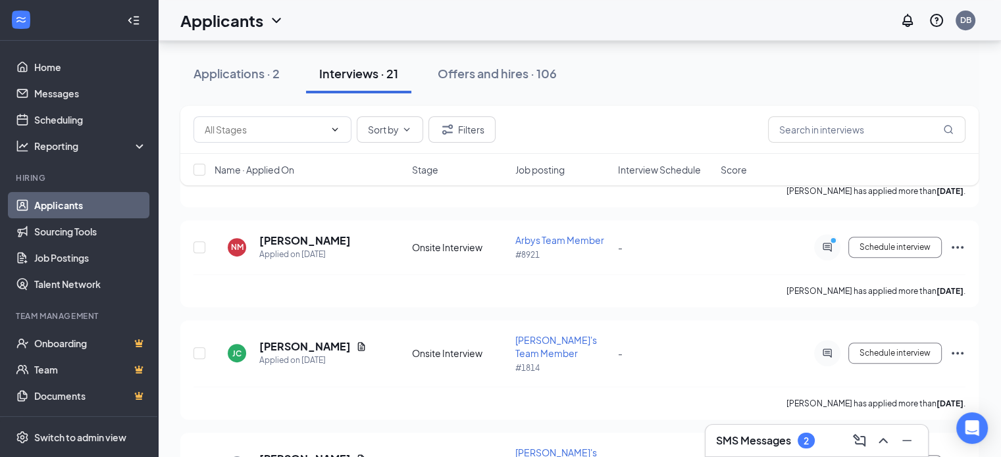
click at [829, 197] on div "Sort by Filters Name · Applied On Stage Job posting Interview Schedule Score" at bounding box center [579, 152] width 798 height 93
click at [769, 439] on h3 "SMS Messages" at bounding box center [753, 440] width 75 height 14
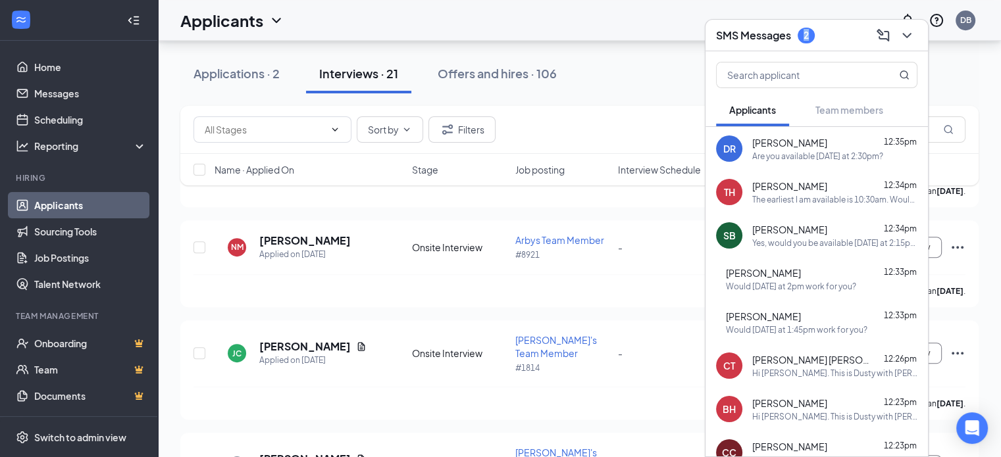
click at [806, 36] on div "2" at bounding box center [805, 35] width 5 height 11
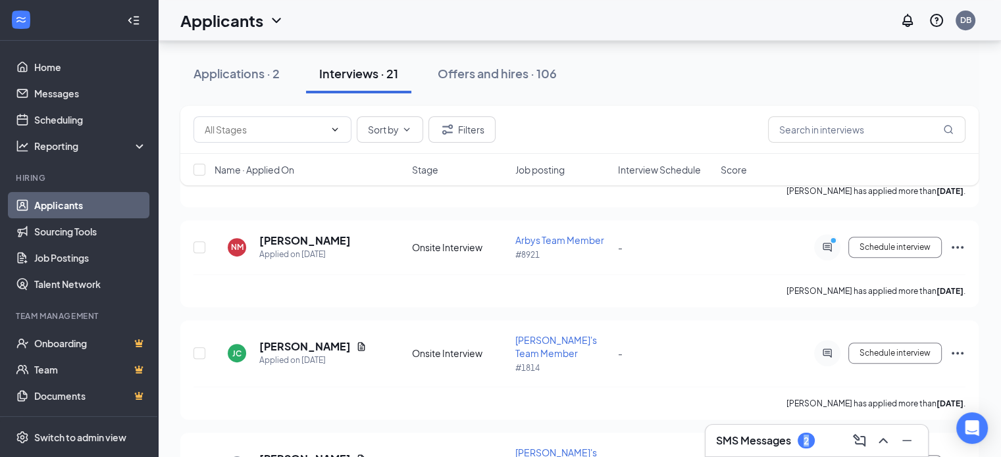
click at [803, 447] on div "2" at bounding box center [805, 441] width 17 height 16
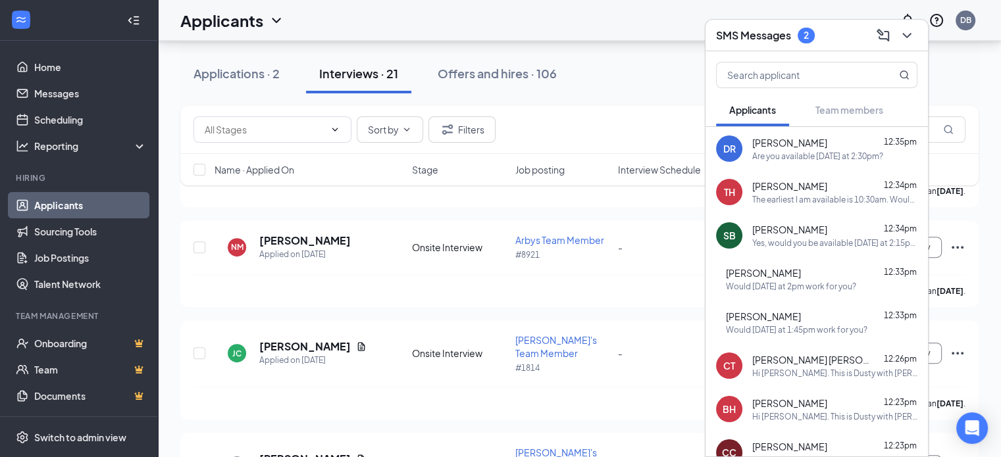
click at [759, 111] on span "Applicants" at bounding box center [752, 110] width 47 height 12
drag, startPoint x: 532, startPoint y: 234, endPoint x: 647, endPoint y: 214, distance: 116.8
click at [534, 274] on div "[PERSON_NAME] has applied more than [DATE] ." at bounding box center [579, 290] width 772 height 33
click at [908, 39] on icon "ChevronDown" at bounding box center [907, 36] width 16 height 16
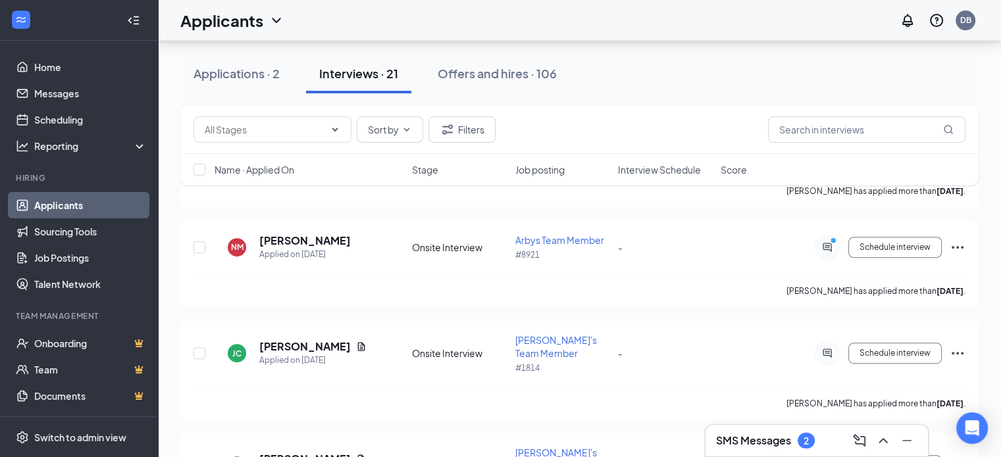
click at [834, 197] on div "Sort by Filters Name · Applied On Stage Job posting Interview Schedule Score" at bounding box center [579, 152] width 798 height 93
click at [830, 193] on div "Sort by Filters Name · Applied On Stage Job posting Interview Schedule Score" at bounding box center [579, 152] width 798 height 93
click at [826, 197] on div "Sort by Filters Name · Applied On Stage Job posting Interview Schedule Score" at bounding box center [579, 152] width 798 height 93
click at [904, 441] on icon "Minimize" at bounding box center [907, 441] width 16 height 16
click at [820, 198] on div "Sort by Filters Name · Applied On Stage Job posting Interview Schedule Score" at bounding box center [579, 152] width 798 height 93
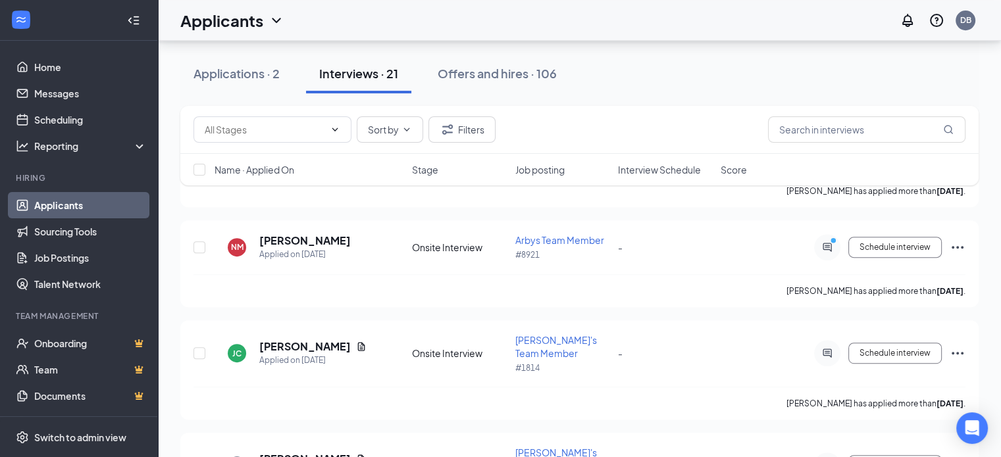
click at [824, 196] on div "Sort by Filters Name · Applied On Stage Job posting Interview Schedule Score" at bounding box center [579, 152] width 798 height 93
click at [735, 234] on div "NM [PERSON_NAME] Applied on [DATE] Onsite Interview Arbys Team Member #8921 - S…" at bounding box center [579, 254] width 772 height 41
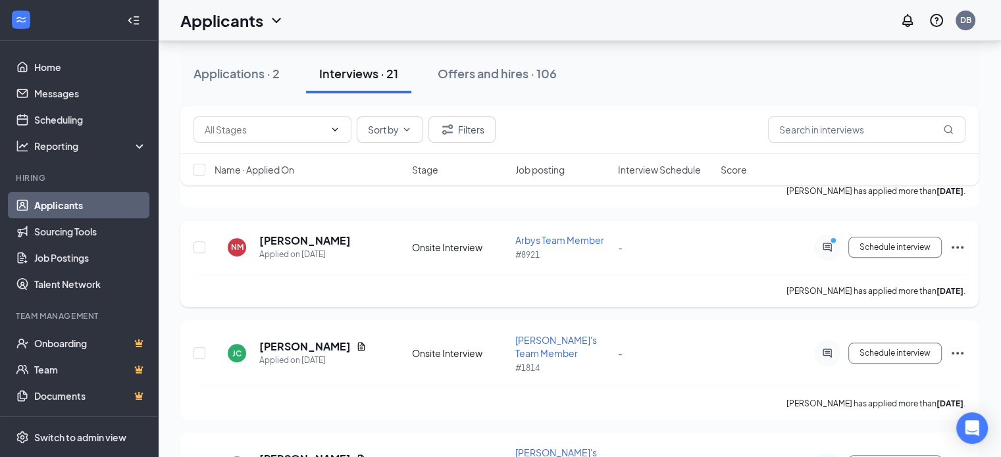
click at [589, 249] on p "#8921" at bounding box center [562, 254] width 95 height 11
click at [774, 445] on h3 "SMS Messages" at bounding box center [753, 440] width 75 height 14
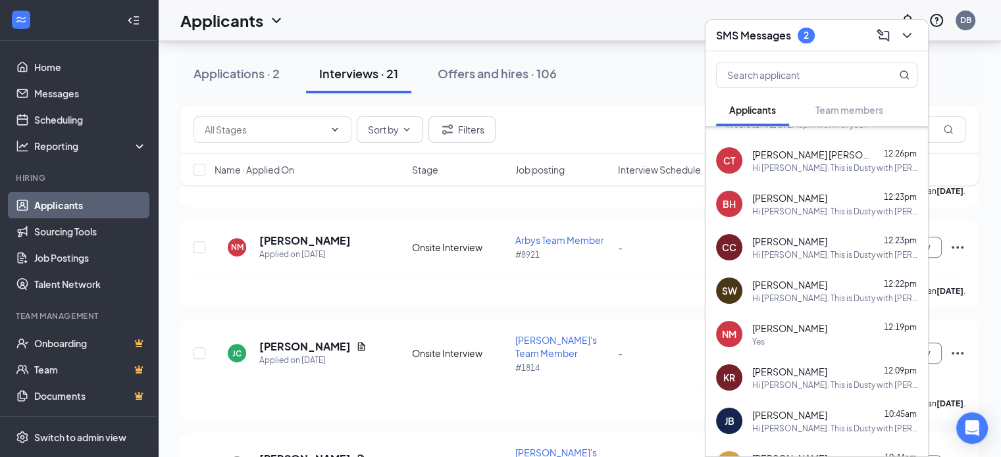
scroll to position [221, 0]
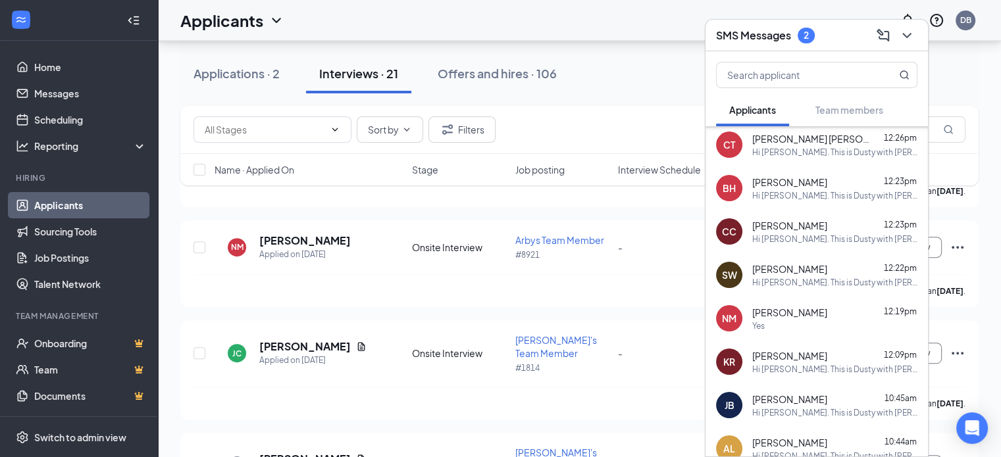
click at [810, 314] on span "[PERSON_NAME]" at bounding box center [789, 312] width 75 height 13
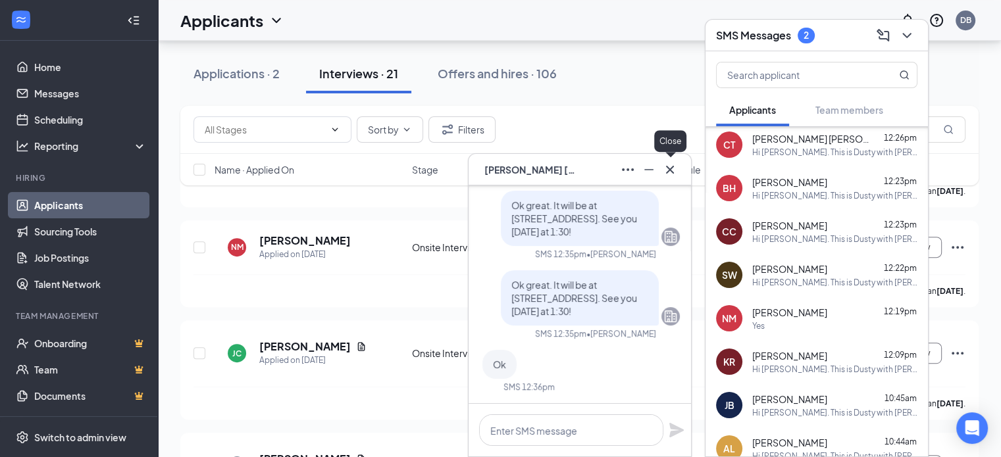
click at [678, 170] on button at bounding box center [669, 169] width 21 height 21
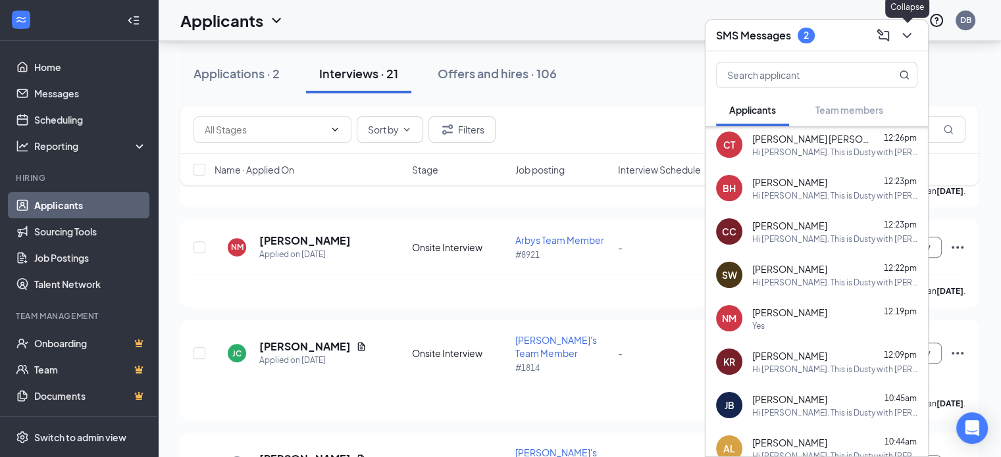
click at [905, 41] on icon "ChevronDown" at bounding box center [907, 36] width 16 height 16
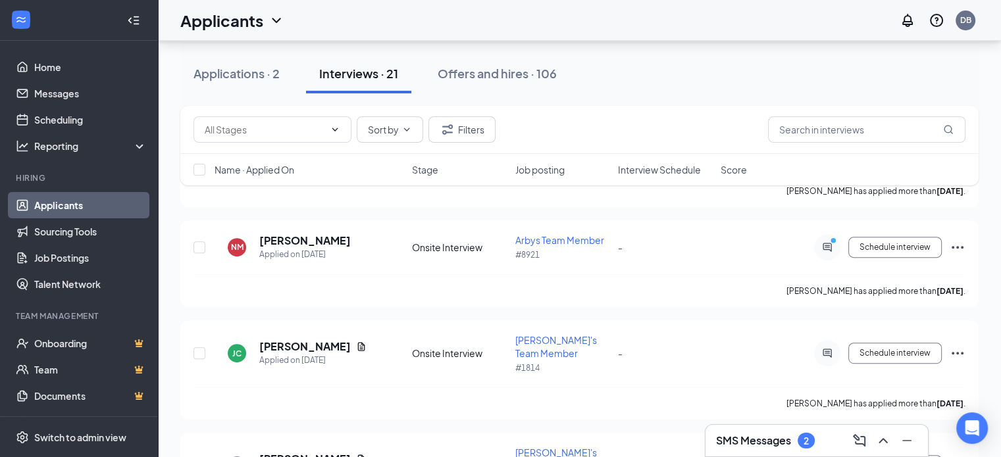
click at [899, 191] on div "Sort by Filters Name · Applied On Stage Job posting Interview Schedule Score" at bounding box center [579, 152] width 798 height 93
click at [872, 237] on button "Schedule interview" at bounding box center [894, 247] width 93 height 21
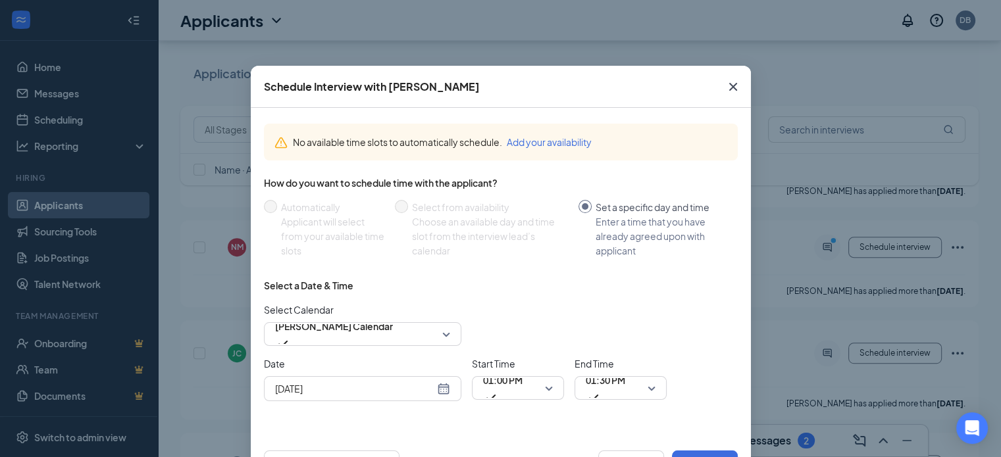
click at [437, 387] on div "[DATE]" at bounding box center [362, 389] width 175 height 14
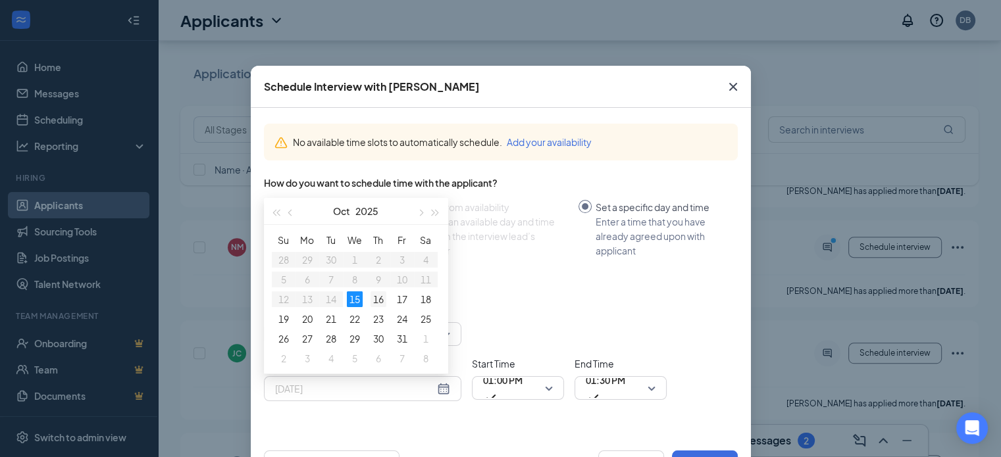
type input "[DATE]"
click at [375, 299] on div "16" at bounding box center [378, 299] width 16 height 16
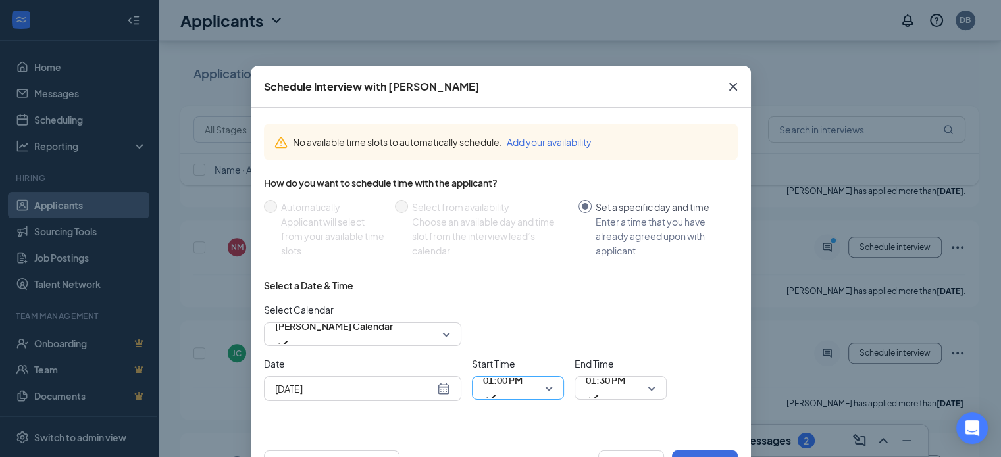
click at [542, 390] on span "01:00 PM" at bounding box center [518, 388] width 70 height 20
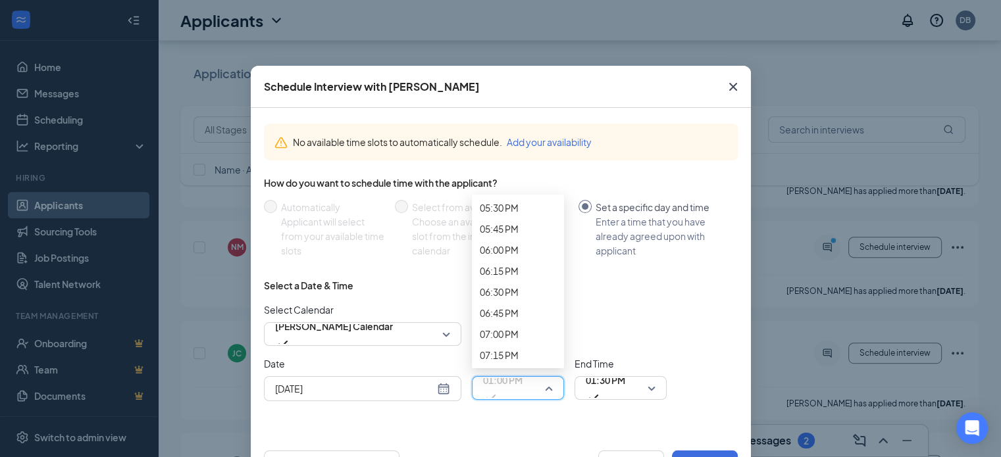
scroll to position [1516, 0]
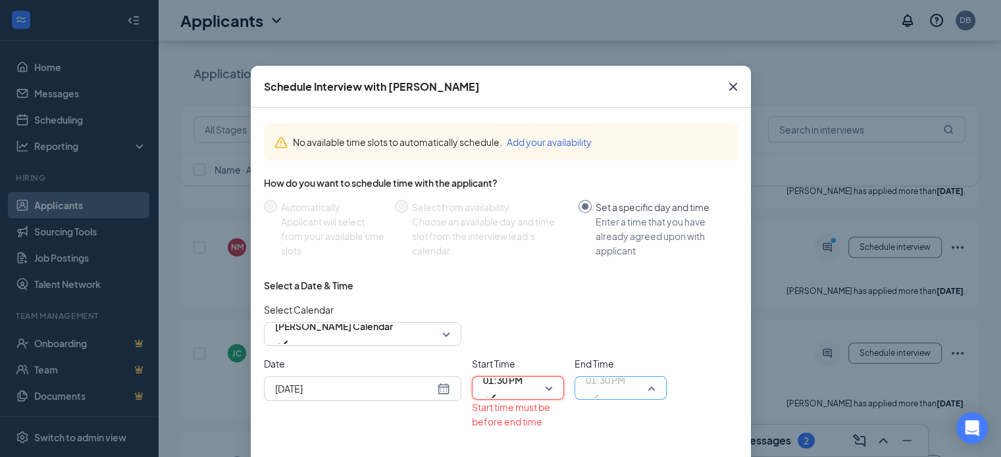
click at [641, 387] on span "01:30 PM" at bounding box center [620, 388] width 70 height 20
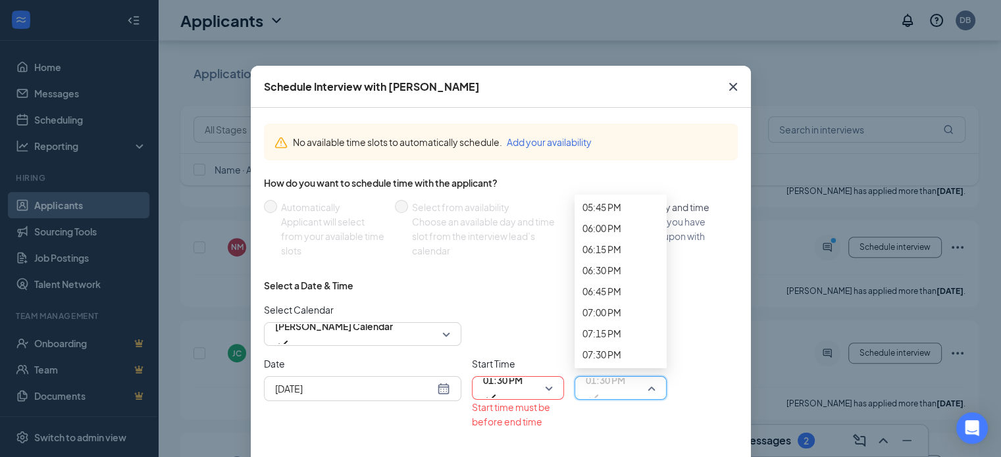
scroll to position [1523, 0]
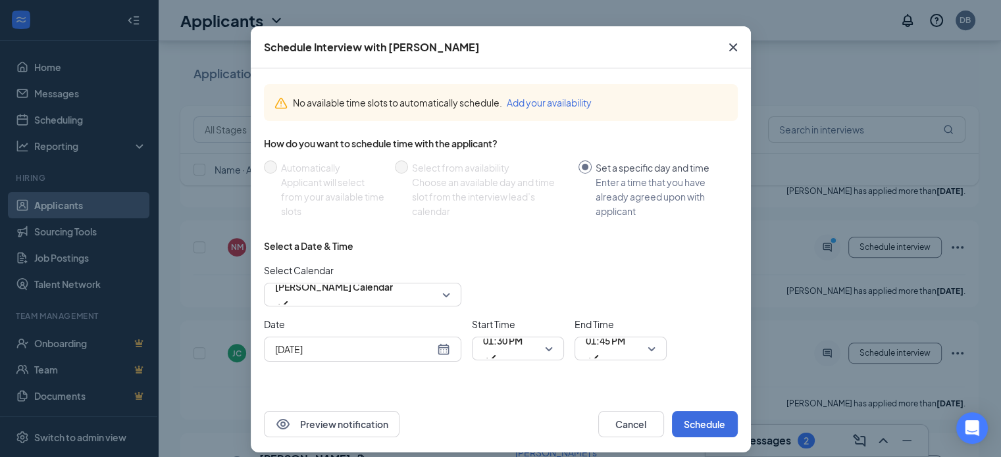
scroll to position [50, 0]
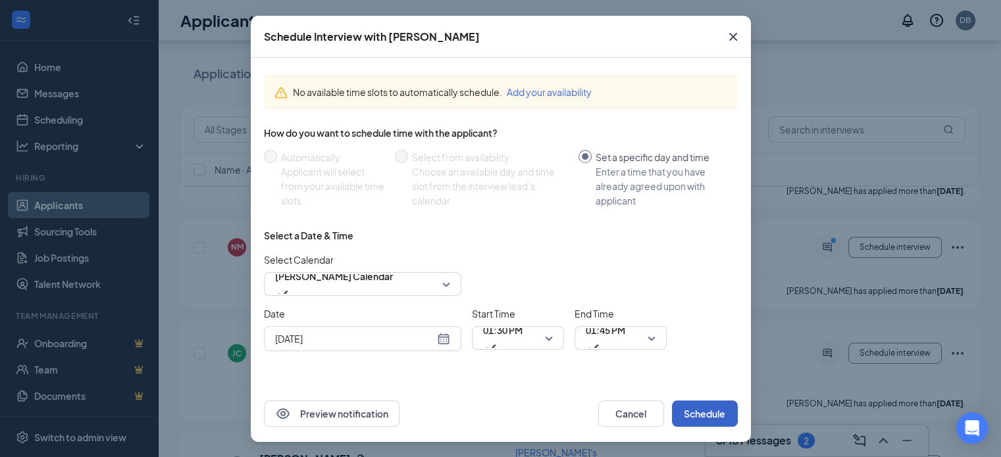
click at [697, 411] on button "Schedule" at bounding box center [705, 414] width 66 height 26
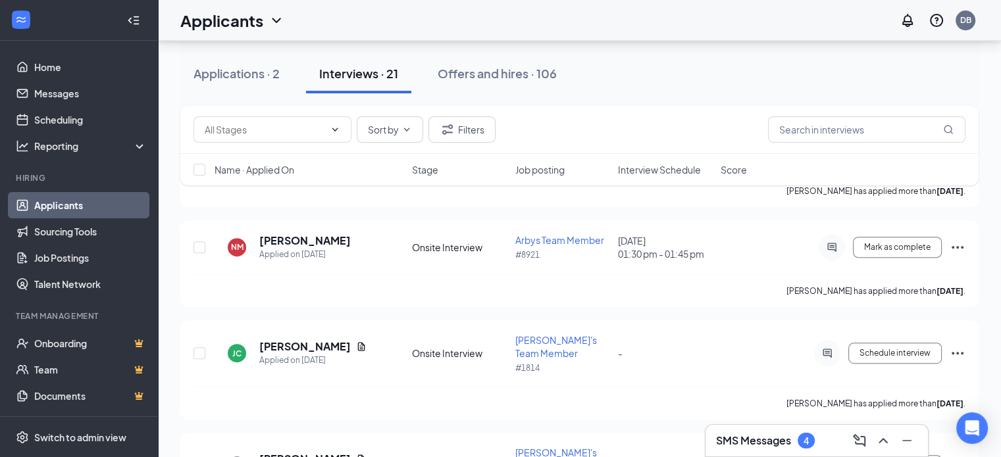
click at [771, 441] on h3 "SMS Messages" at bounding box center [753, 440] width 75 height 14
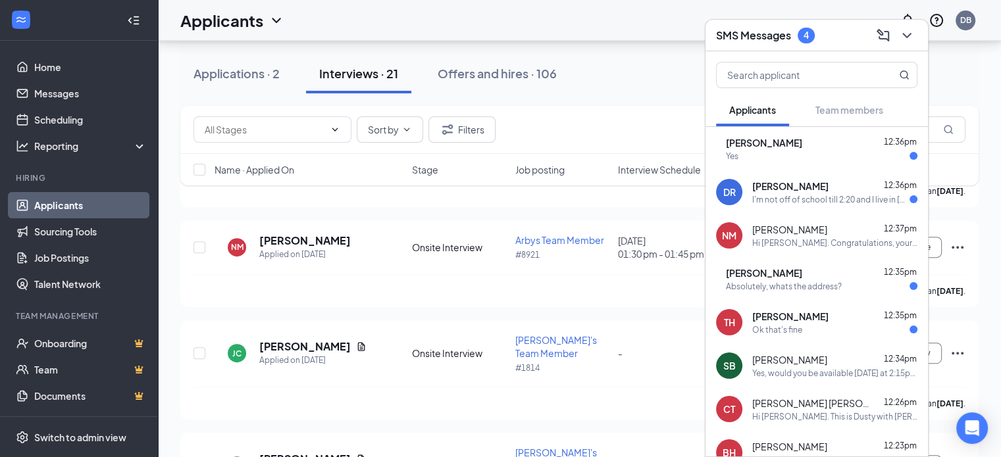
click at [798, 293] on div "AD [PERSON_NAME] 12:35pm Absolutely, whats the address?" at bounding box center [816, 278] width 222 height 43
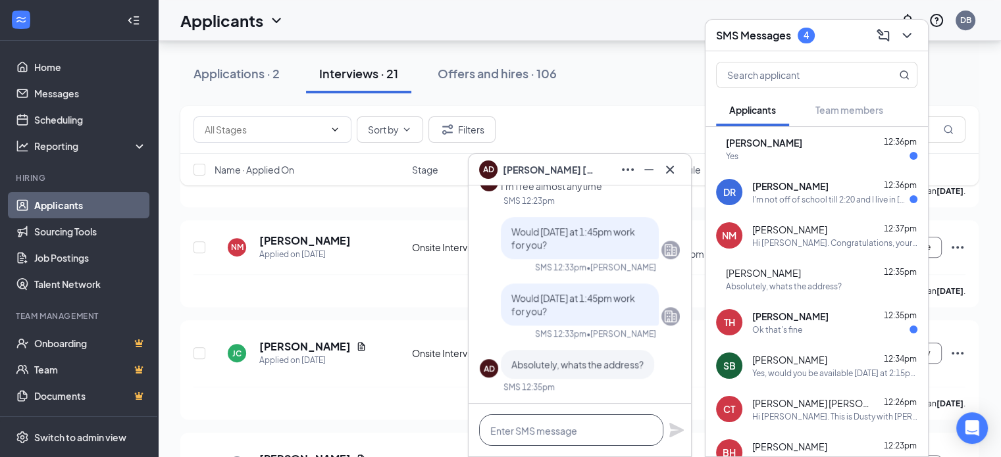
click at [511, 422] on textarea at bounding box center [571, 430] width 184 height 32
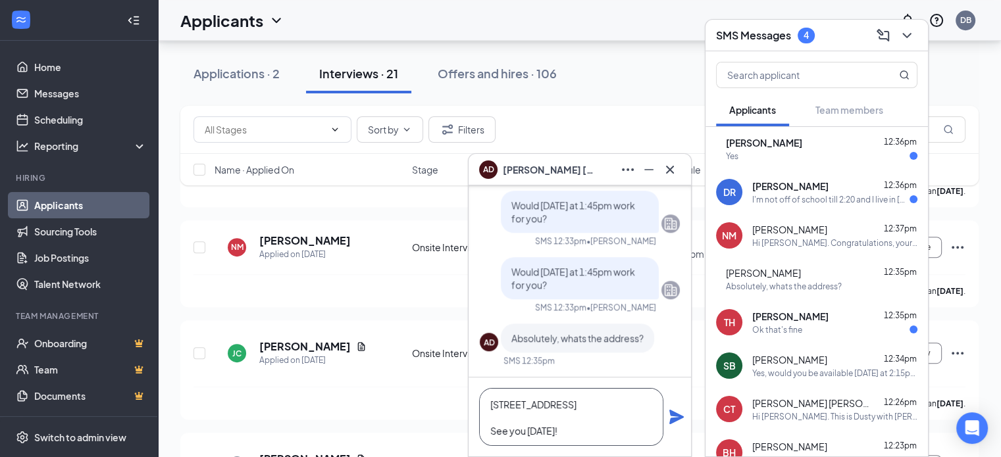
type textarea "[STREET_ADDRESS] See you [DATE]!"
click at [678, 420] on icon "Plane" at bounding box center [676, 417] width 14 height 14
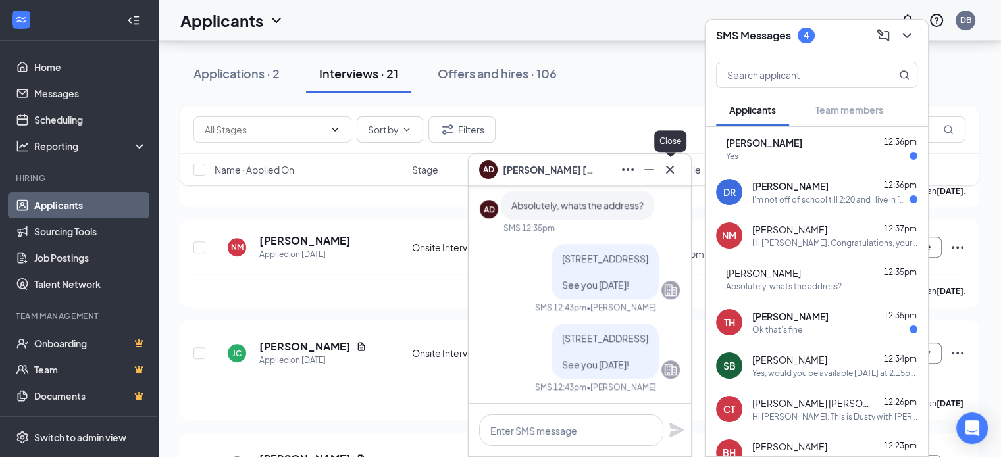
click at [665, 171] on icon "Cross" at bounding box center [670, 170] width 16 height 16
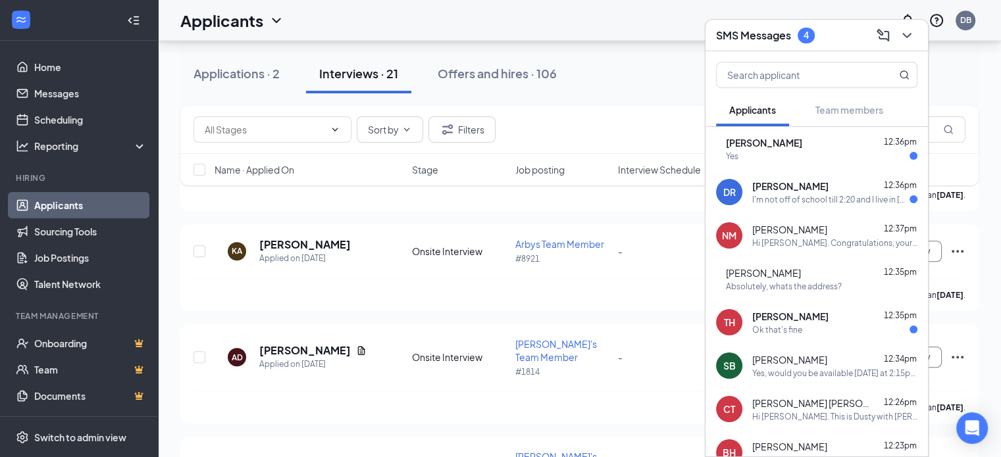
scroll to position [924, 0]
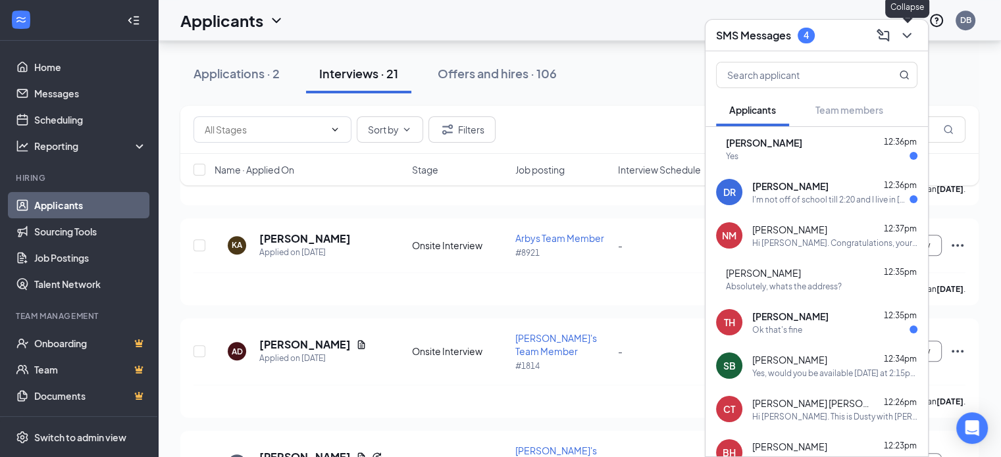
click at [905, 41] on icon "ChevronDown" at bounding box center [907, 36] width 16 height 16
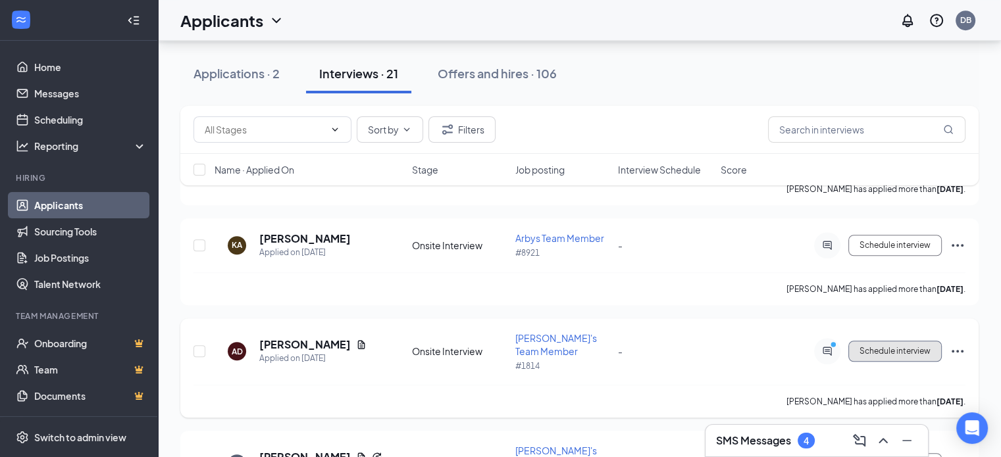
click at [878, 347] on span "Schedule interview" at bounding box center [894, 351] width 71 height 9
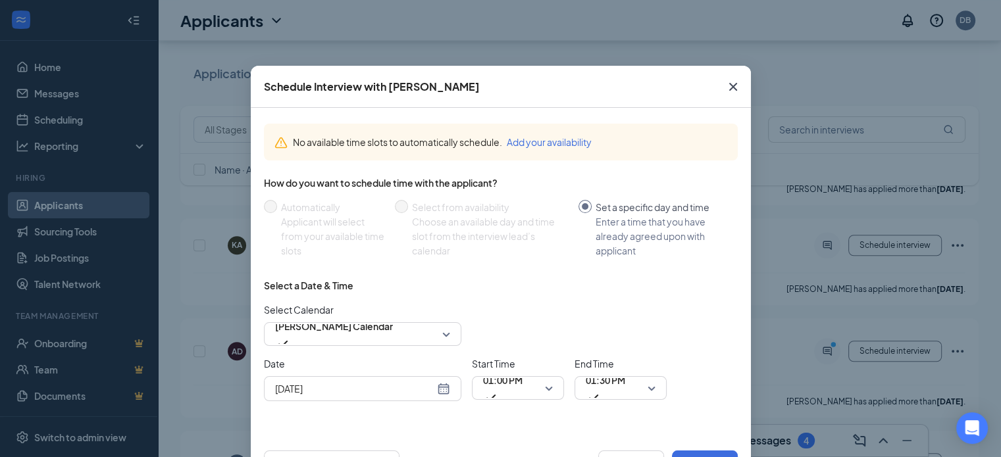
click at [445, 386] on div "[DATE]" at bounding box center [362, 388] width 197 height 25
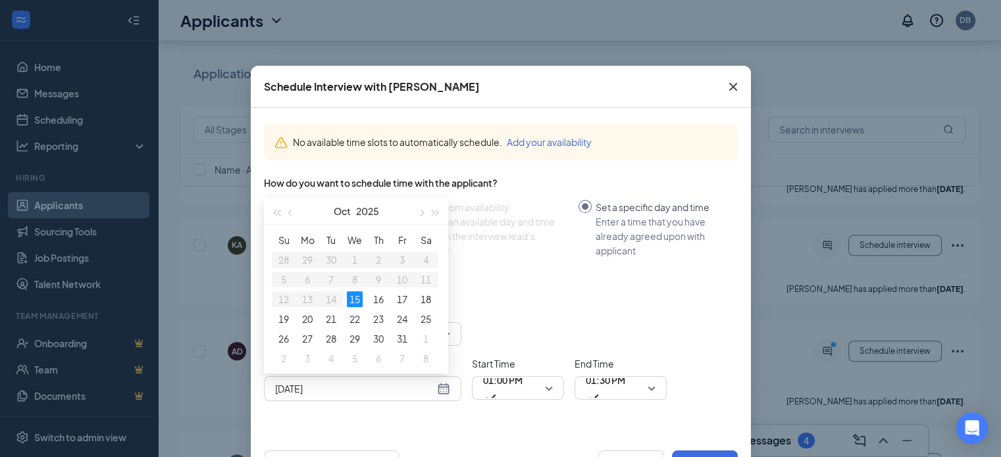
click at [437, 387] on div "[DATE]" at bounding box center [362, 389] width 175 height 14
type input "[DATE]"
click at [374, 297] on div "16" at bounding box center [378, 299] width 16 height 16
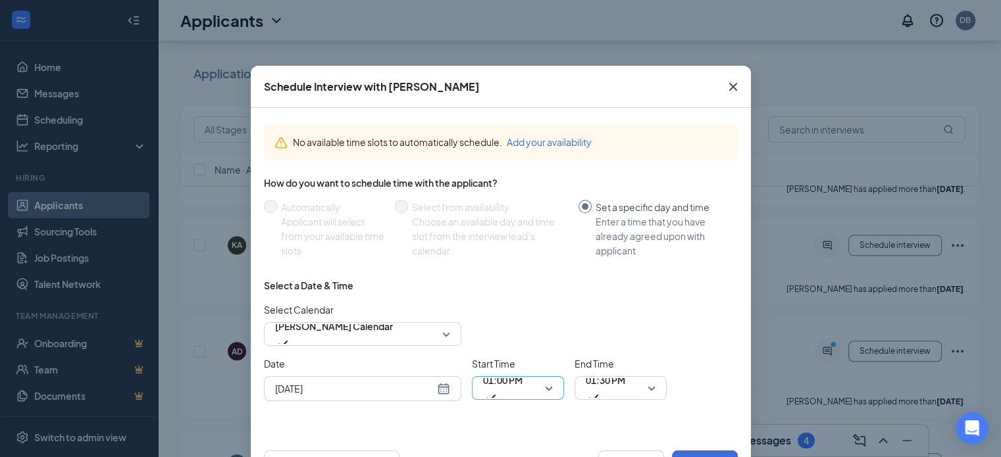
click at [539, 393] on span "01:00 PM" at bounding box center [518, 388] width 70 height 20
click at [643, 389] on span "01:30 PM" at bounding box center [620, 388] width 70 height 20
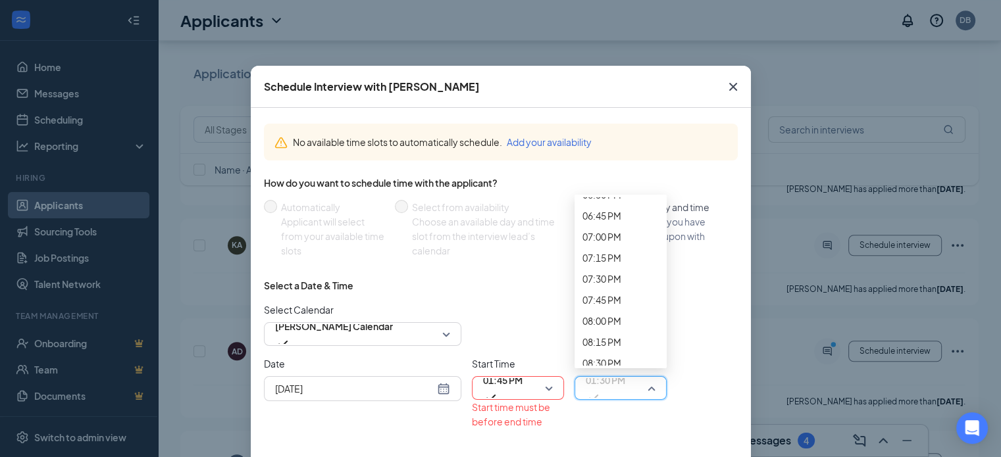
scroll to position [1629, 0]
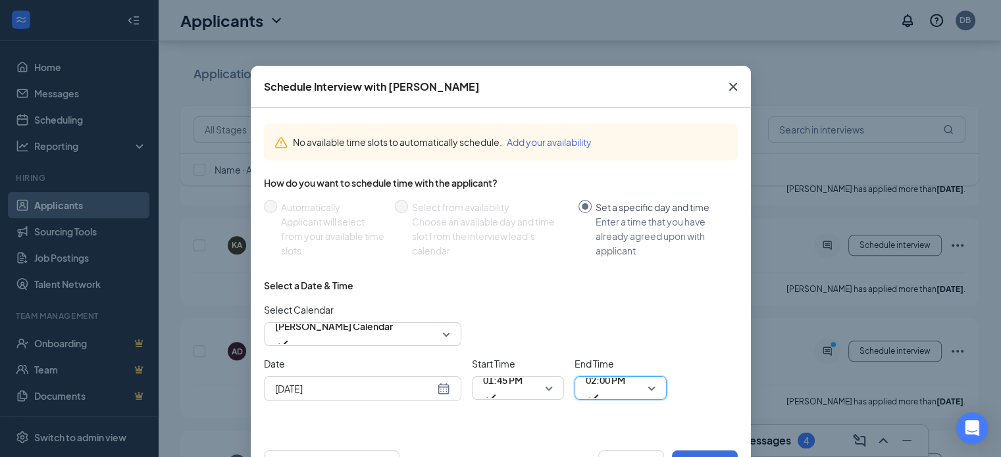
click at [692, 284] on div "Select a Date & Time" at bounding box center [501, 285] width 474 height 13
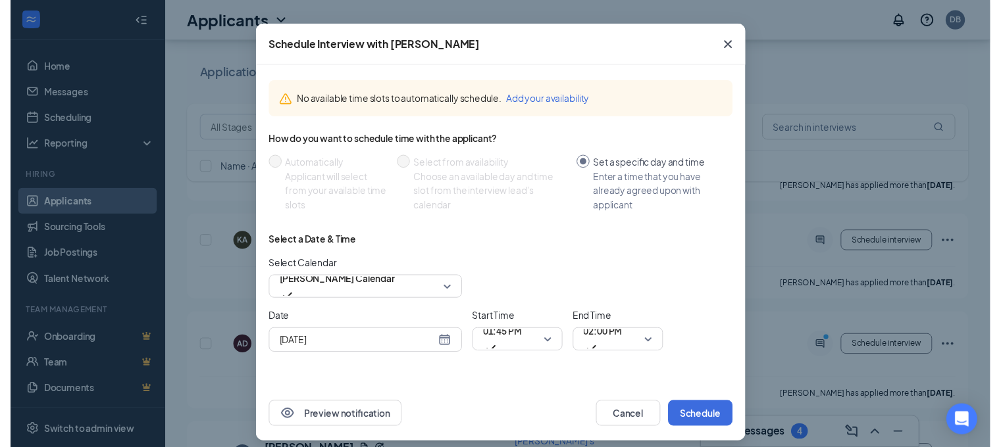
scroll to position [50, 0]
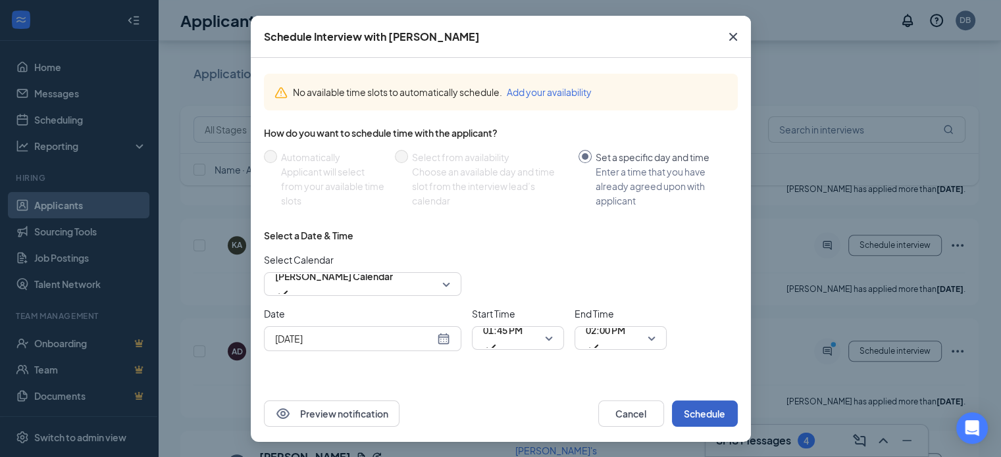
click at [698, 410] on button "Schedule" at bounding box center [705, 414] width 66 height 26
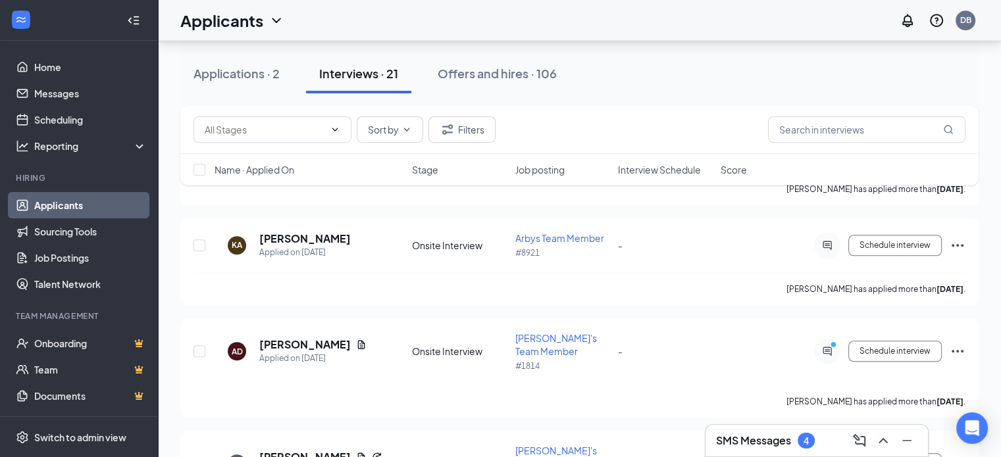
click at [765, 447] on h3 "SMS Messages" at bounding box center [753, 440] width 75 height 14
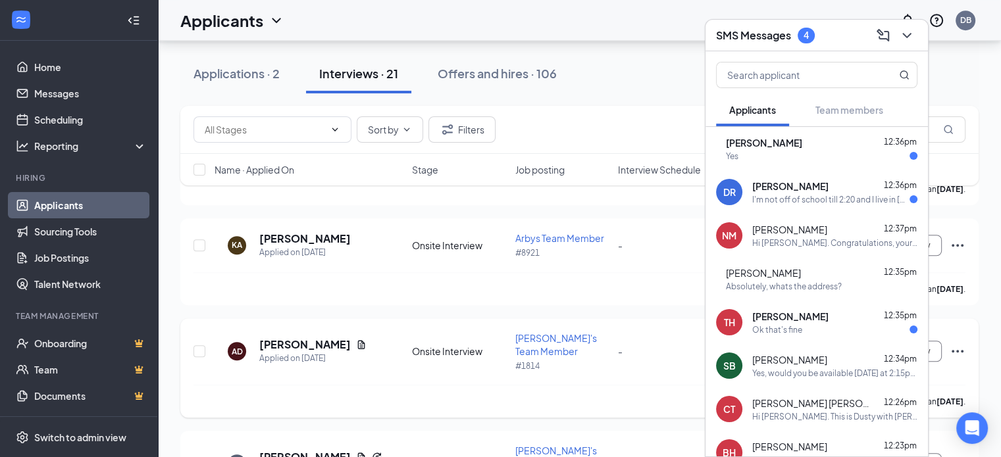
click at [400, 385] on div "[PERSON_NAME] has applied more than [DATE] ." at bounding box center [579, 401] width 772 height 33
click at [356, 339] on icon "Document" at bounding box center [361, 344] width 11 height 11
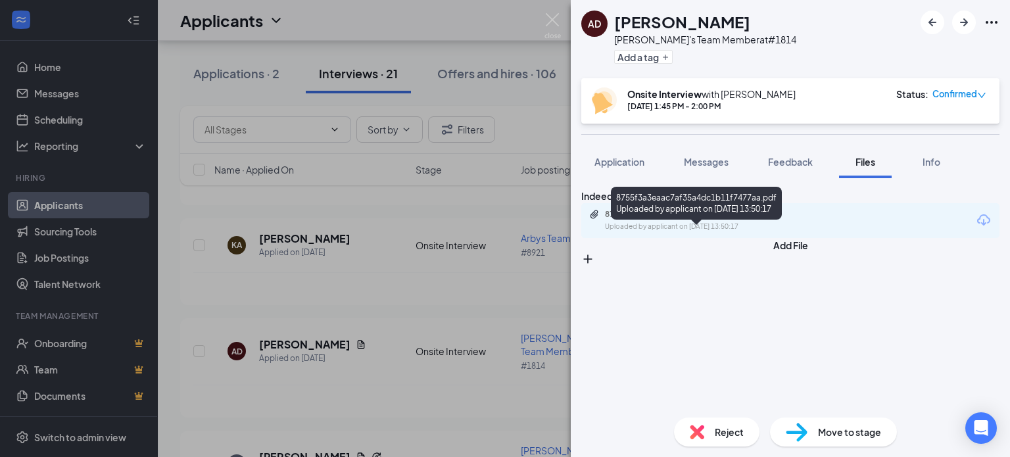
click at [695, 220] on div "8755f3a3eaac7af35a4dc1b11f7477aa.pdf Uploaded by applicant on [DATE] 13:50:17" at bounding box center [696, 206] width 171 height 38
click at [689, 232] on div "8755f3a3eaac7af35a4dc1b11f7477aa.pdf Uploaded by applicant on [DATE] 13:50:17" at bounding box center [695, 220] width 213 height 23
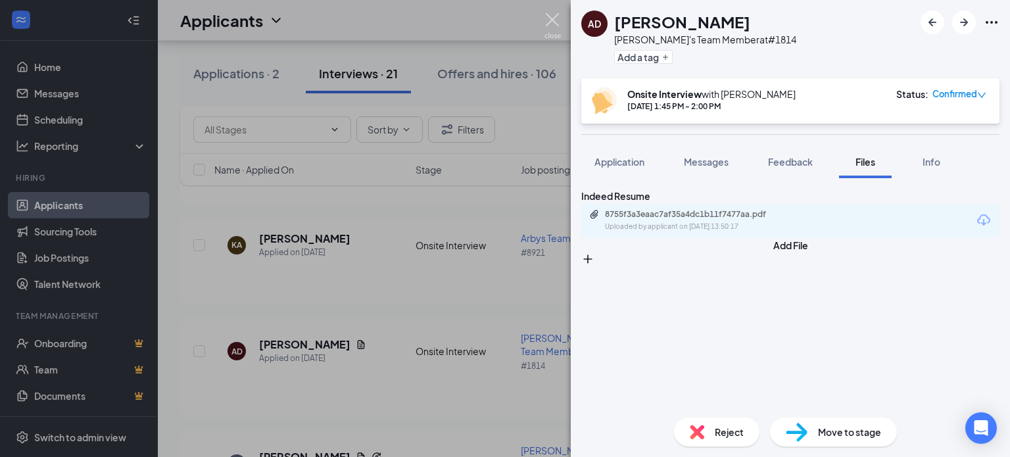
drag, startPoint x: 552, startPoint y: 18, endPoint x: 544, endPoint y: 20, distance: 8.3
click at [552, 18] on img at bounding box center [553, 26] width 16 height 26
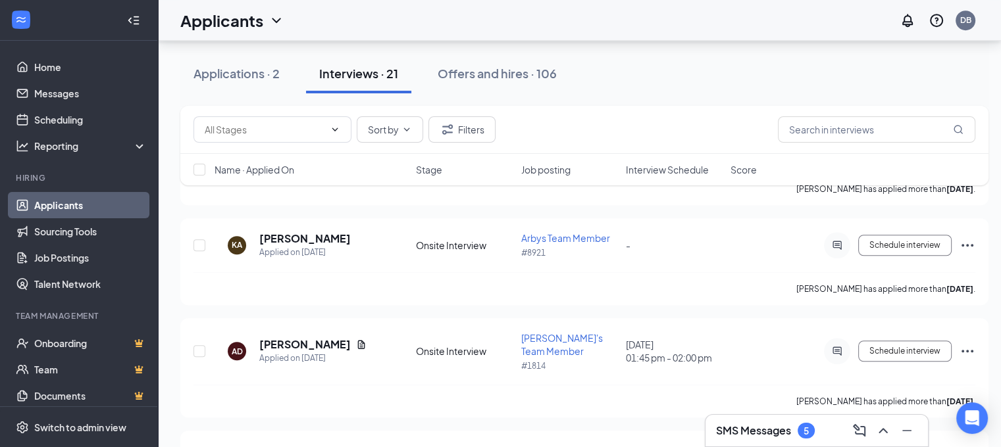
click at [761, 436] on h3 "SMS Messages" at bounding box center [753, 431] width 75 height 14
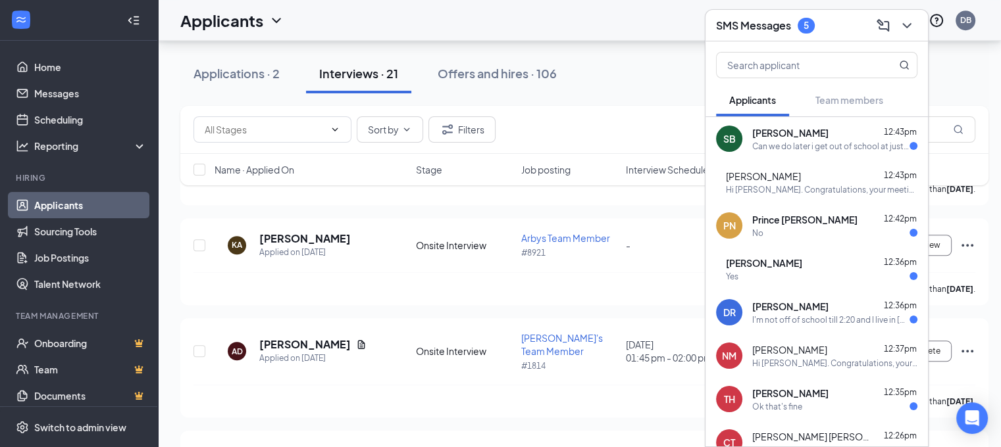
click at [828, 135] on span "[PERSON_NAME]" at bounding box center [790, 132] width 76 height 13
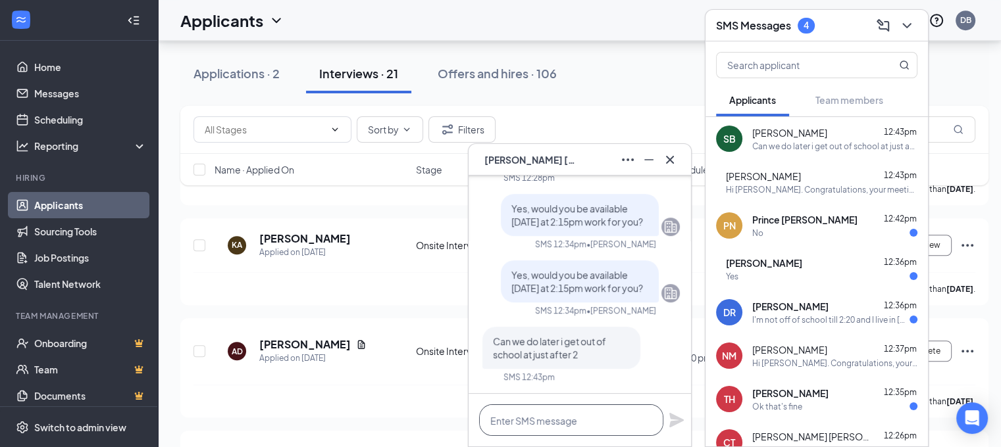
click at [557, 420] on textarea at bounding box center [571, 421] width 184 height 32
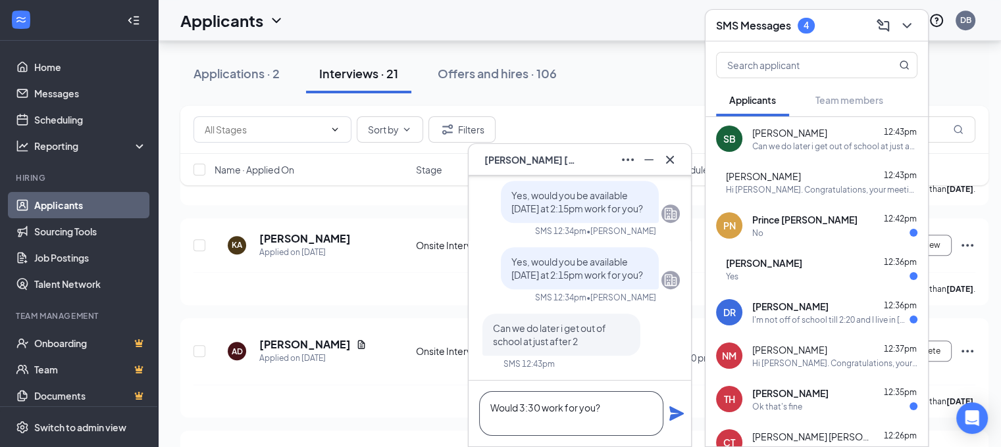
type textarea "Would 3:30 work for you?"
click at [680, 413] on icon "Plane" at bounding box center [676, 414] width 14 height 14
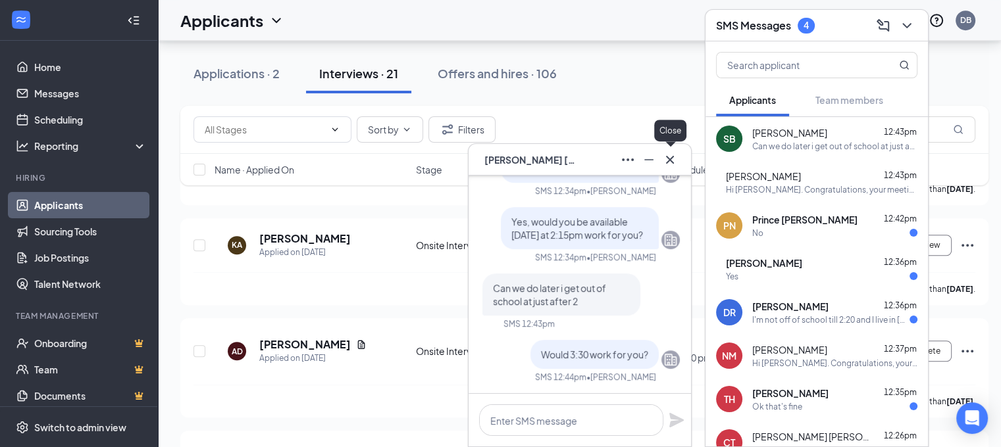
click at [674, 162] on icon "Cross" at bounding box center [670, 159] width 8 height 8
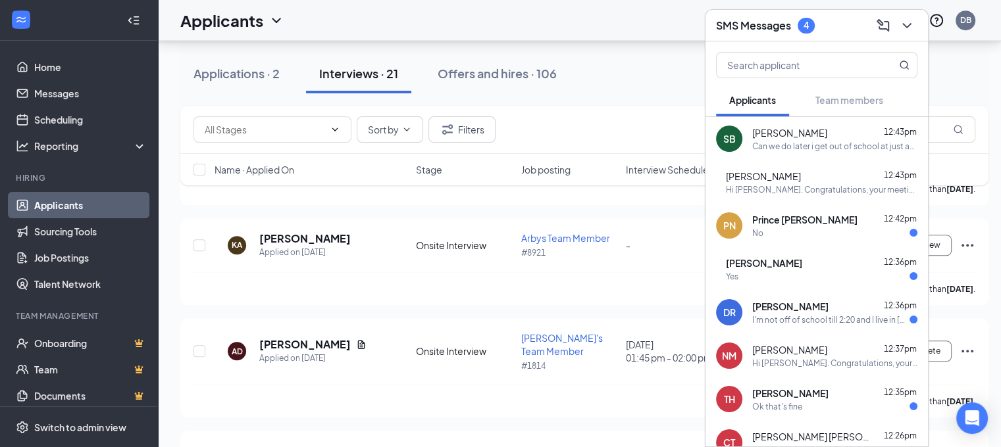
click at [803, 221] on span "Prince [PERSON_NAME]" at bounding box center [804, 219] width 105 height 13
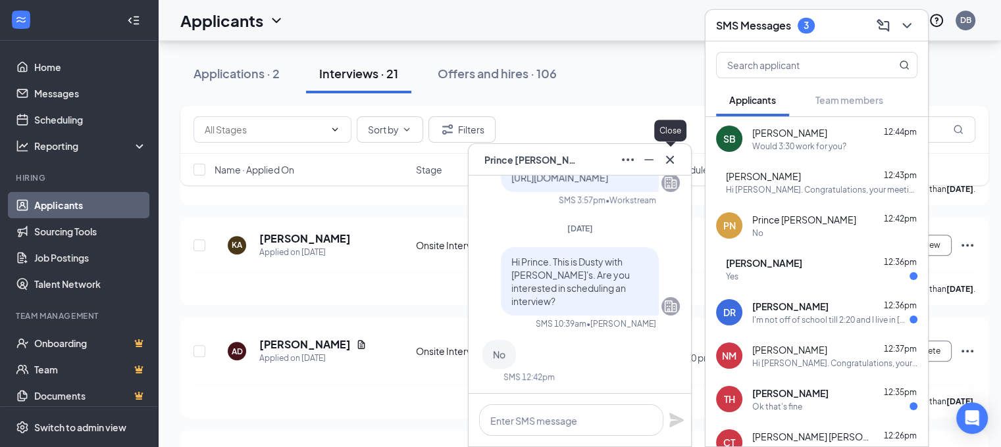
click at [670, 159] on icon "Cross" at bounding box center [670, 159] width 8 height 8
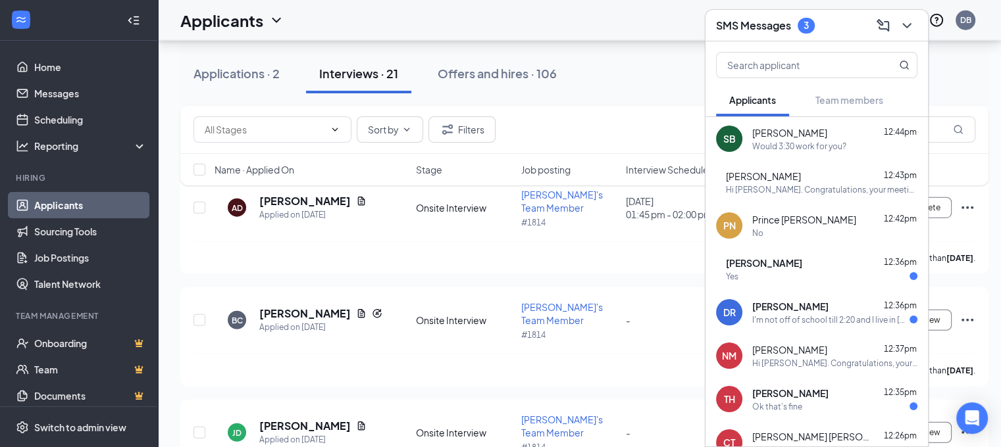
scroll to position [3344, 0]
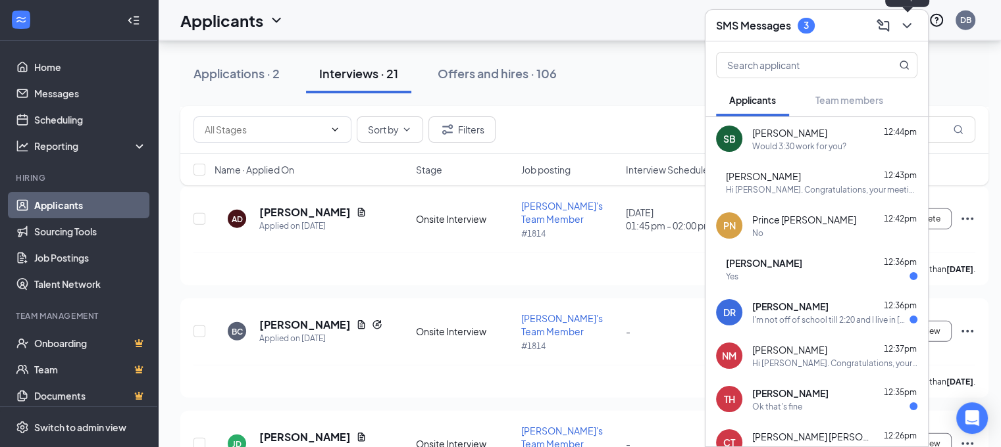
click at [910, 30] on icon "ChevronDown" at bounding box center [907, 26] width 16 height 16
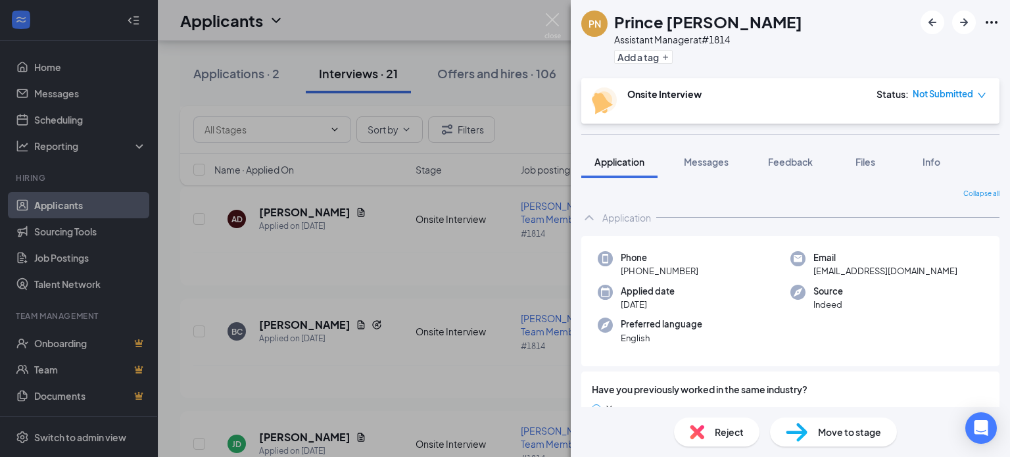
click at [716, 425] on span "Reject" at bounding box center [729, 432] width 29 height 14
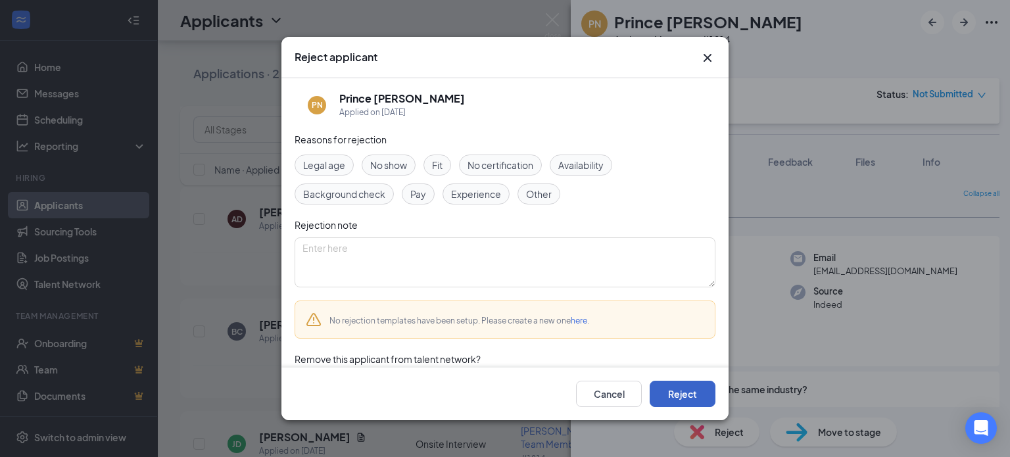
click at [677, 393] on button "Reject" at bounding box center [683, 394] width 66 height 26
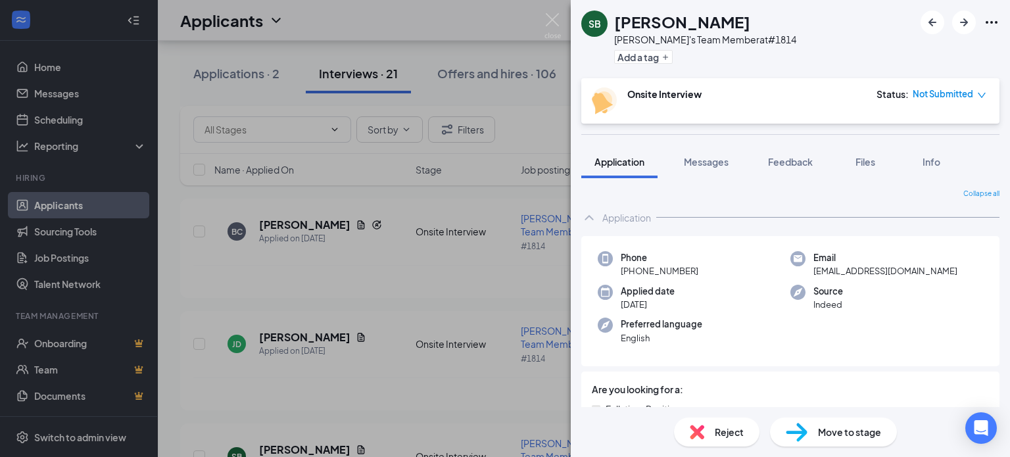
click at [540, 26] on div "SB [PERSON_NAME]'s Team Member at #1814 Add a tag Onsite Interview Status : Not…" at bounding box center [505, 228] width 1010 height 457
click at [549, 20] on div "Applicants DB" at bounding box center [584, 20] width 853 height 41
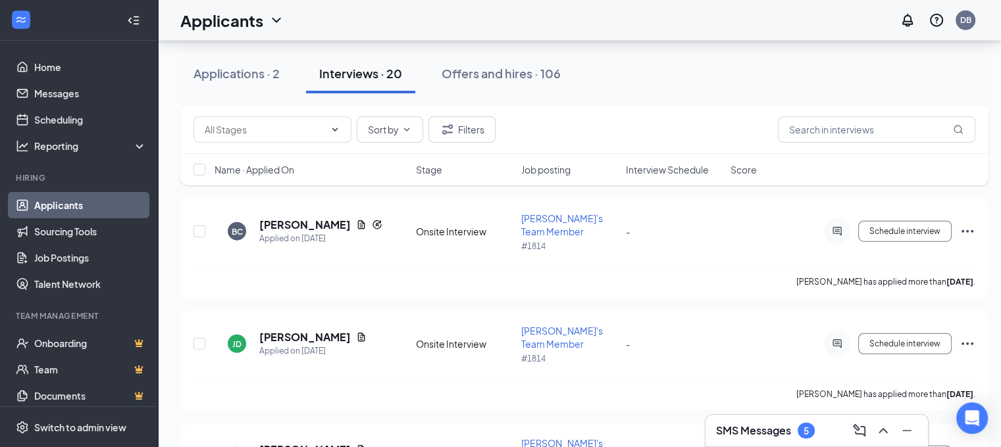
click at [755, 431] on h3 "SMS Messages" at bounding box center [753, 431] width 75 height 14
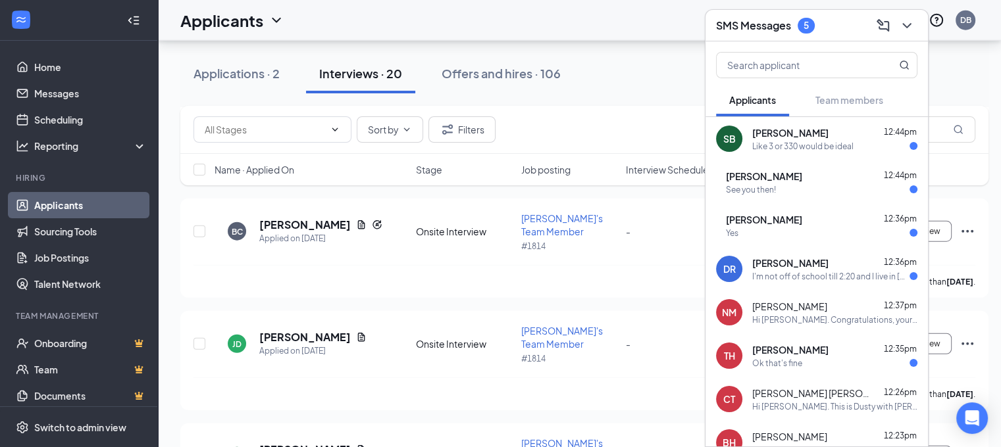
click at [814, 277] on div "I'm not off of school till 2:20 and I live in [GEOGRAPHIC_DATA] I could make it…" at bounding box center [830, 276] width 157 height 11
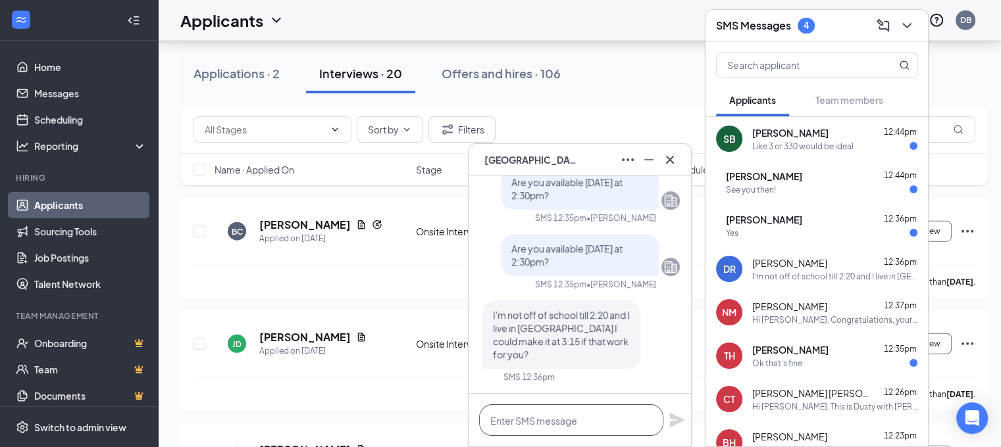
click at [579, 415] on textarea at bounding box center [571, 421] width 184 height 32
type textarea "C"
type textarea "Can you do 3:45pm?"
click at [676, 422] on icon "Plane" at bounding box center [676, 420] width 14 height 14
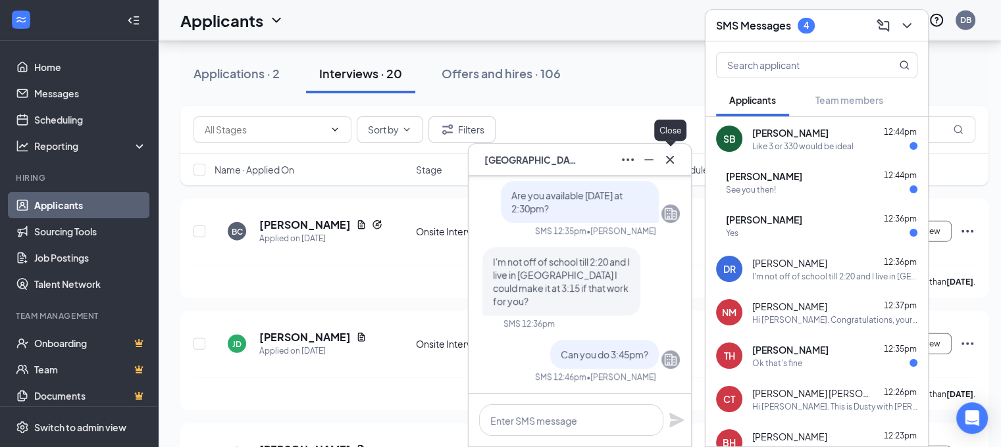
click at [670, 165] on icon "Cross" at bounding box center [670, 160] width 16 height 16
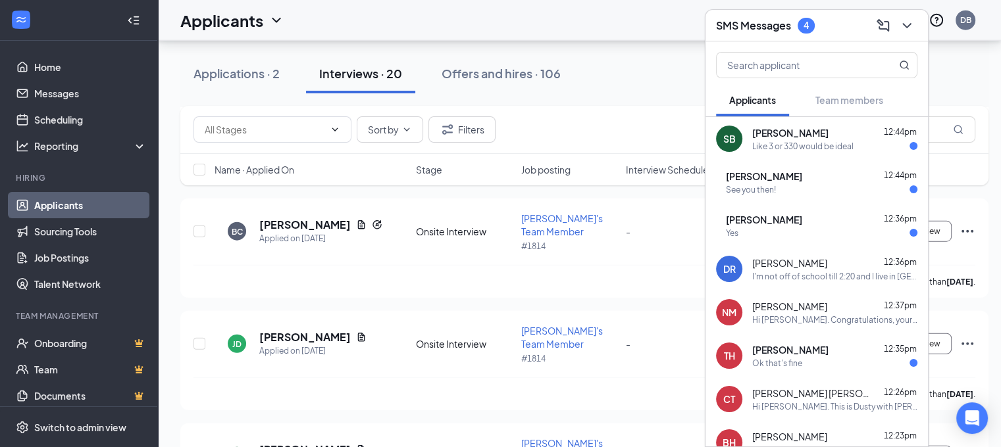
click at [781, 226] on div "[PERSON_NAME] 12:36pm Yes" at bounding box center [821, 226] width 191 height 26
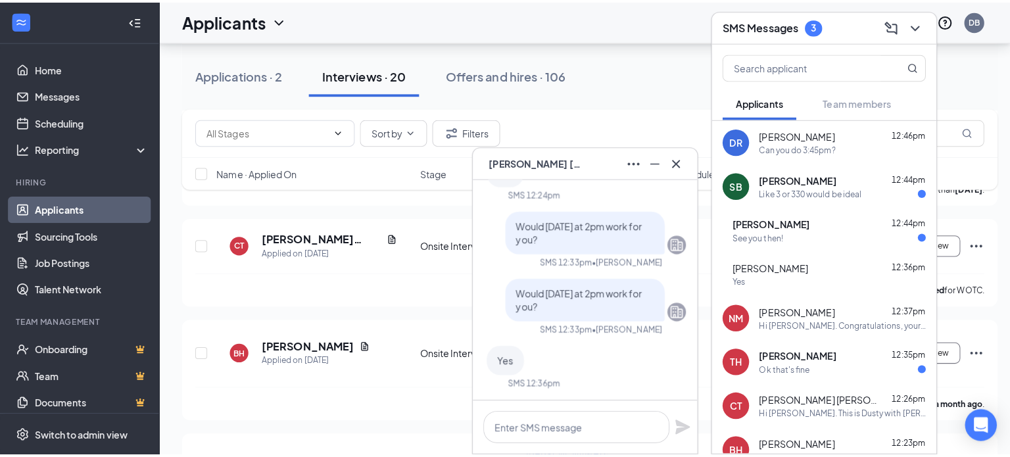
scroll to position [3657, 0]
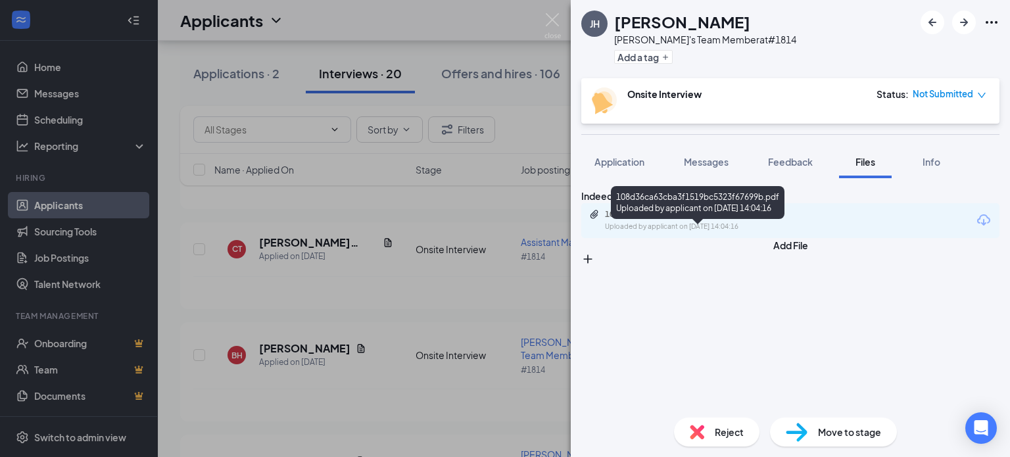
click at [671, 232] on div "Uploaded by applicant on [DATE] 14:04:16" at bounding box center [703, 227] width 197 height 11
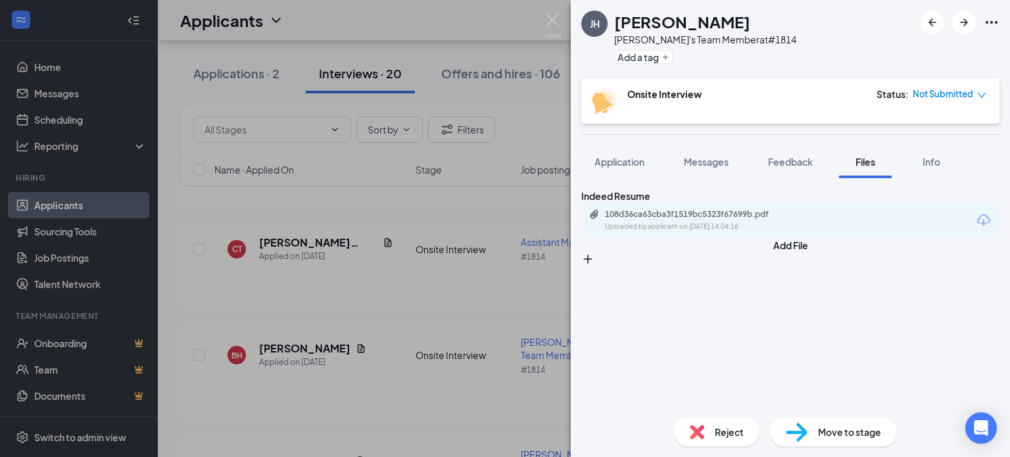
drag, startPoint x: 549, startPoint y: 12, endPoint x: 714, endPoint y: 160, distance: 221.3
click at [549, 12] on div "[PERSON_NAME] [PERSON_NAME] Arby's Team Member at #1814 Add a tag Onsite Interv…" at bounding box center [505, 228] width 1010 height 457
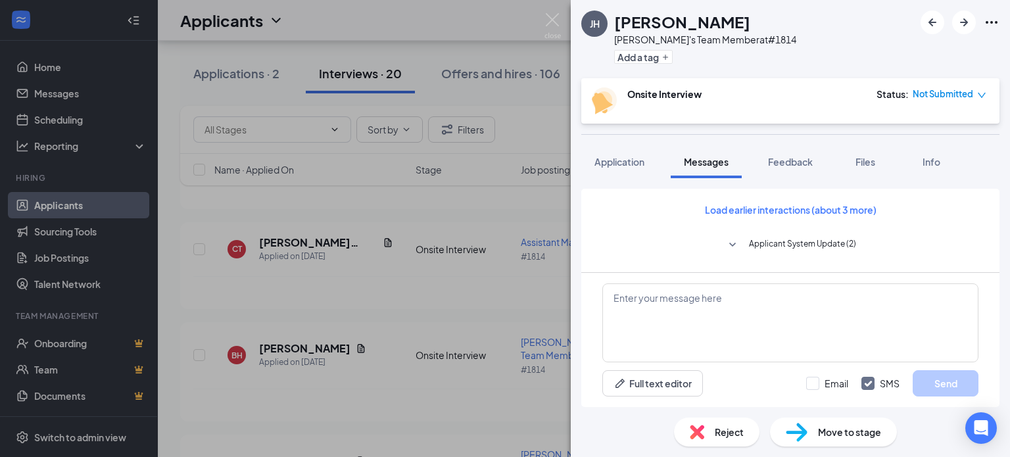
scroll to position [416, 0]
